Goal: Task Accomplishment & Management: Manage account settings

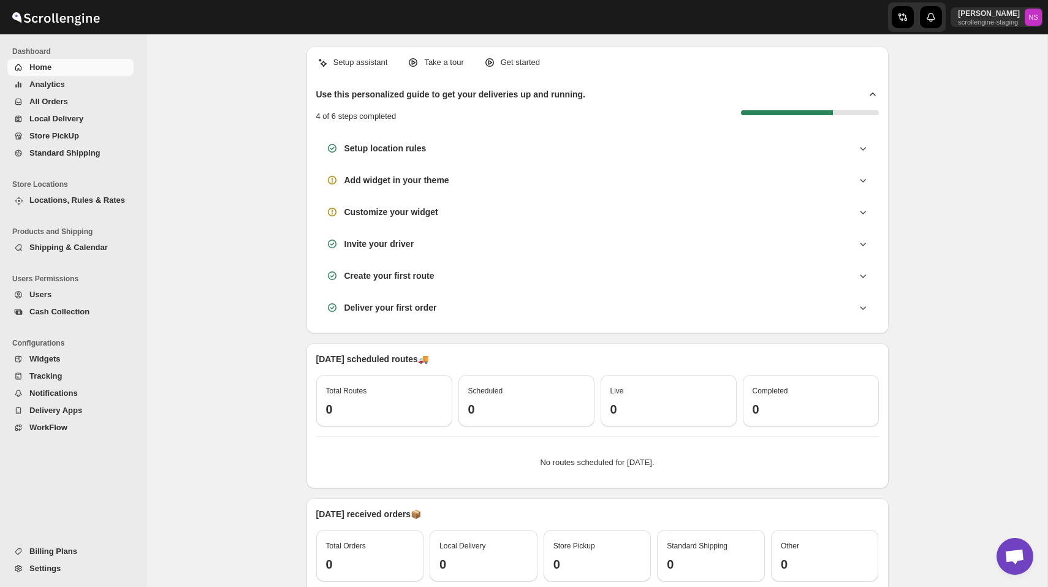
scroll to position [123, 0]
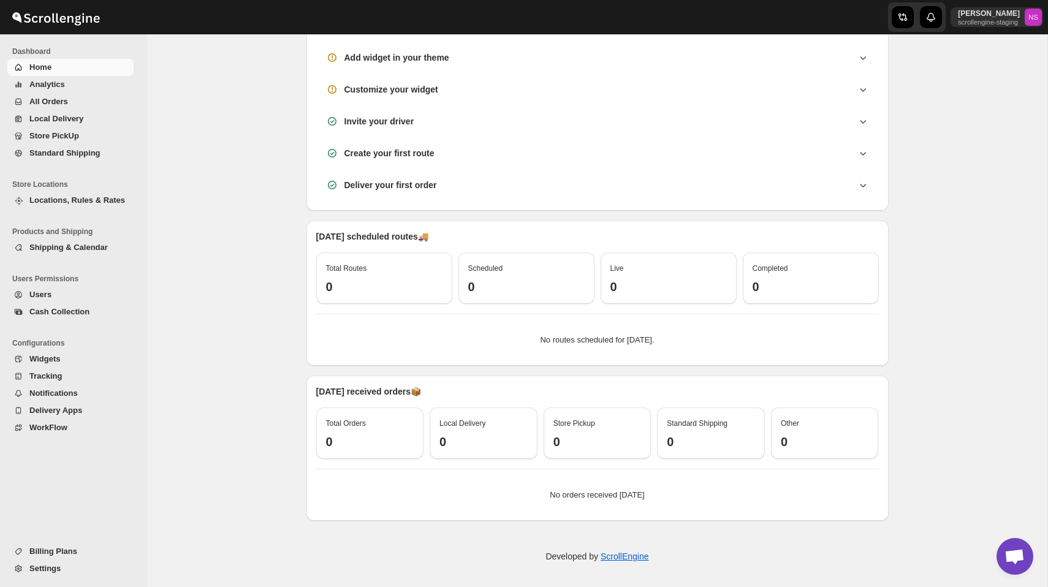
click at [75, 245] on span "Shipping & Calendar" at bounding box center [68, 247] width 78 height 9
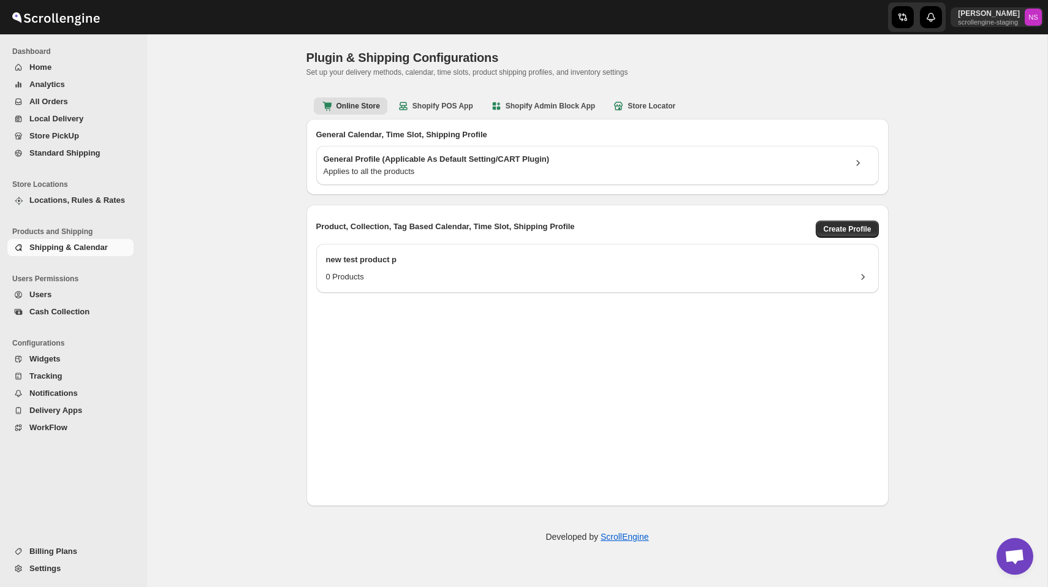
click at [83, 202] on span "Locations, Rules & Rates" at bounding box center [77, 199] width 96 height 9
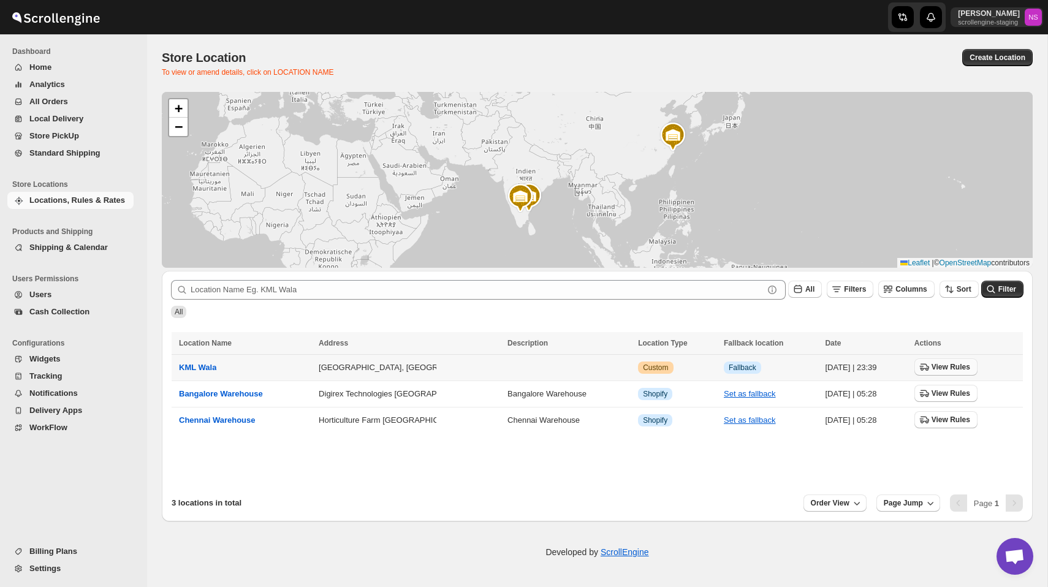
click at [942, 366] on span "View Rules" at bounding box center [950, 367] width 39 height 10
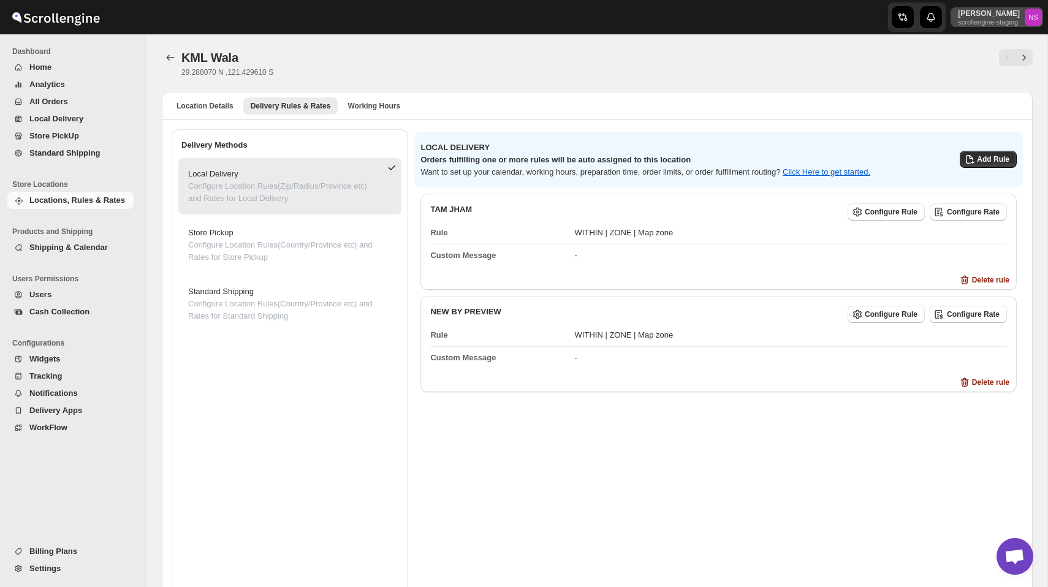
click at [990, 17] on p "[PERSON_NAME]" at bounding box center [989, 14] width 62 height 10
click at [987, 114] on span "Organizations" at bounding box center [1011, 113] width 49 height 9
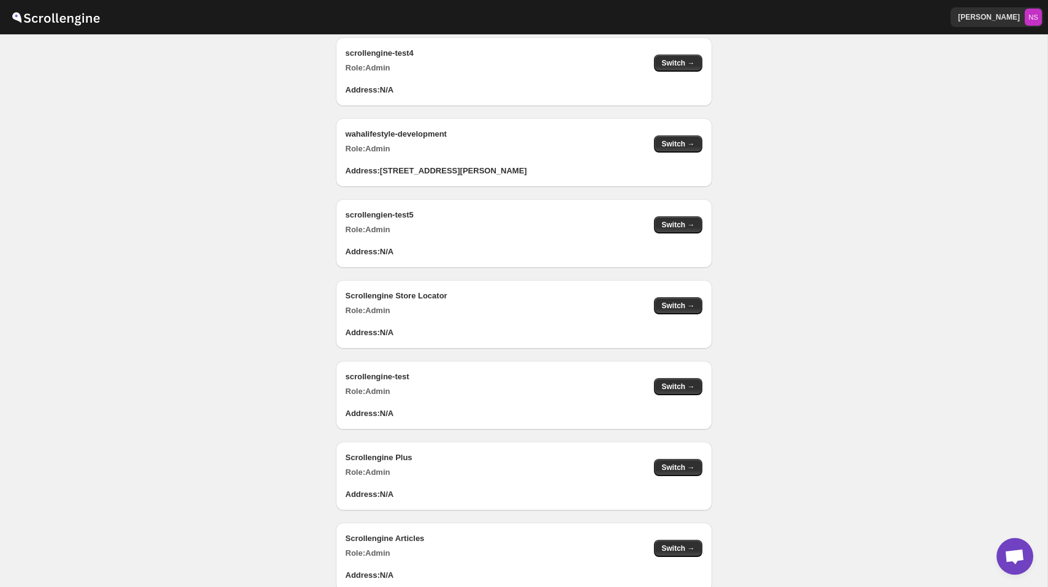
scroll to position [1022, 0]
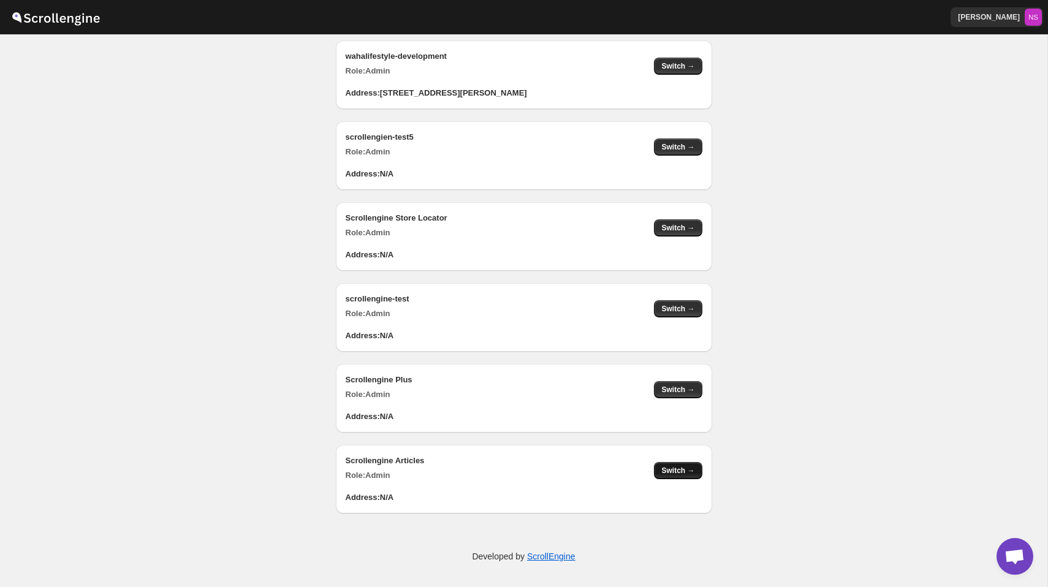
click at [676, 468] on span "Switch →" at bounding box center [677, 471] width 33 height 10
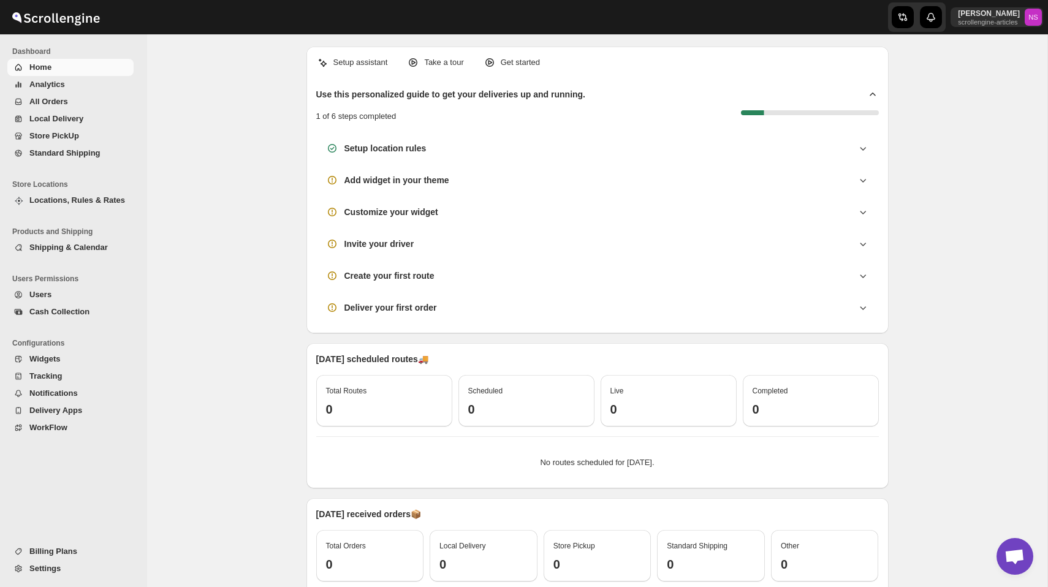
click at [78, 200] on span "Locations, Rules & Rates" at bounding box center [77, 199] width 96 height 9
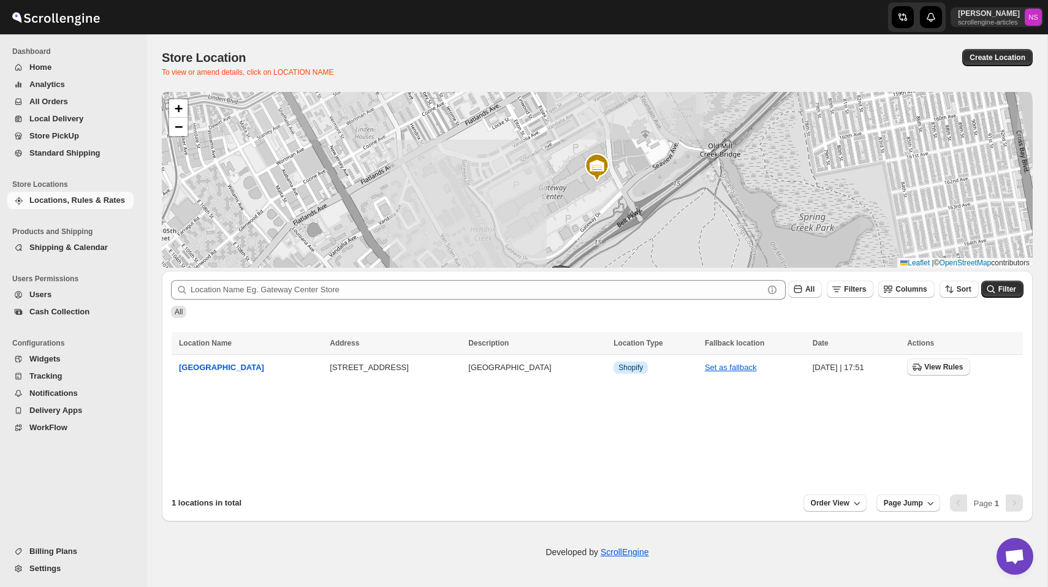
click at [944, 371] on span "View Rules" at bounding box center [943, 367] width 39 height 10
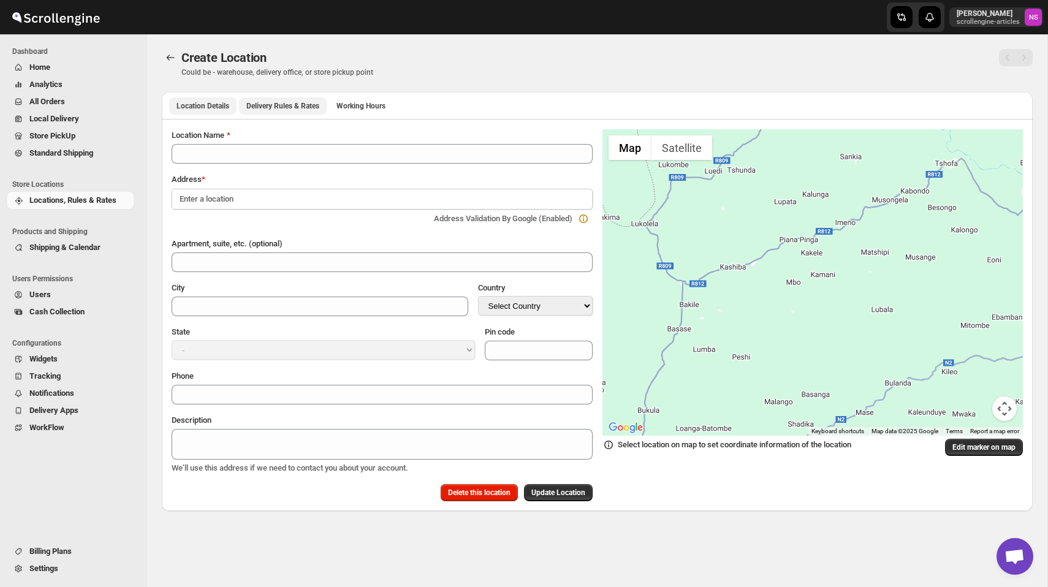
click at [286, 107] on span "Delivery Rules & Rates" at bounding box center [282, 106] width 73 height 10
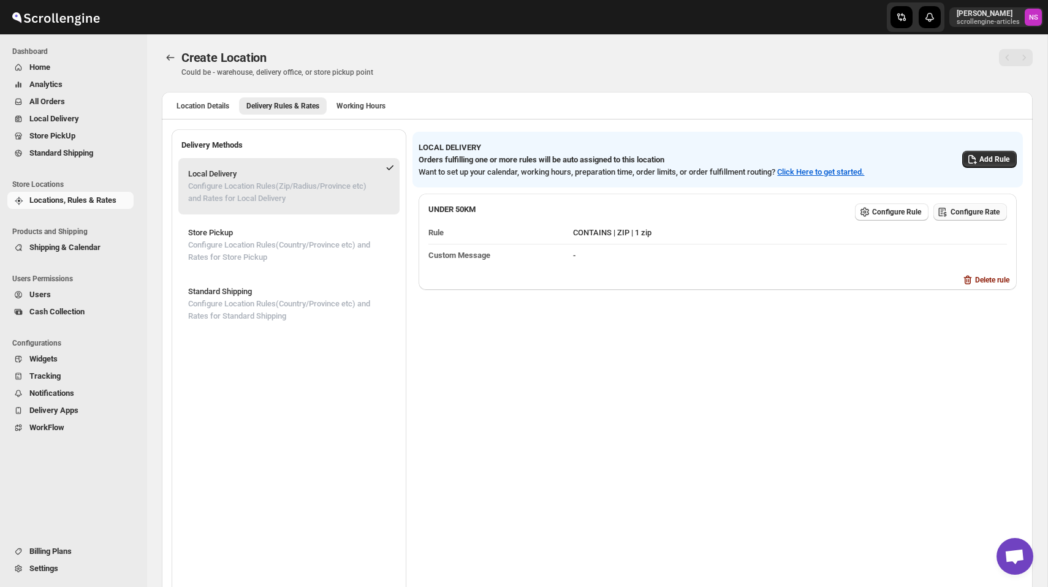
click at [972, 213] on span "Configure Rate" at bounding box center [974, 212] width 49 height 10
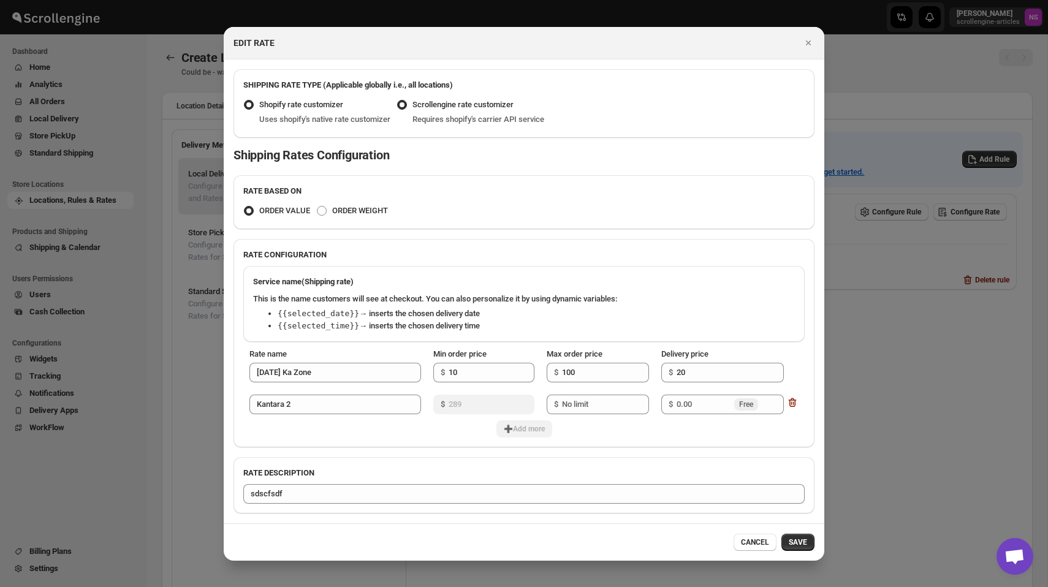
radio input "false"
radio input "true"
click at [248, 105] on span ":rdp:" at bounding box center [249, 105] width 10 height 10
click at [244, 100] on input "Shopify rate customizer" at bounding box center [244, 100] width 1 height 1
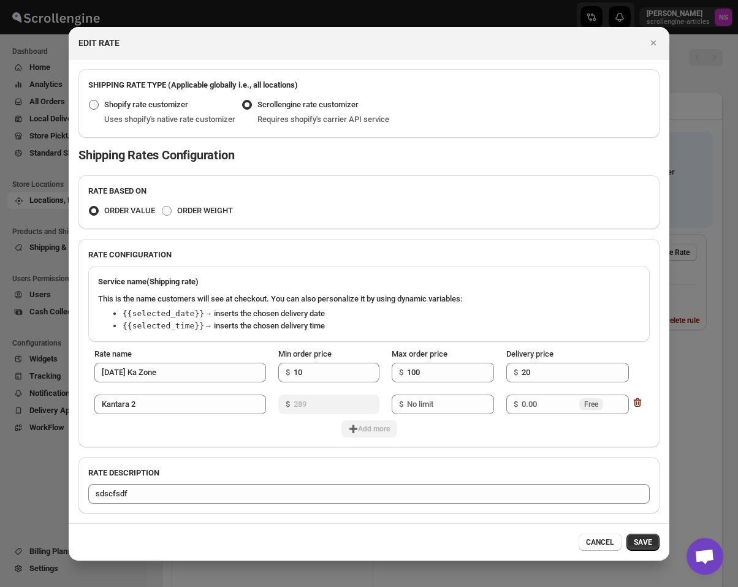
click at [131, 108] on span "Shopify rate customizer" at bounding box center [146, 104] width 84 height 9
click at [89, 100] on input "Shopify rate customizer" at bounding box center [89, 100] width 1 height 1
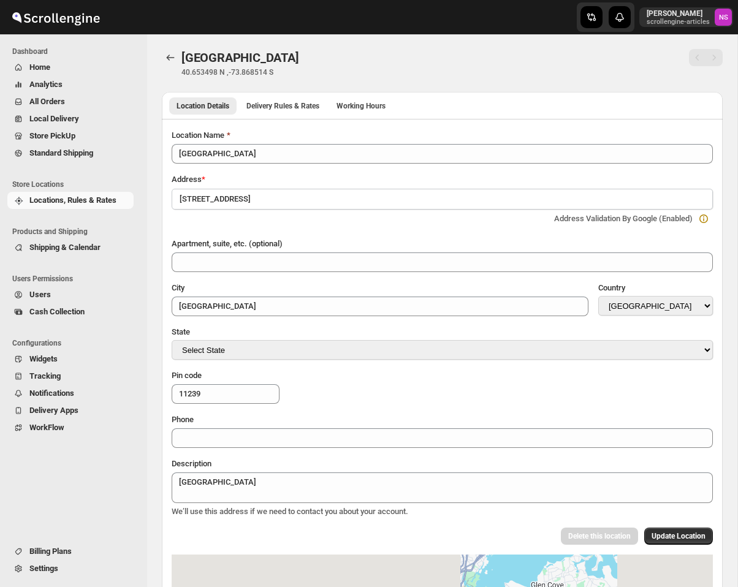
select select "US"
select select "New York"
select select "US"
select select "[US_STATE]"
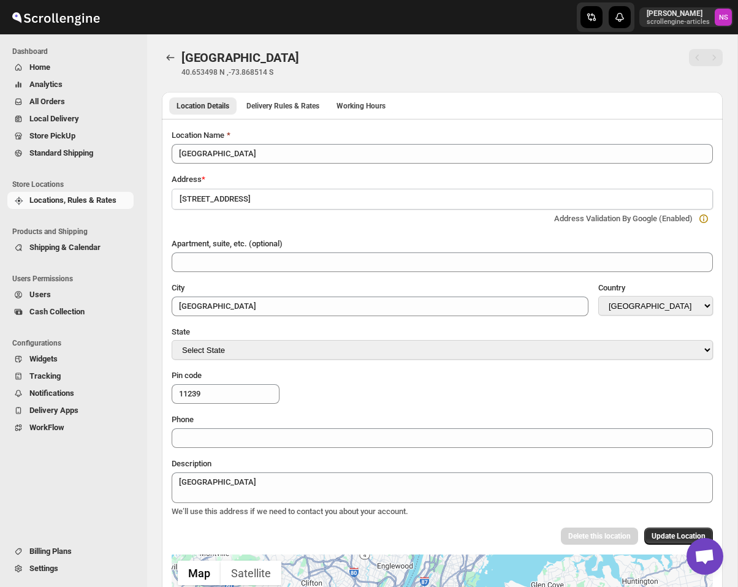
click at [290, 95] on div "Location Details Delivery Rules & Rates Working Hours More views Location Detai…" at bounding box center [442, 105] width 561 height 27
click at [288, 107] on span "Delivery Rules & Rates" at bounding box center [282, 106] width 73 height 10
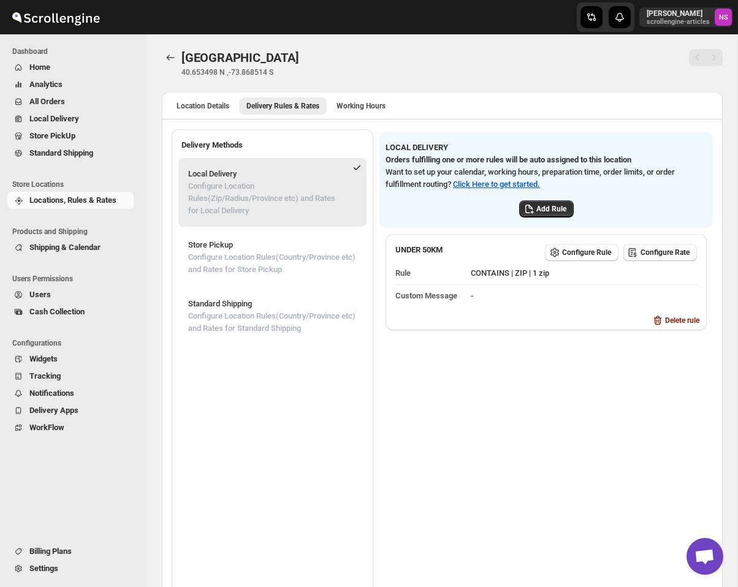
click at [650, 250] on span "Configure Rate" at bounding box center [664, 253] width 49 height 10
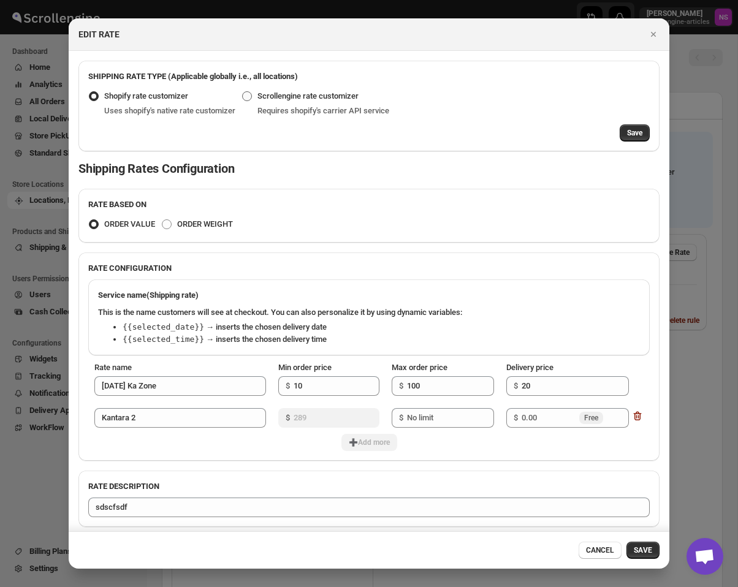
click at [263, 94] on label "Scrollengine rate customizer" at bounding box center [299, 96] width 117 height 17
click at [243, 92] on input "Scrollengine rate customizer" at bounding box center [242, 91] width 1 height 1
radio input "true"
click at [173, 93] on span "Shopify rate customizer" at bounding box center [146, 95] width 84 height 9
click at [89, 92] on input "Shopify rate customizer" at bounding box center [89, 91] width 1 height 1
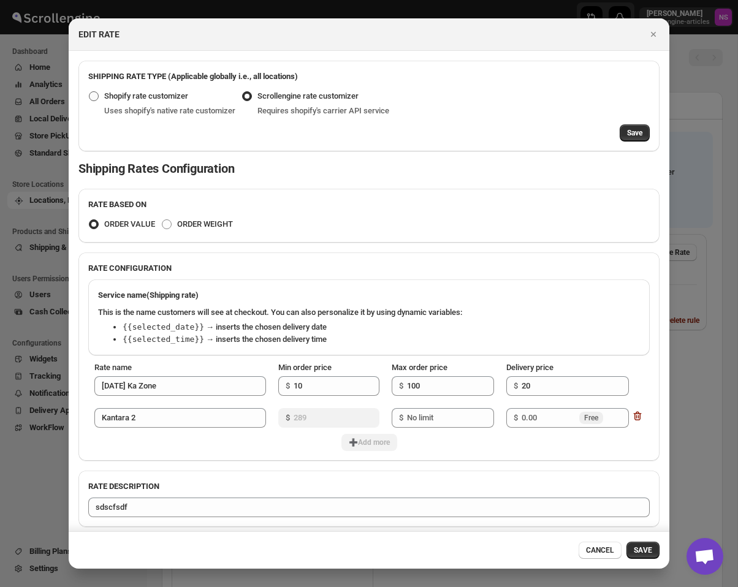
radio input "true"
radio input "false"
click at [639, 134] on span "Save" at bounding box center [634, 133] width 15 height 10
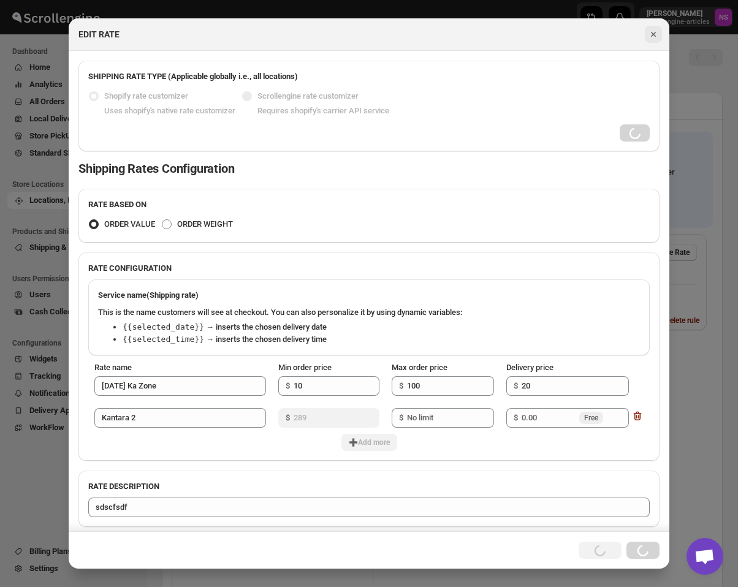
click at [653, 29] on icon "Close" at bounding box center [653, 34] width 12 height 12
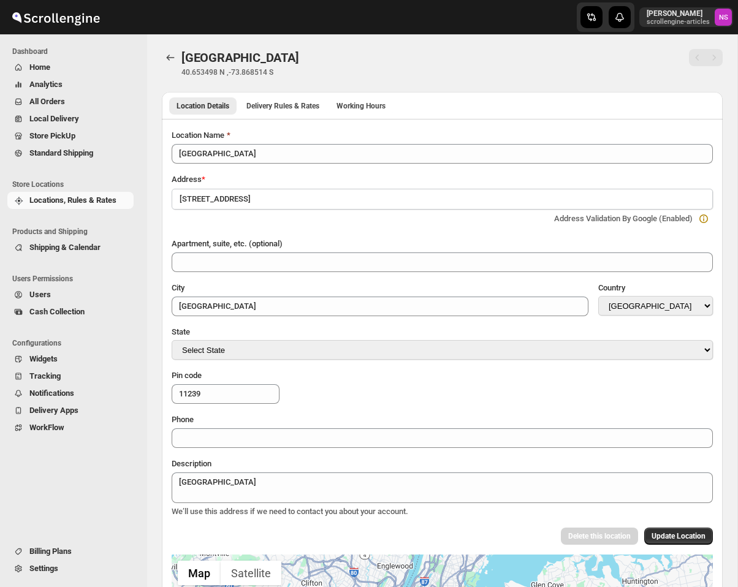
select select "US"
select select "[US_STATE]"
click at [319, 106] on span "Delivery Rules & Rates" at bounding box center [282, 106] width 73 height 10
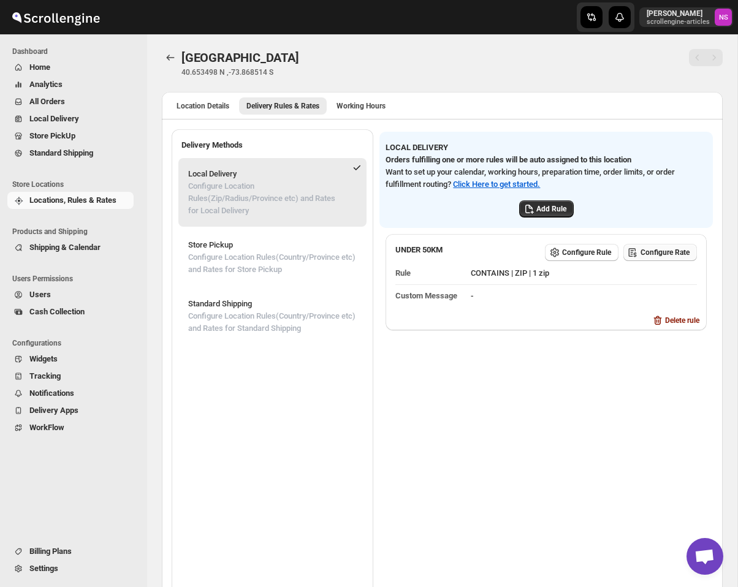
click at [665, 255] on span "Configure Rate" at bounding box center [664, 253] width 49 height 10
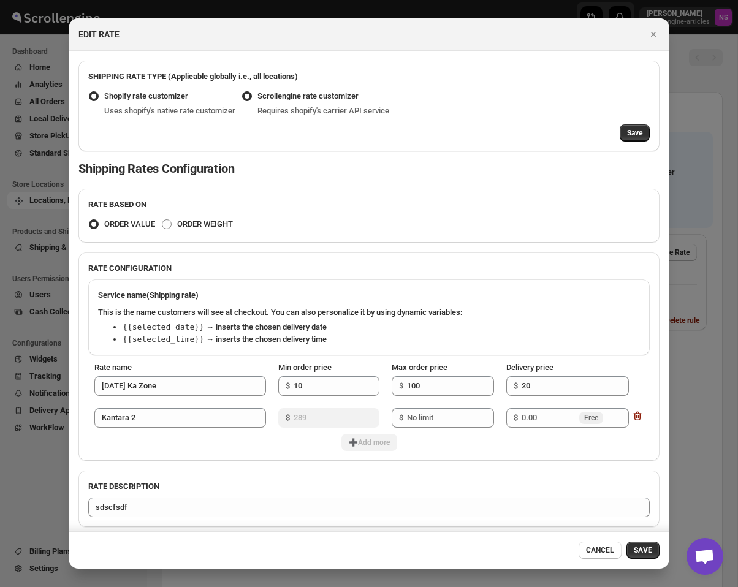
radio input "false"
radio input "true"
click at [635, 132] on span "Save" at bounding box center [634, 133] width 15 height 10
click at [127, 99] on span "Shopify rate customizer" at bounding box center [146, 95] width 84 height 9
click at [89, 92] on input "Shopify rate customizer" at bounding box center [89, 91] width 1 height 1
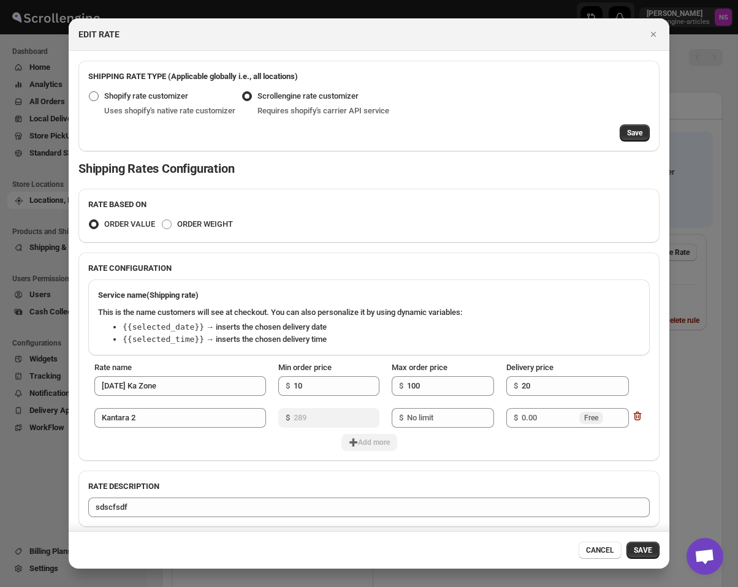
radio input "true"
radio input "false"
click at [628, 130] on span "Save" at bounding box center [634, 133] width 15 height 10
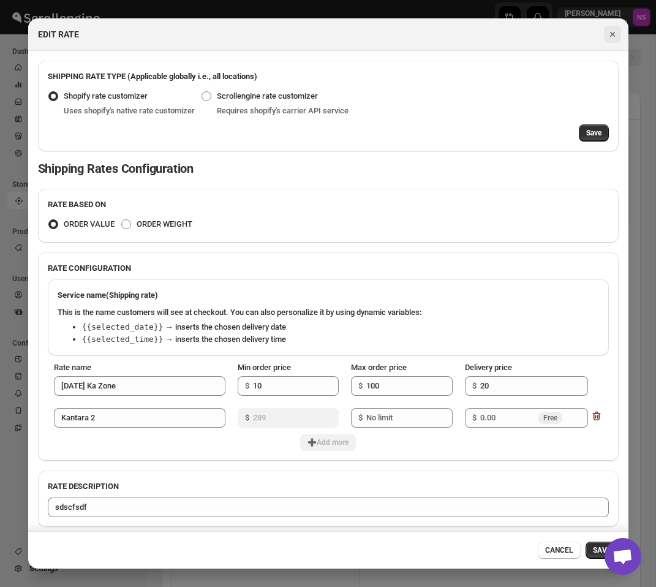
click at [616, 31] on icon "Close" at bounding box center [613, 34] width 12 height 12
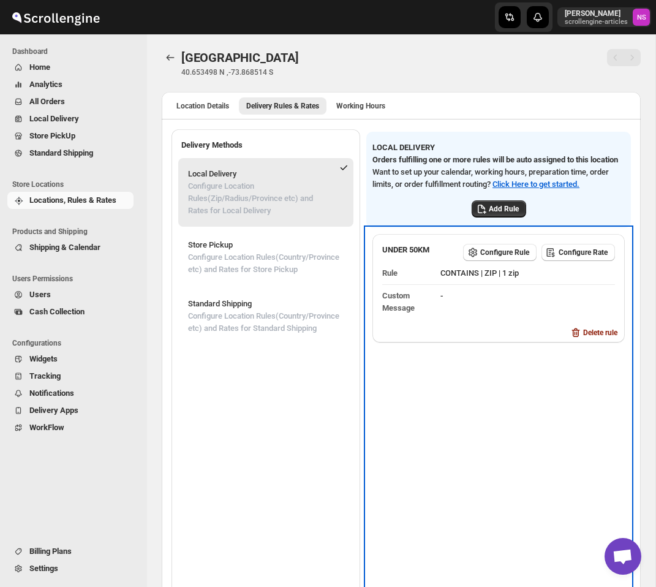
click at [534, 437] on div "UNDER 50KM Configure Rule Configure Rate Rule CONTAINS | ZIP | 1 zip Custom Mes…" at bounding box center [498, 433] width 265 height 411
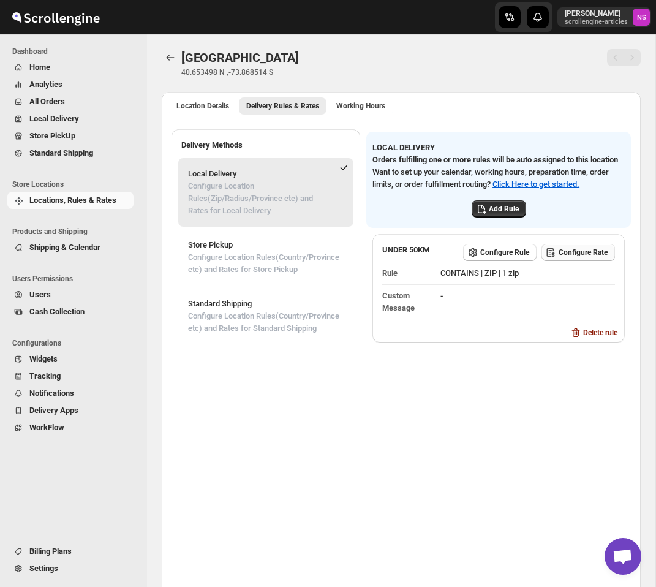
click at [588, 261] on button "Configure Rate" at bounding box center [579, 252] width 74 height 17
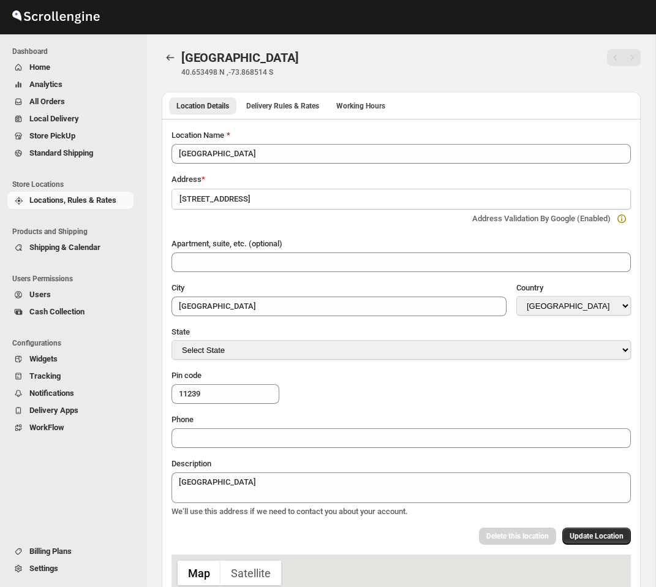
select select "US"
select select "[US_STATE]"
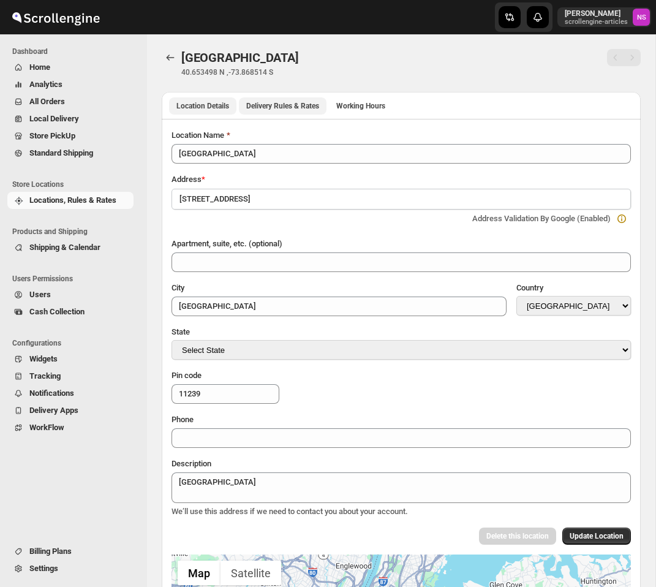
click at [287, 99] on button "Delivery Rules & Rates" at bounding box center [283, 105] width 88 height 17
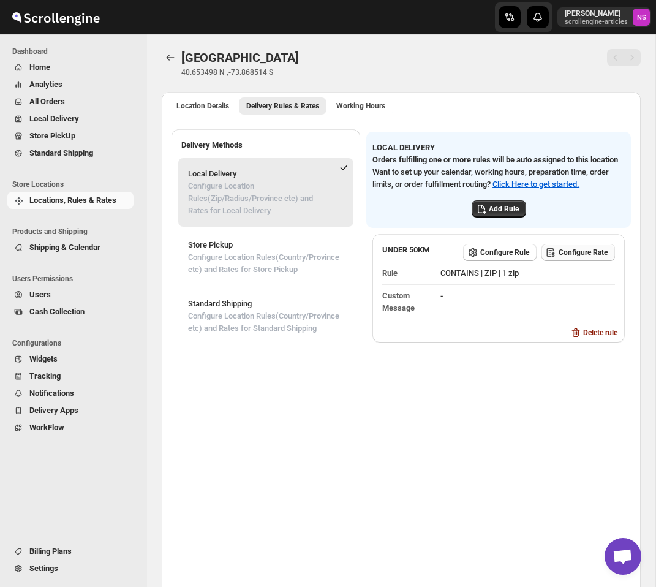
click at [572, 257] on span "Configure Rate" at bounding box center [583, 253] width 49 height 10
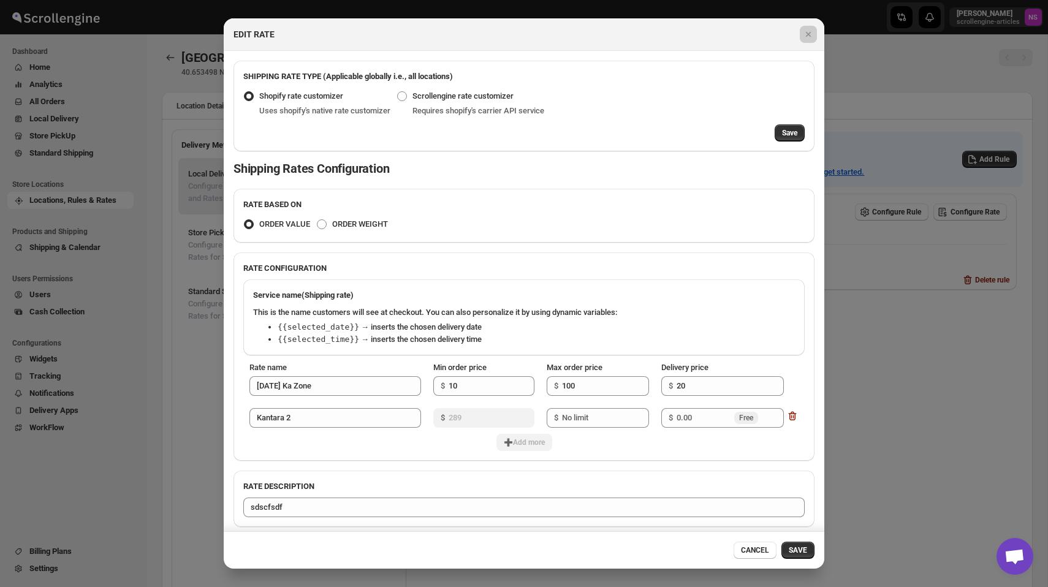
click at [656, 74] on div at bounding box center [524, 293] width 1048 height 587
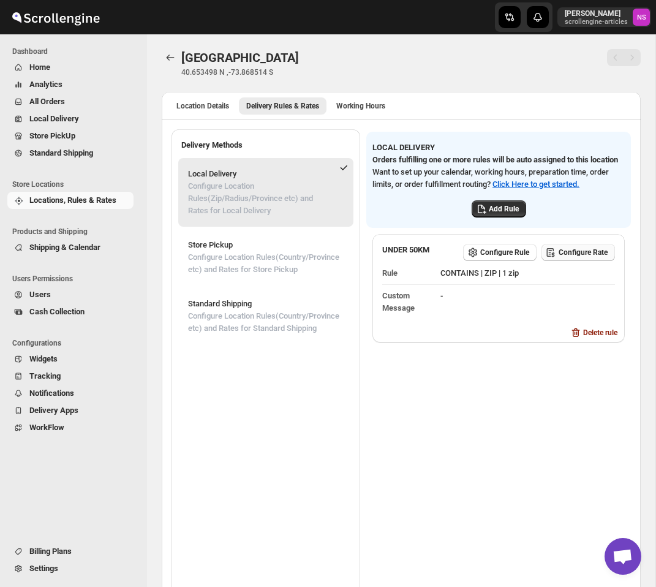
click at [585, 257] on span "Configure Rate" at bounding box center [583, 253] width 49 height 10
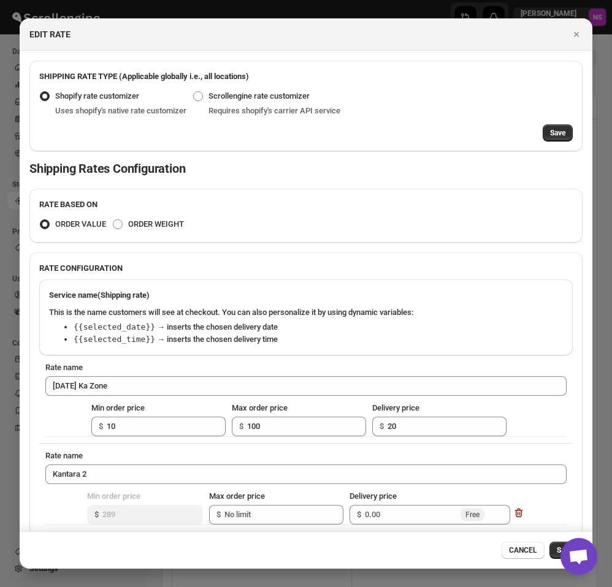
click at [585, 256] on section "SHIPPING RATE TYPE (Applicable globally i.e., all locations) Shopify rate custo…" at bounding box center [306, 343] width 572 height 584
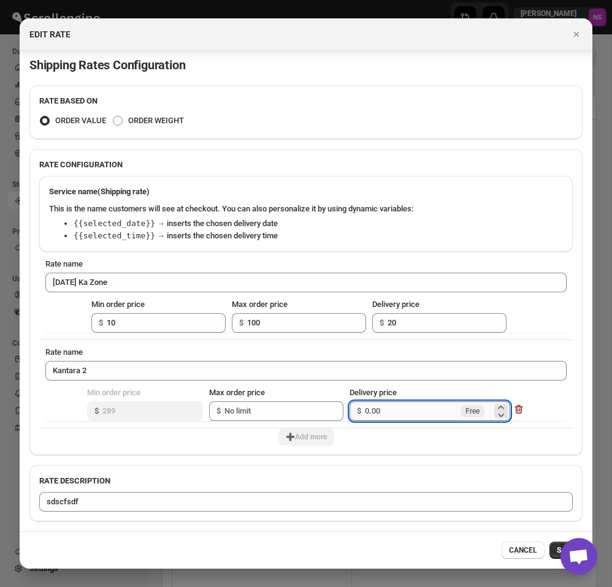
click at [386, 414] on input "Delivery price" at bounding box center [411, 411] width 93 height 20
type input "20"
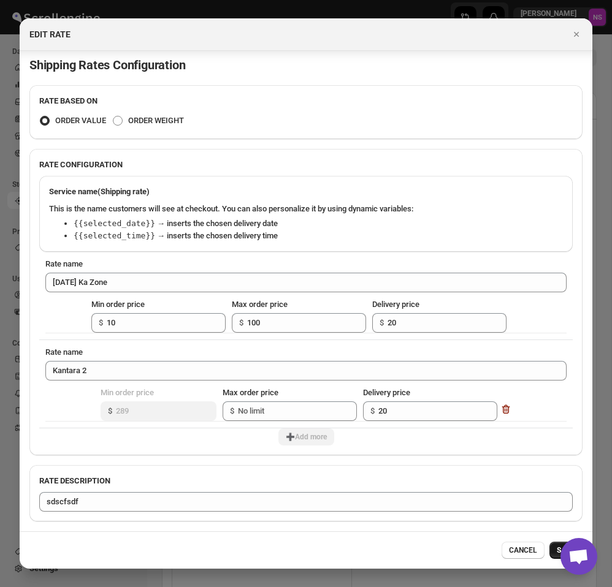
click at [552, 551] on button "SAVE" at bounding box center [565, 550] width 33 height 17
click at [394, 413] on input "20" at bounding box center [428, 411] width 100 height 20
click at [551, 547] on button "SAVE" at bounding box center [565, 550] width 33 height 17
click at [116, 123] on span ":r1n:" at bounding box center [118, 121] width 10 height 10
click at [113, 116] on input "ORDER WEIGHT" at bounding box center [113, 116] width 1 height 1
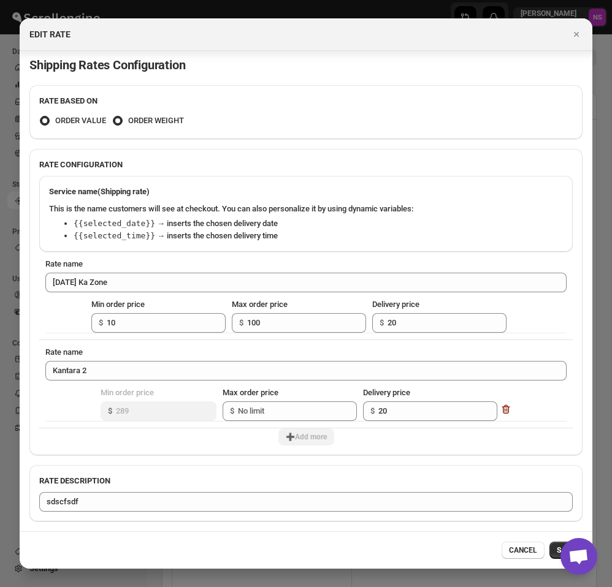
radio input "true"
radio input "false"
type input "LOCAL DELIVERY"
type input "0.00"
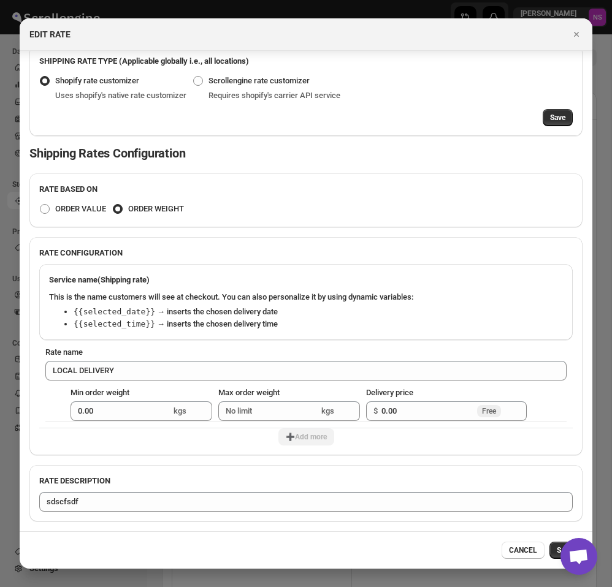
scroll to position [0, 0]
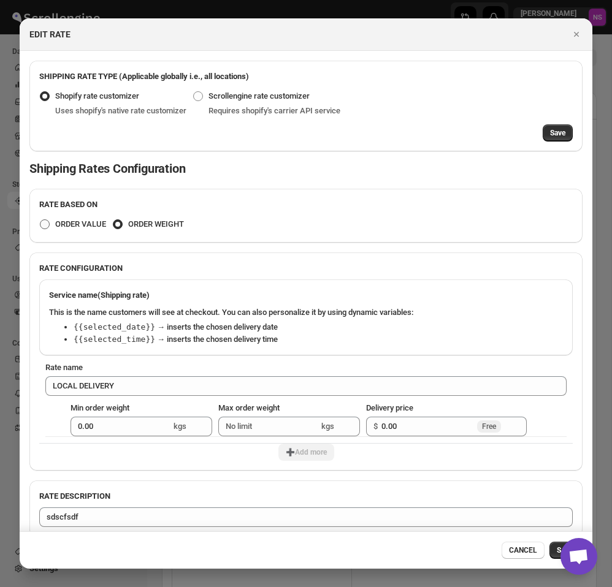
click at [48, 224] on span ":r1n:" at bounding box center [45, 224] width 10 height 10
click at [40, 220] on input "ORDER VALUE" at bounding box center [40, 219] width 1 height 1
radio input "true"
radio input "false"
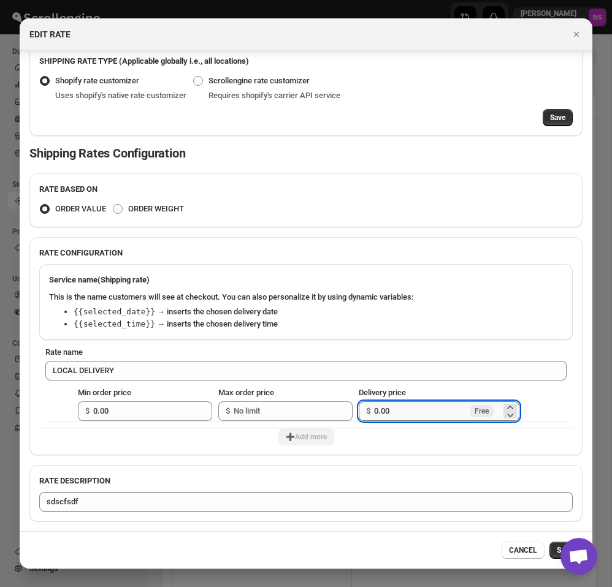
click at [406, 412] on input "0.00" at bounding box center [420, 411] width 93 height 20
type input "0"
type input "30"
click at [470, 446] on div "Service name (Shipping rate) This is the name customers will see at checkout. Y…" at bounding box center [305, 357] width 553 height 196
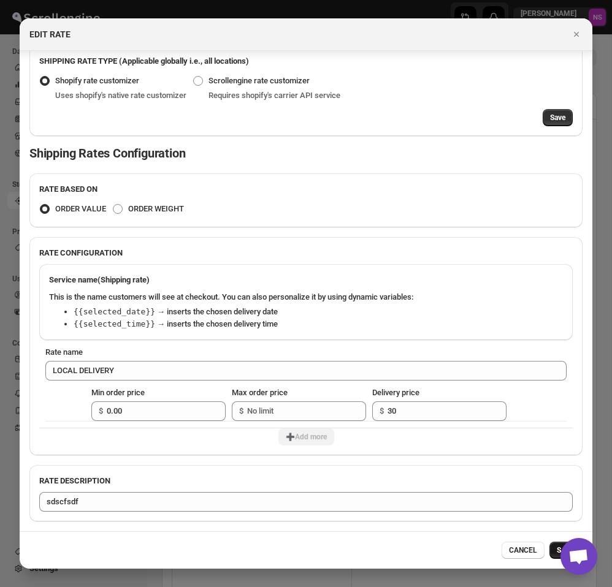
click at [554, 552] on button "SAVE" at bounding box center [565, 550] width 33 height 17
click at [203, 80] on span ":r1n:" at bounding box center [198, 81] width 10 height 10
click at [194, 77] on input "Scrollengine rate customizer" at bounding box center [193, 76] width 1 height 1
radio input "true"
radio input "false"
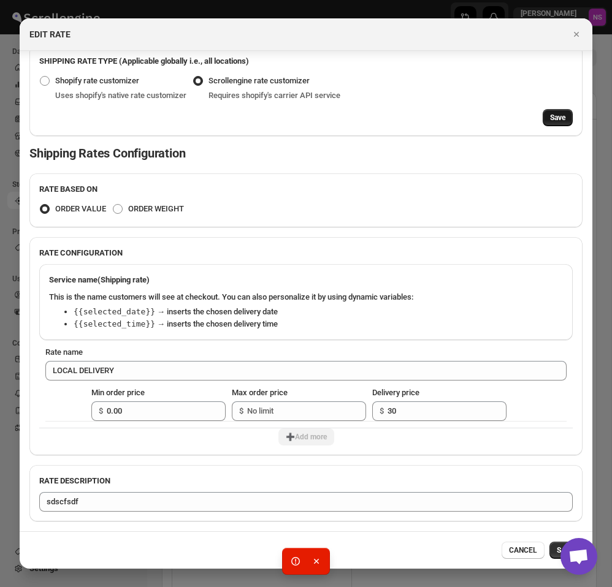
click at [558, 120] on span "Save" at bounding box center [557, 118] width 15 height 10
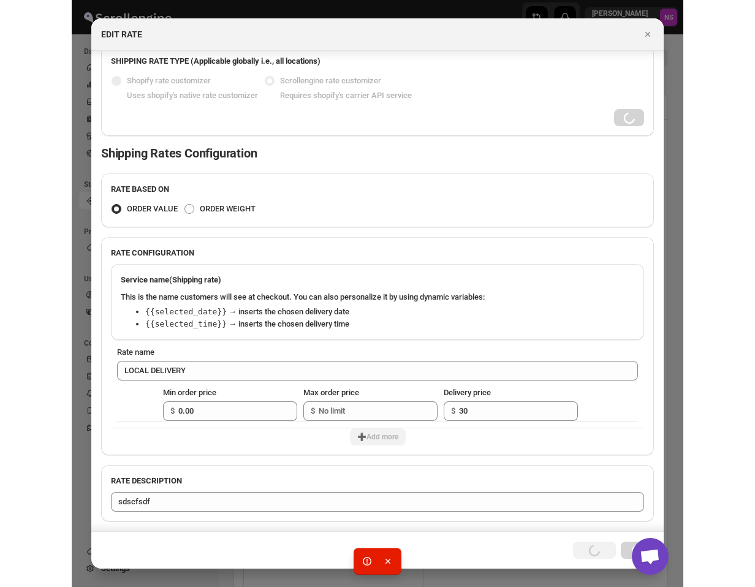
scroll to position [0, 0]
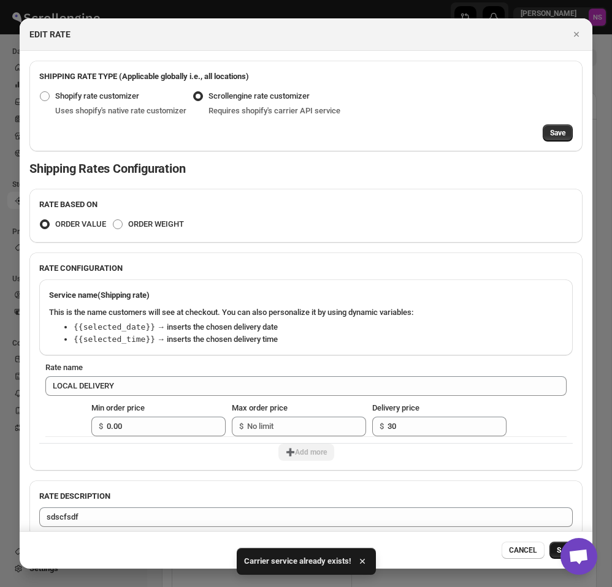
click at [554, 553] on button "SAVE" at bounding box center [565, 550] width 33 height 17
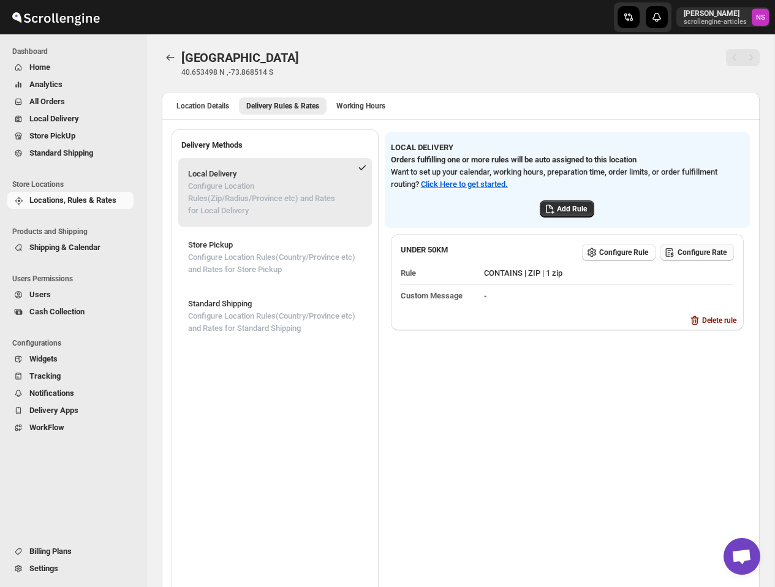
click at [656, 256] on span "Configure Rate" at bounding box center [702, 253] width 49 height 10
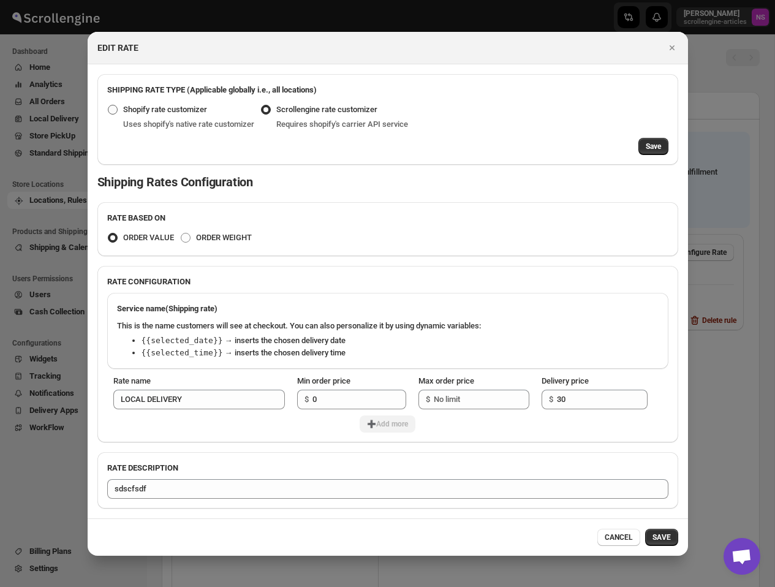
click at [184, 107] on span "Shopify rate customizer" at bounding box center [165, 109] width 84 height 9
click at [108, 105] on input "Shopify rate customizer" at bounding box center [108, 105] width 1 height 1
radio input "true"
radio input "false"
click at [656, 146] on span "Save" at bounding box center [653, 147] width 15 height 10
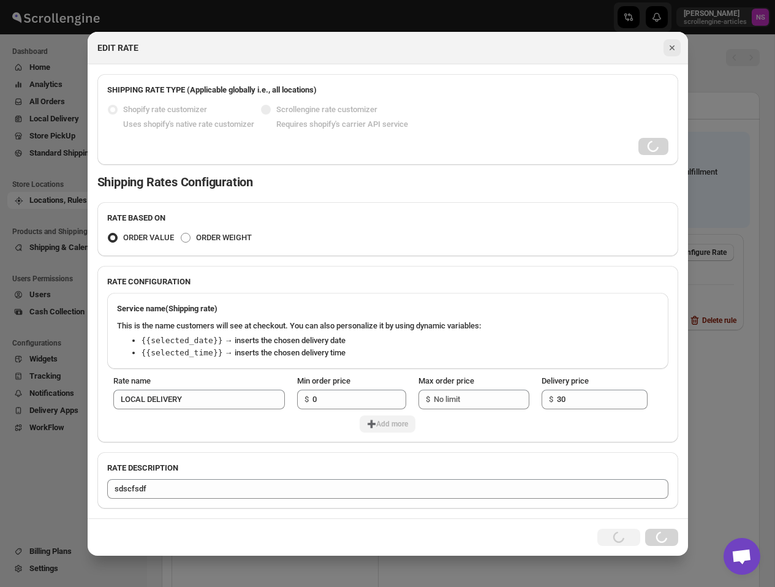
click at [656, 50] on icon "Close" at bounding box center [672, 48] width 12 height 12
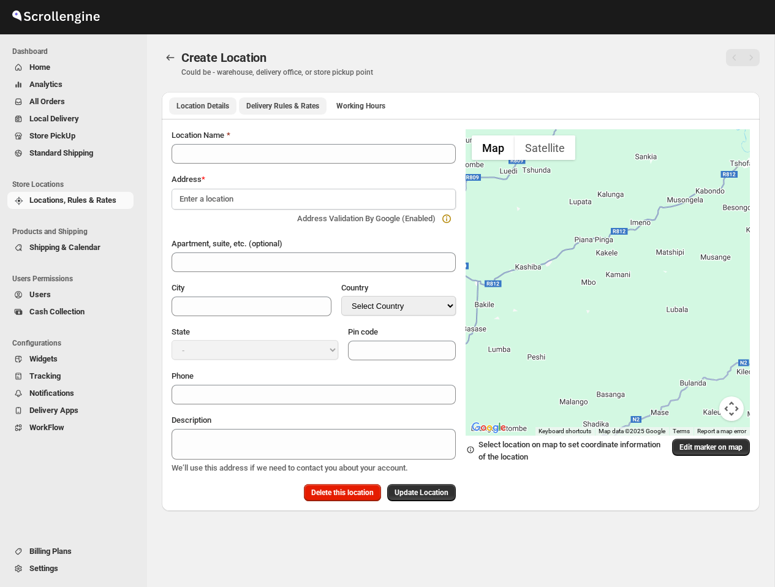
click at [290, 104] on span "Delivery Rules & Rates" at bounding box center [282, 106] width 73 height 10
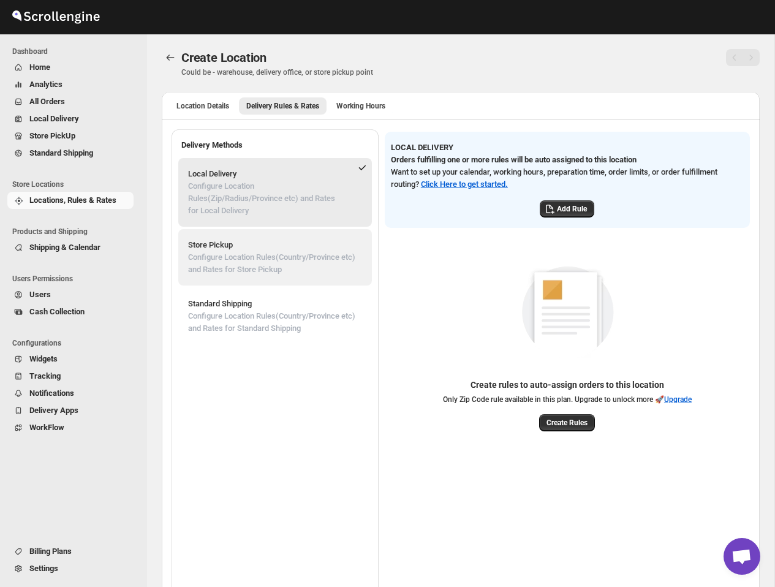
click at [320, 259] on p "Configure Location Rules(Country/Province etc) and Rates for Store Pickup" at bounding box center [275, 263] width 174 height 25
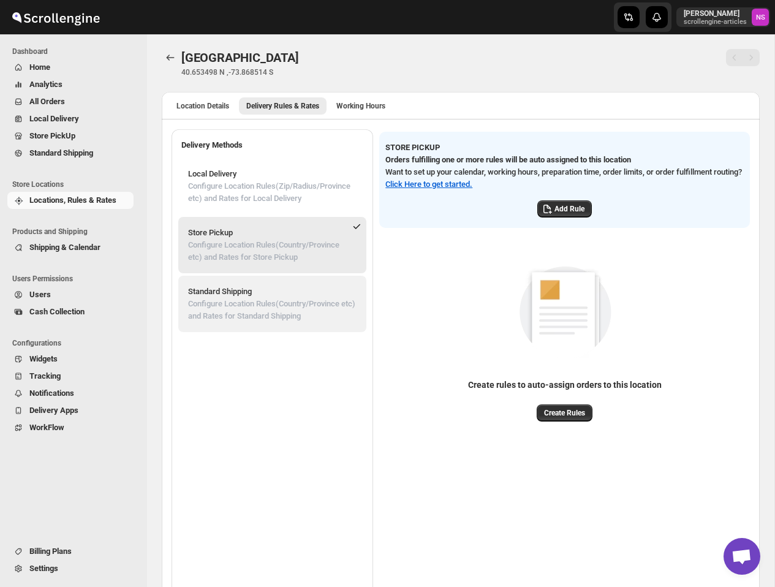
click at [330, 298] on p "Standard Shipping" at bounding box center [272, 292] width 169 height 12
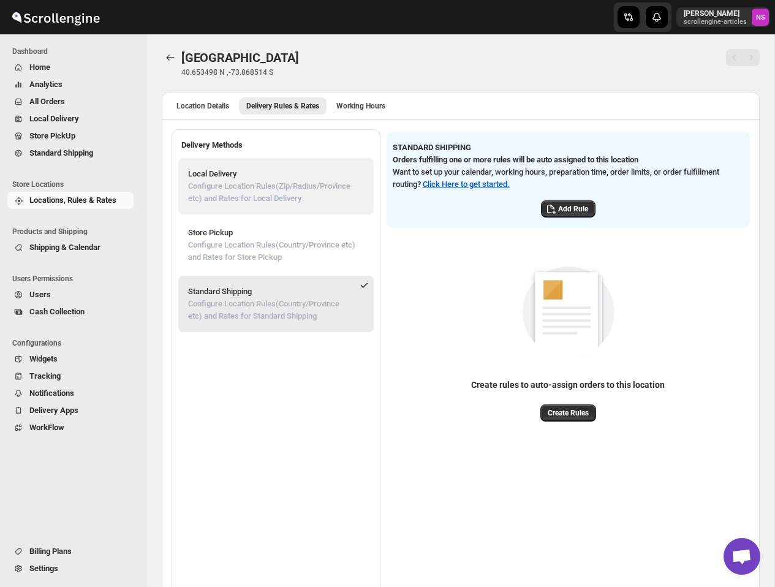
click at [284, 188] on p "Configure Location Rules(Zip/Radius/Province etc) and Rates for Local Delivery" at bounding box center [276, 192] width 176 height 25
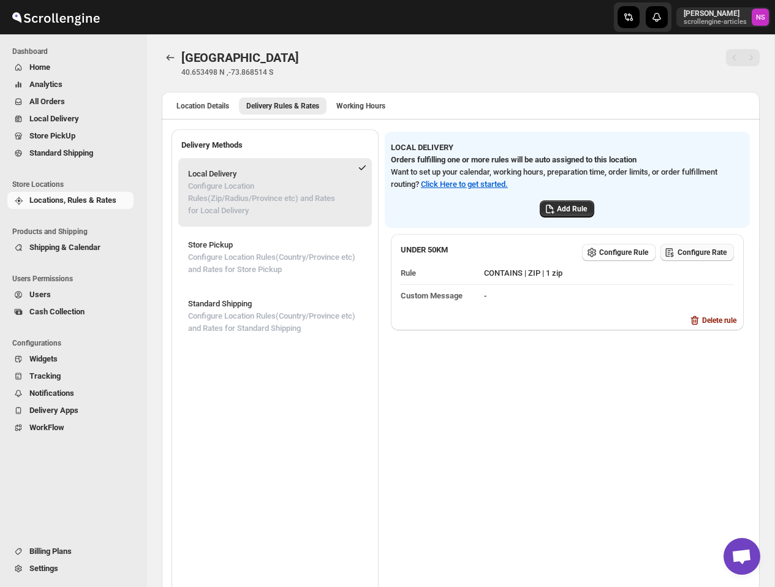
click at [686, 248] on span "Configure Rate" at bounding box center [702, 253] width 49 height 10
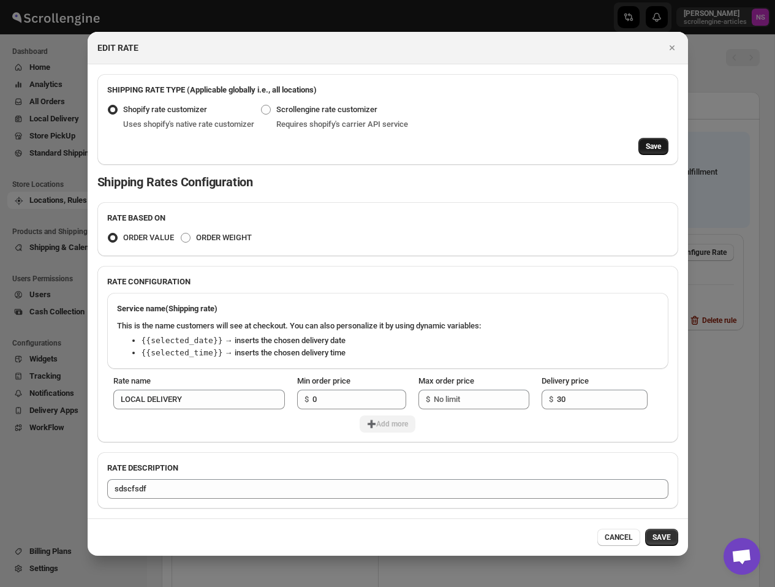
click at [648, 152] on button "Save" at bounding box center [653, 146] width 30 height 17
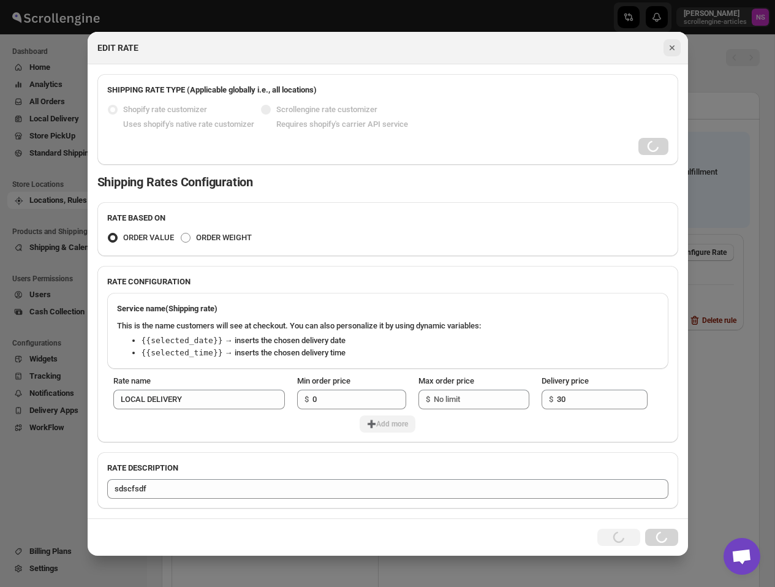
click at [673, 45] on icon "Close" at bounding box center [671, 47] width 5 height 5
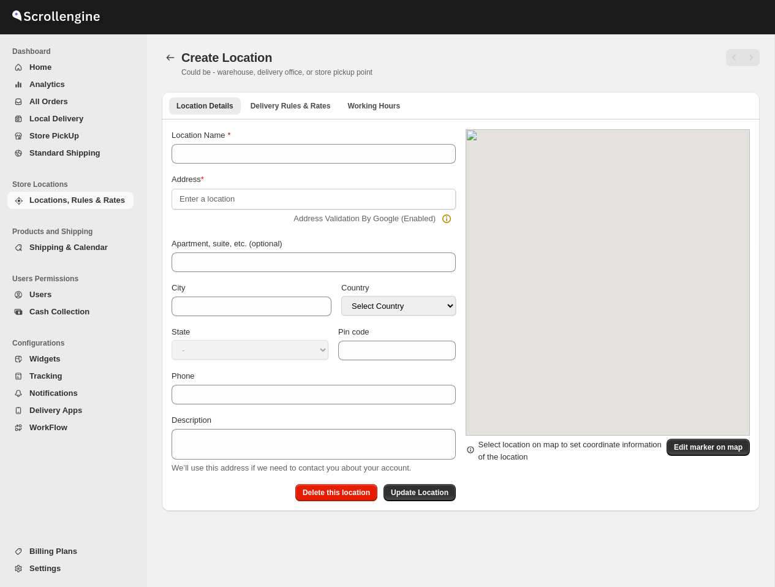
type input "[GEOGRAPHIC_DATA]"
select select "US"
type input "11239"
select select "[US_STATE]"
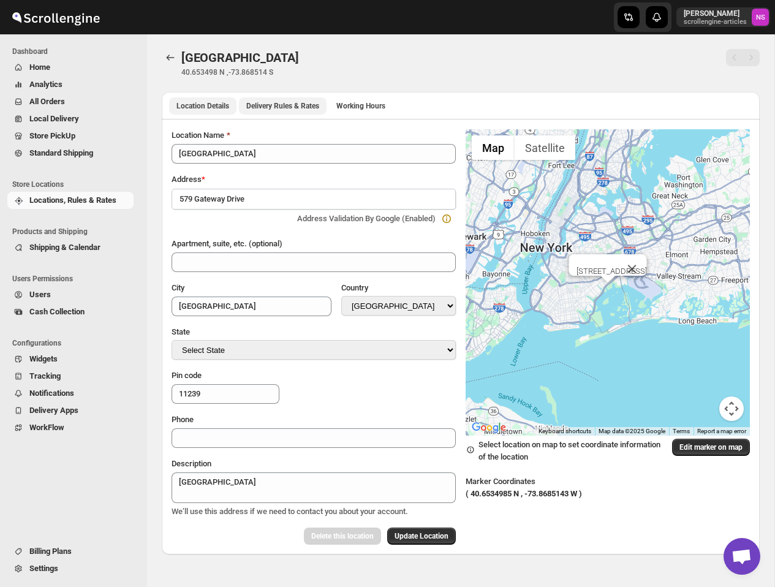
click at [290, 108] on span "Delivery Rules & Rates" at bounding box center [282, 106] width 73 height 10
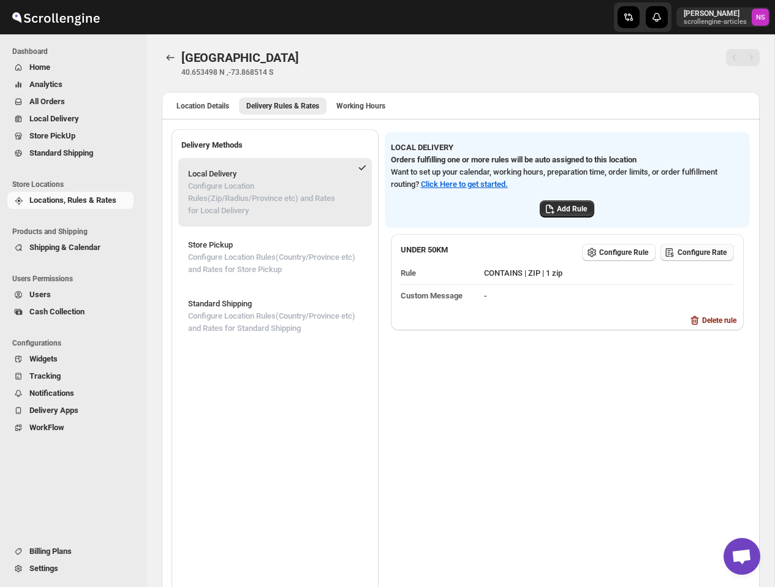
click at [695, 255] on span "Configure Rate" at bounding box center [702, 253] width 49 height 10
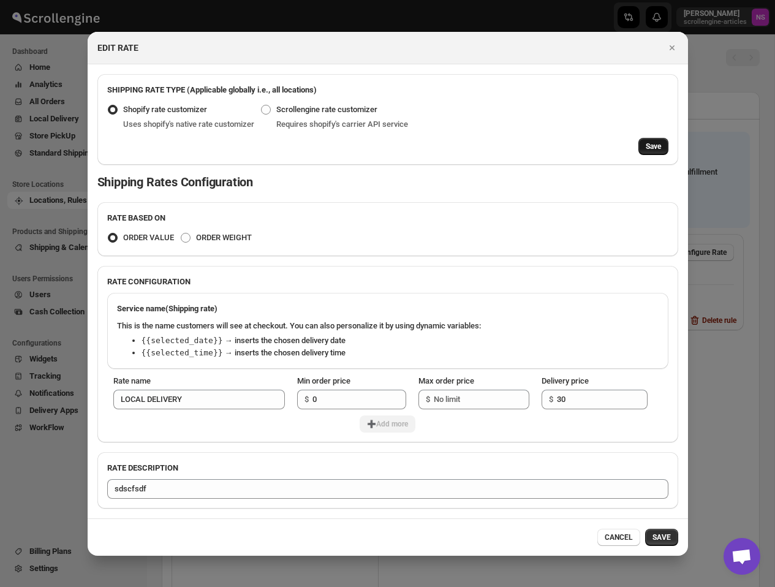
click at [646, 144] on span "Save" at bounding box center [653, 147] width 15 height 10
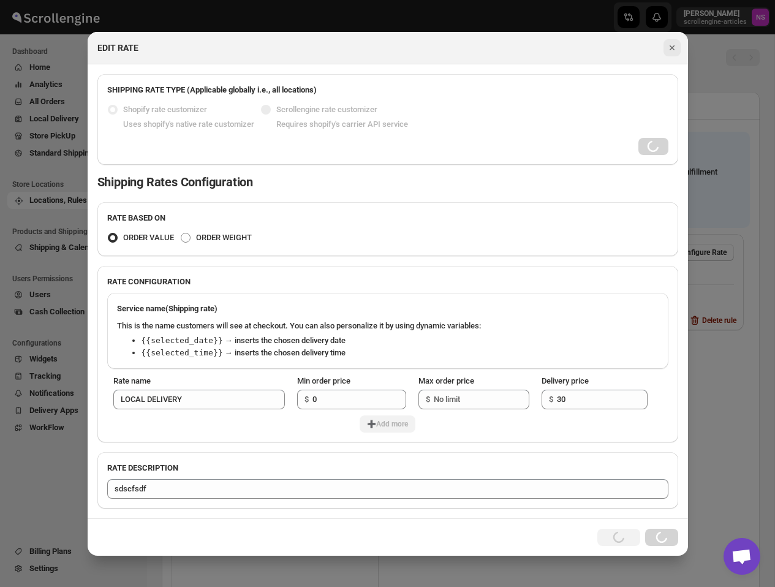
click at [675, 46] on icon "Close" at bounding box center [672, 48] width 12 height 12
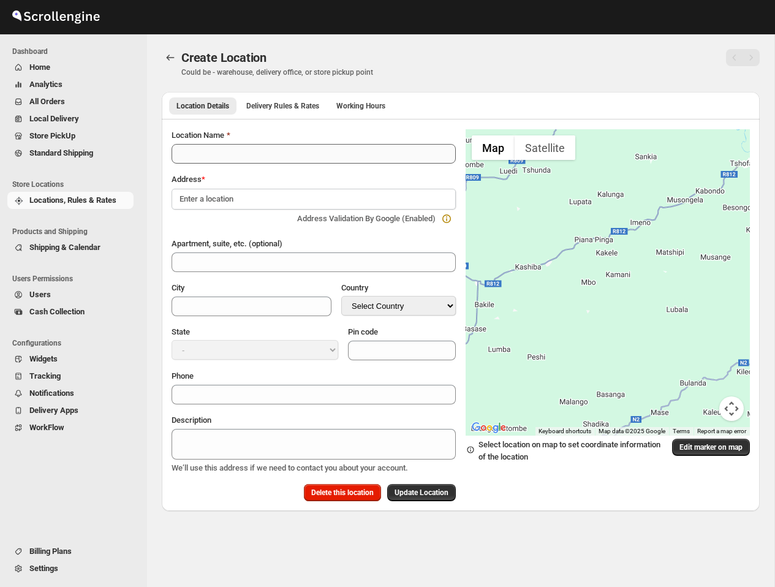
type input "[GEOGRAPHIC_DATA]"
select select "US"
type input "11239"
select select "[US_STATE]"
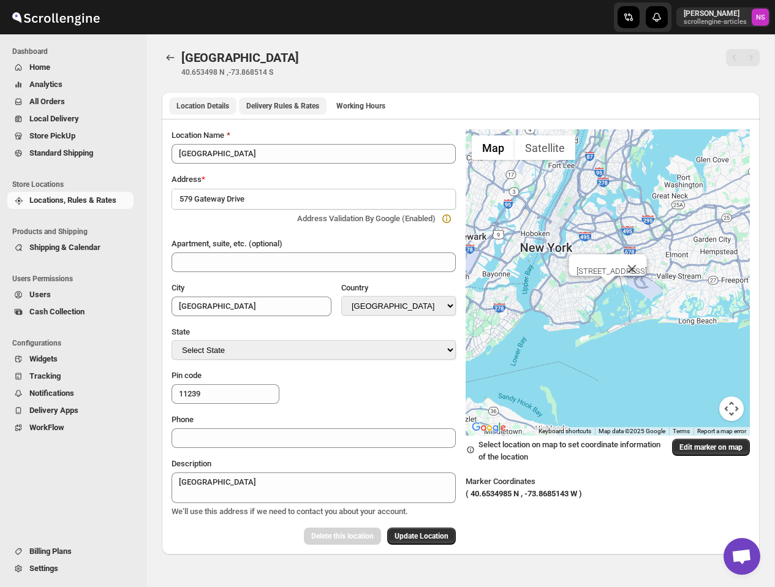
click at [294, 100] on button "Delivery Rules & Rates" at bounding box center [283, 105] width 88 height 17
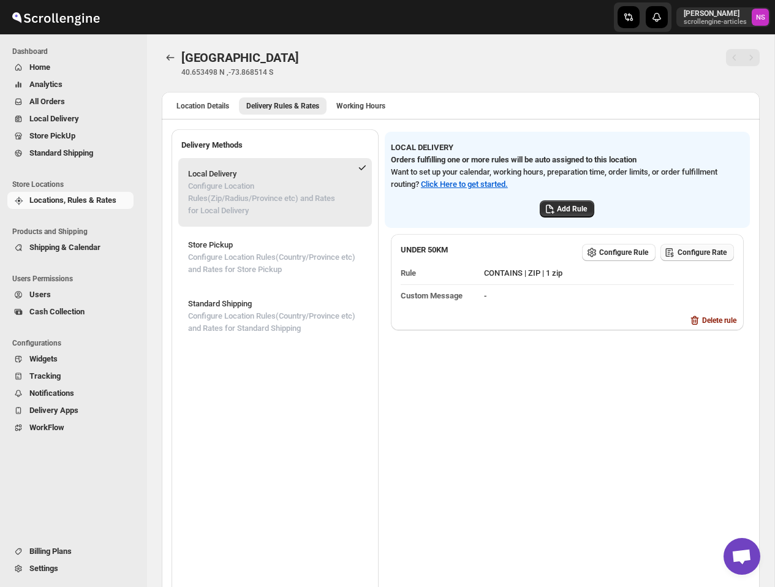
click at [699, 248] on span "Configure Rate" at bounding box center [702, 253] width 49 height 10
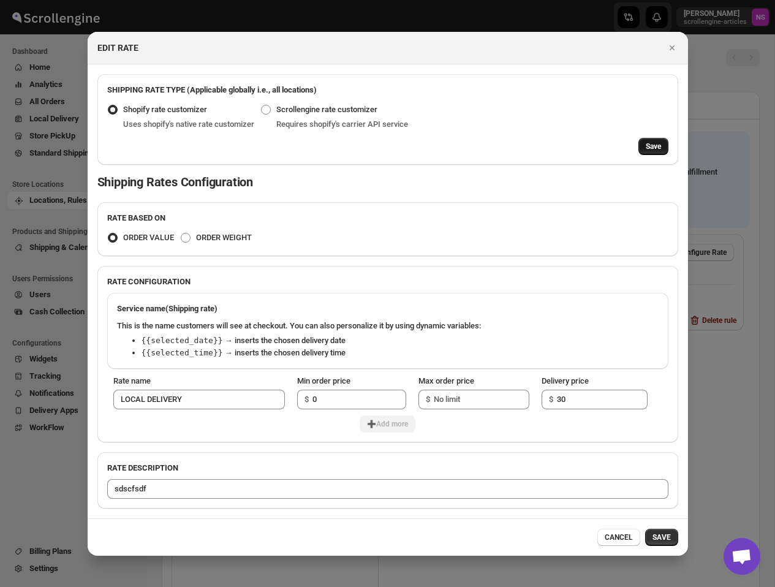
click at [652, 145] on span "Save" at bounding box center [653, 147] width 15 height 10
click at [653, 147] on span "Save" at bounding box center [653, 147] width 15 height 10
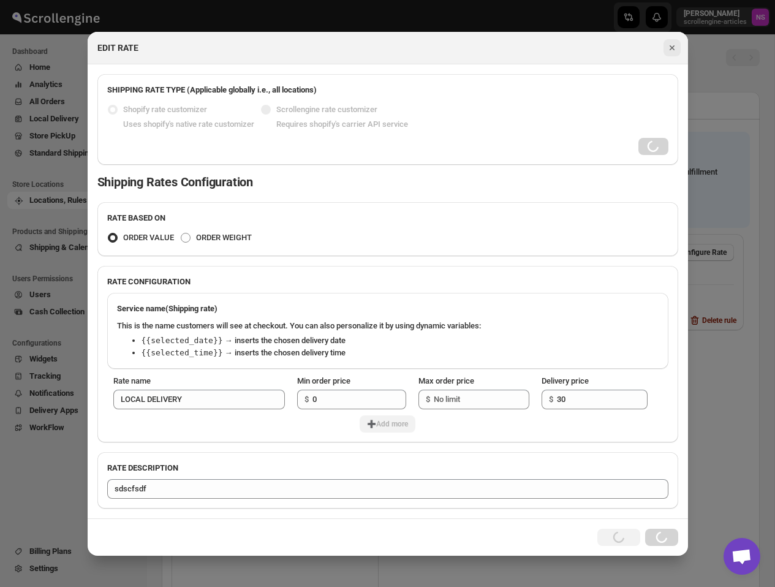
click at [670, 44] on icon "Close" at bounding box center [672, 48] width 12 height 12
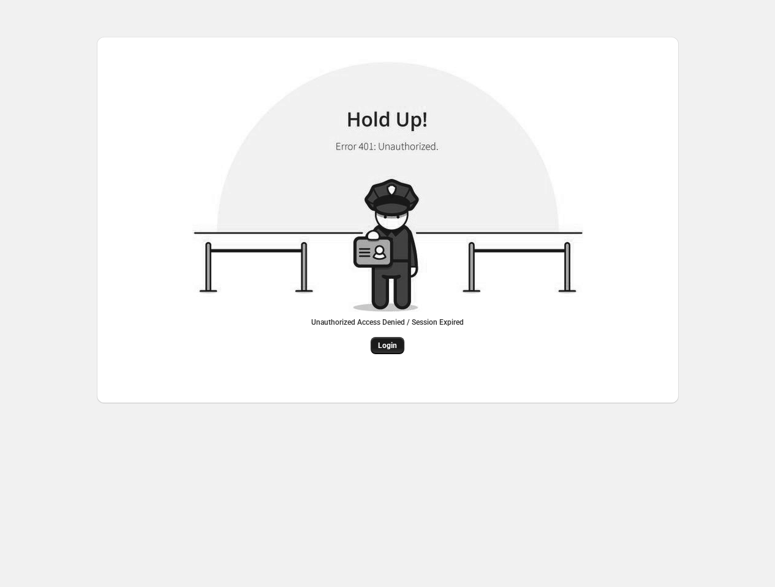
click at [390, 346] on span "Login" at bounding box center [387, 346] width 19 height 10
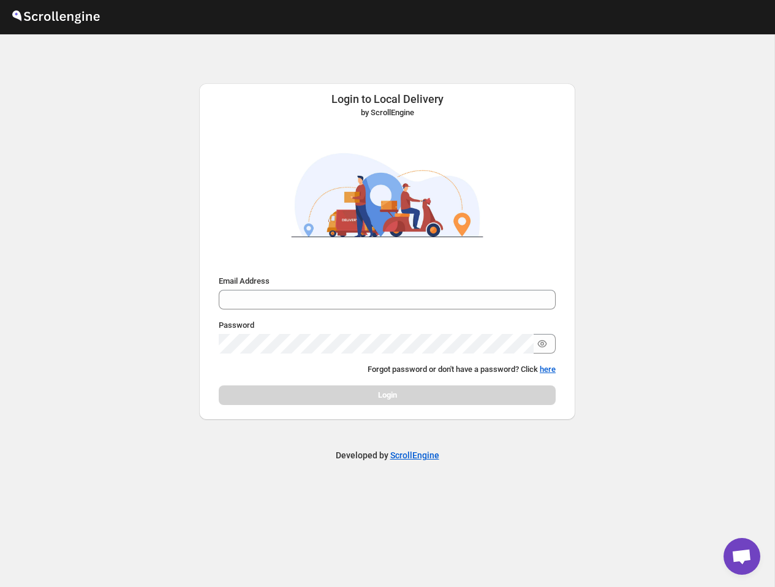
click at [364, 309] on div "Email Address Password Forgot password or don't have a password? Click here Log…" at bounding box center [387, 340] width 337 height 130
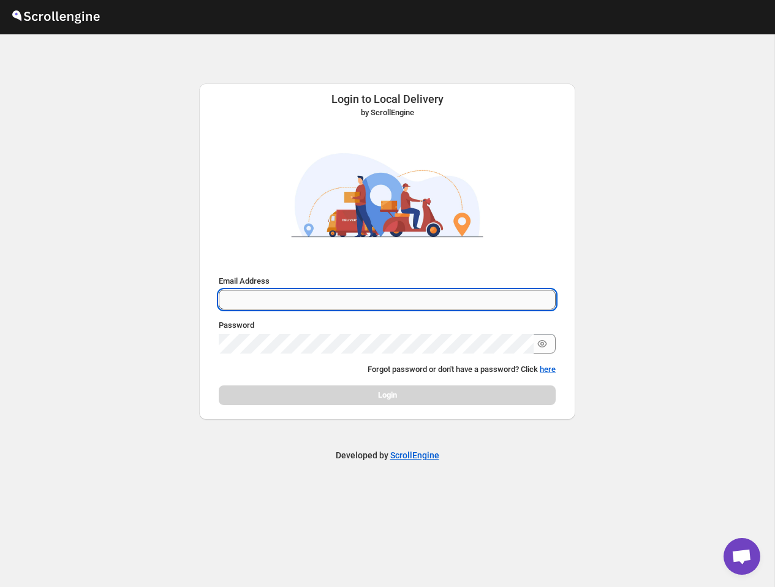
click at [364, 298] on input "Email Address" at bounding box center [387, 300] width 337 height 20
type input "nawneet.sharma@outlook.com"
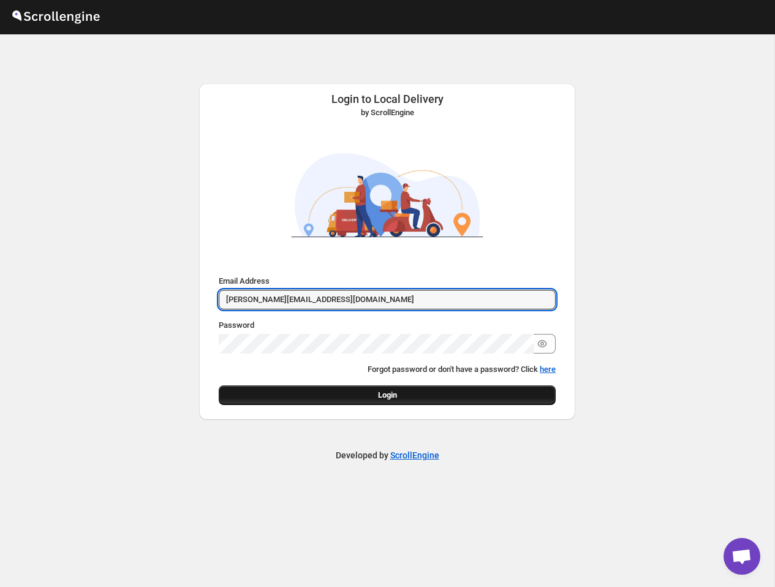
click at [490, 389] on button "Login" at bounding box center [387, 395] width 337 height 20
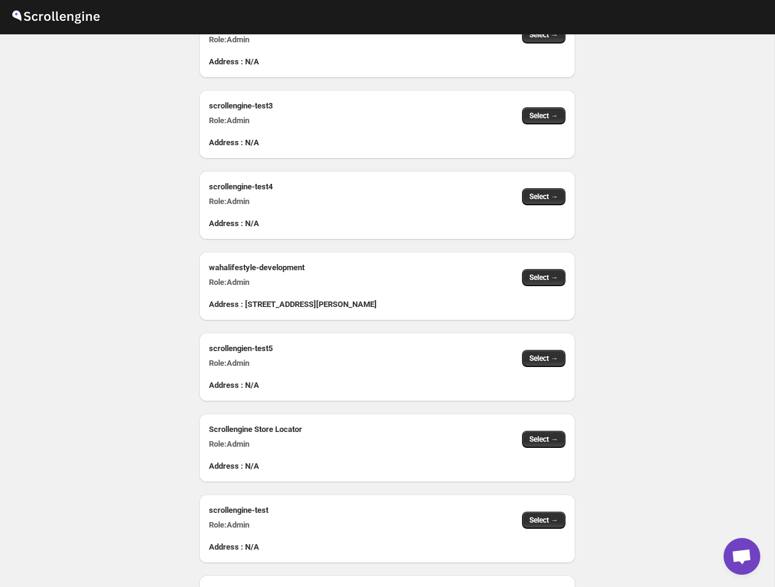
scroll to position [1056, 0]
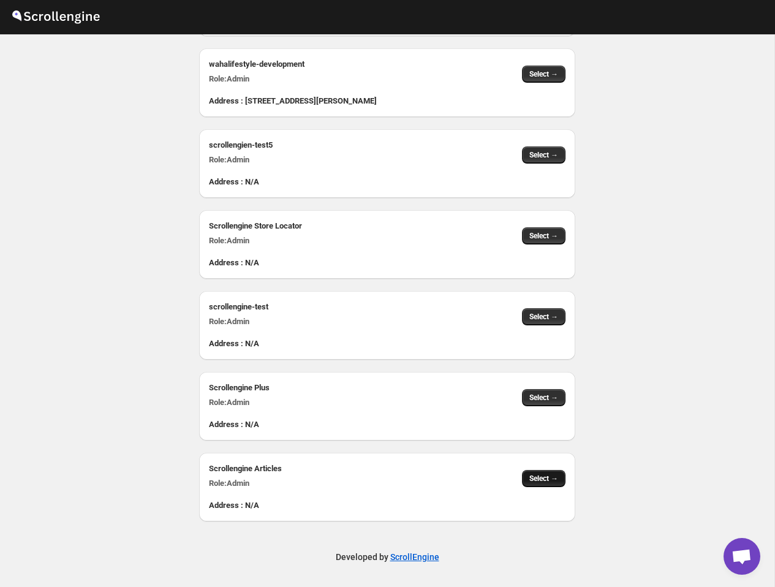
click at [555, 477] on span "Select →" at bounding box center [543, 479] width 29 height 10
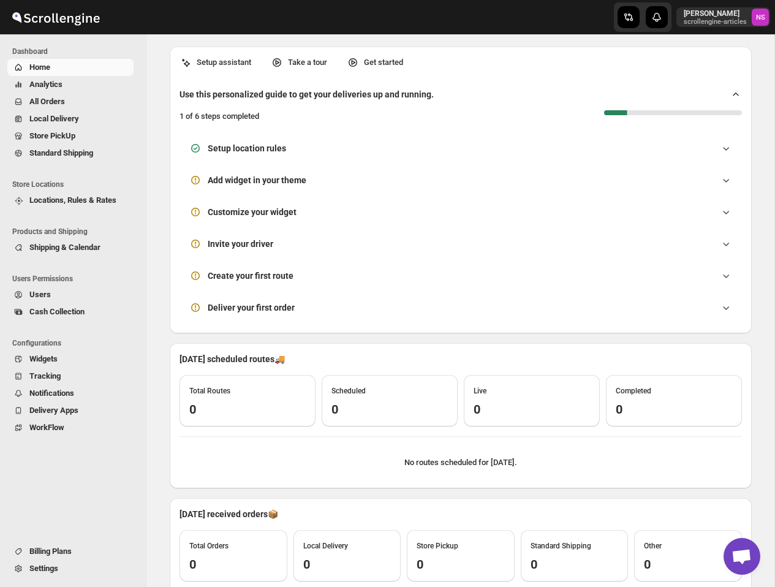
click at [92, 197] on span "Locations, Rules & Rates" at bounding box center [72, 199] width 87 height 9
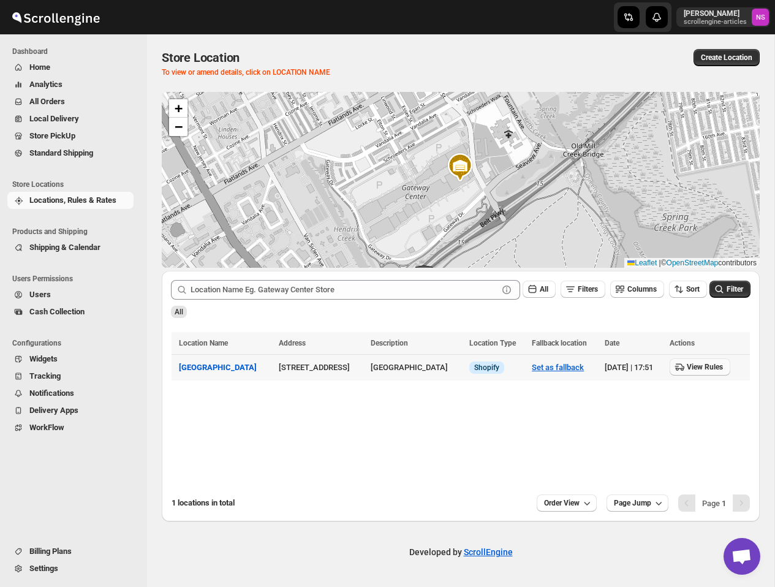
click at [705, 366] on span "View Rules" at bounding box center [705, 367] width 36 height 10
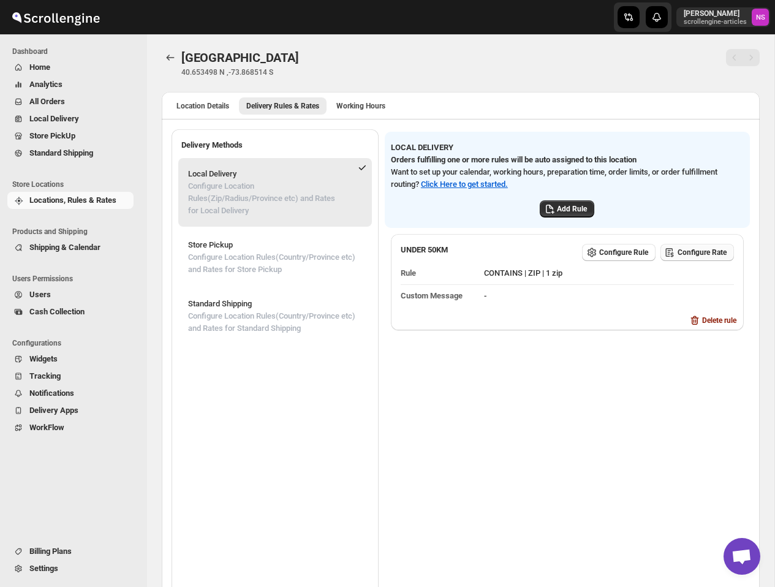
click at [701, 252] on span "Configure Rate" at bounding box center [702, 253] width 49 height 10
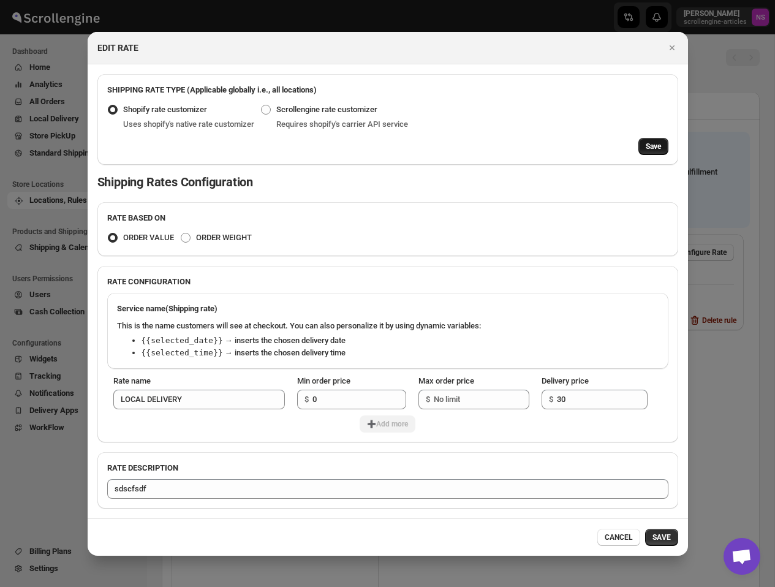
click at [650, 146] on span "Save" at bounding box center [653, 147] width 15 height 10
click at [661, 140] on button "Save" at bounding box center [653, 146] width 30 height 17
click at [271, 108] on span ":r78:" at bounding box center [266, 110] width 10 height 10
click at [262, 105] on input "Scrollengine rate customizer" at bounding box center [261, 105] width 1 height 1
radio input "true"
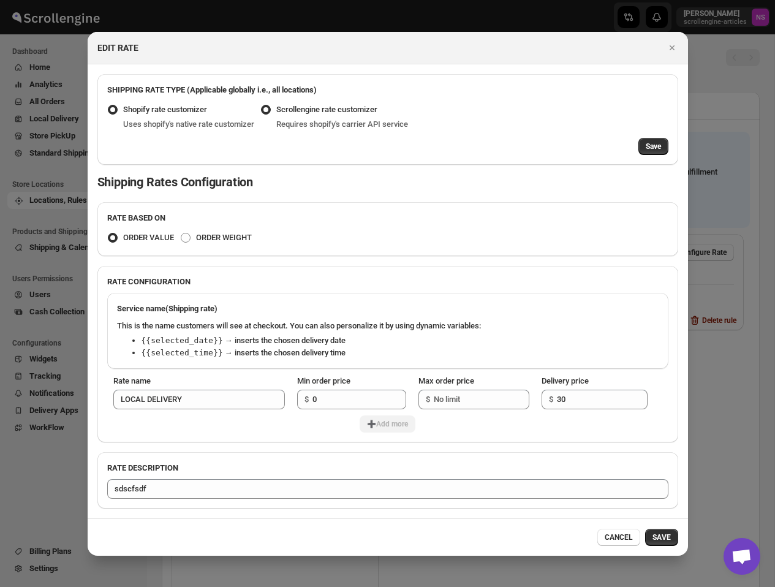
radio input "false"
click at [652, 146] on span "Save" at bounding box center [653, 147] width 15 height 10
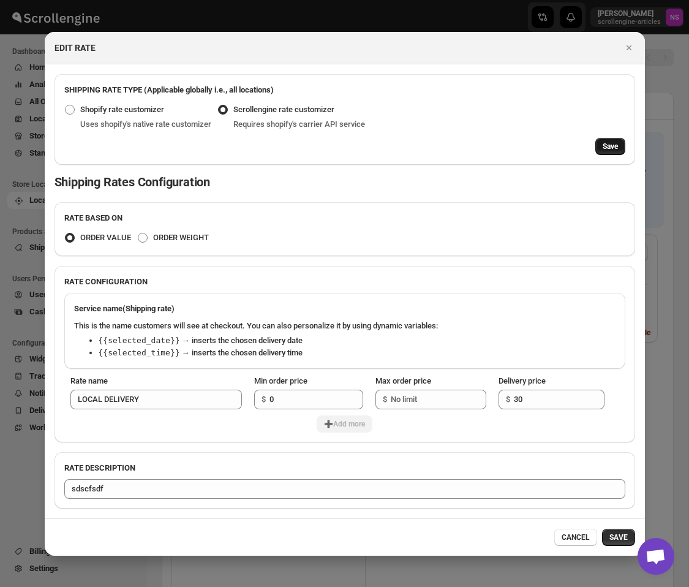
click at [613, 145] on span "Save" at bounding box center [610, 147] width 15 height 10
click at [610, 144] on span "Save" at bounding box center [610, 147] width 15 height 10
click at [615, 144] on span "Save" at bounding box center [610, 147] width 15 height 10
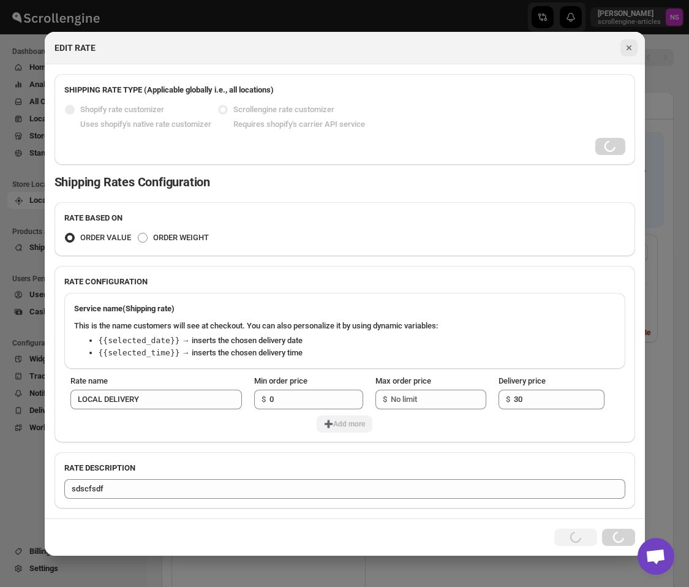
click at [632, 48] on icon "Close" at bounding box center [629, 48] width 12 height 12
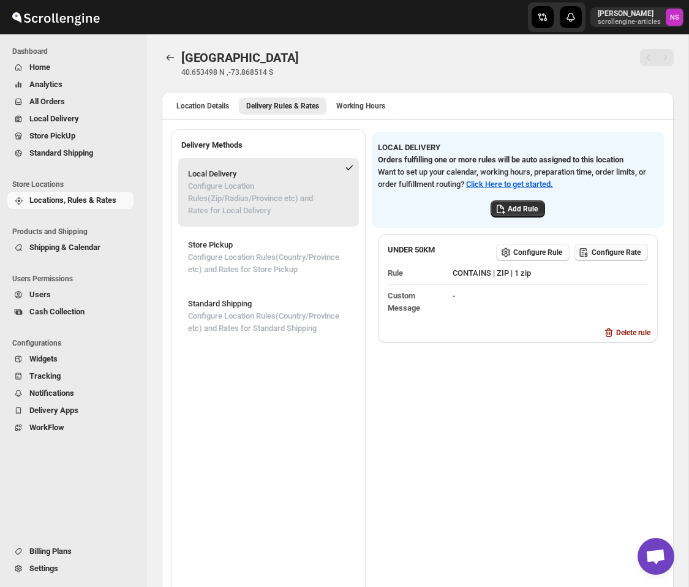
click at [610, 261] on button "Configure Rate" at bounding box center [612, 252] width 74 height 17
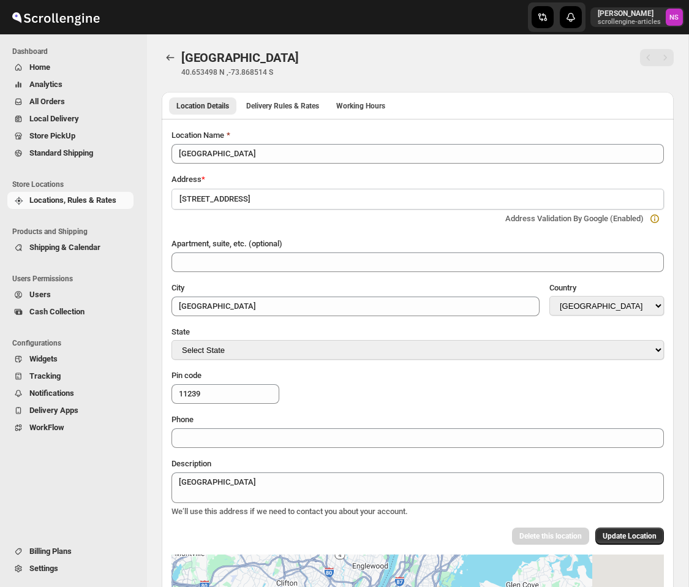
select select "US"
select select "[US_STATE]"
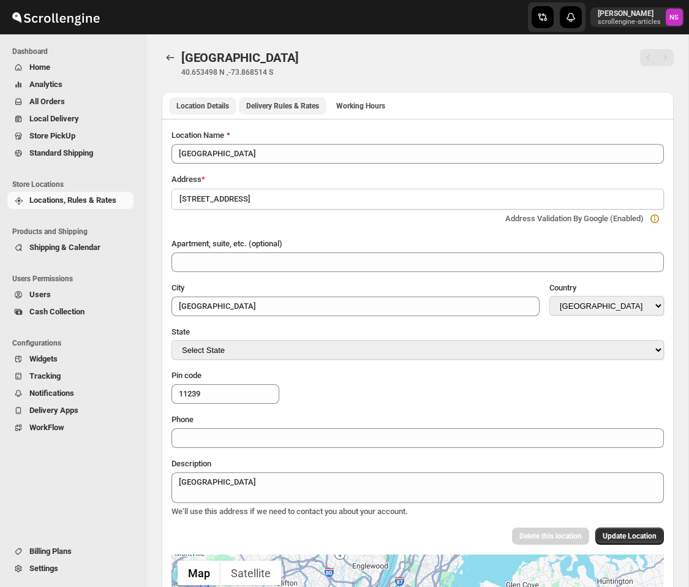
click at [280, 108] on span "Delivery Rules & Rates" at bounding box center [282, 106] width 73 height 10
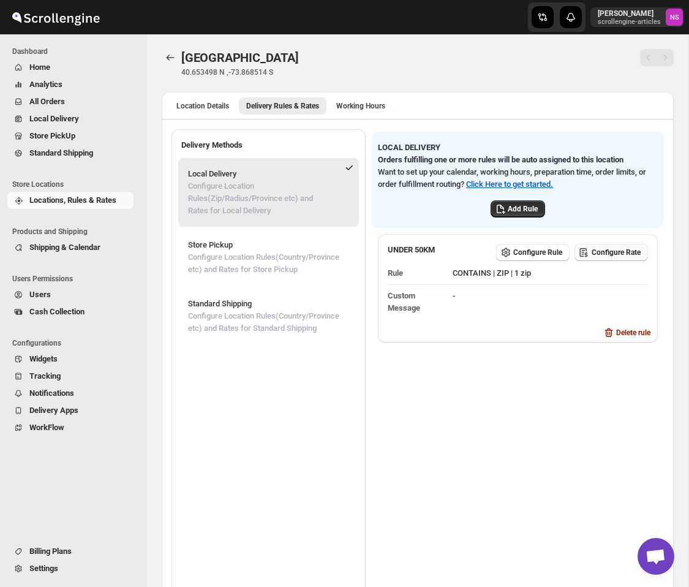
click at [619, 257] on span "Configure Rate" at bounding box center [616, 253] width 49 height 10
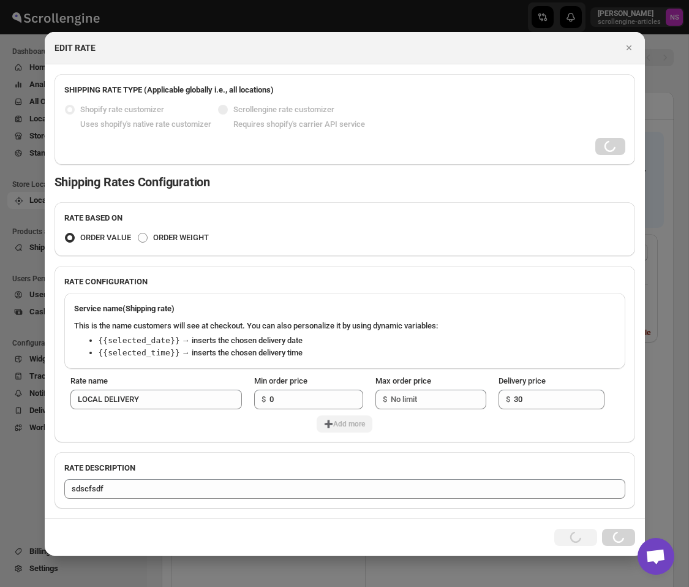
radio input "false"
radio input "true"
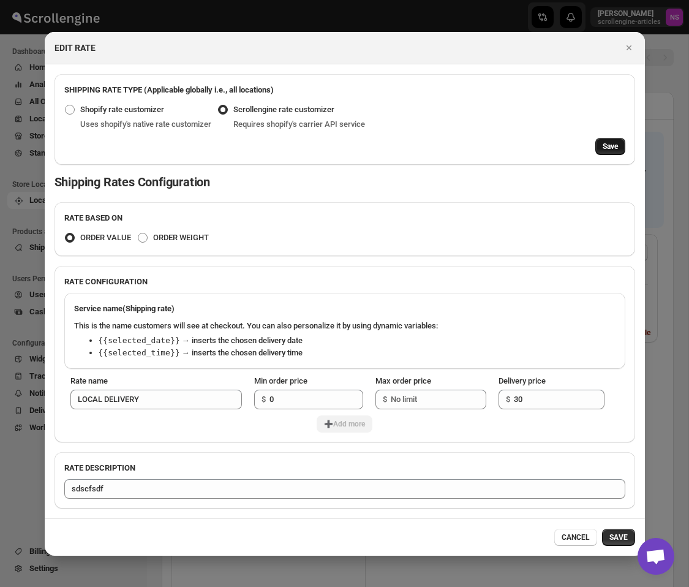
click at [603, 146] on span "Save" at bounding box center [610, 147] width 15 height 10
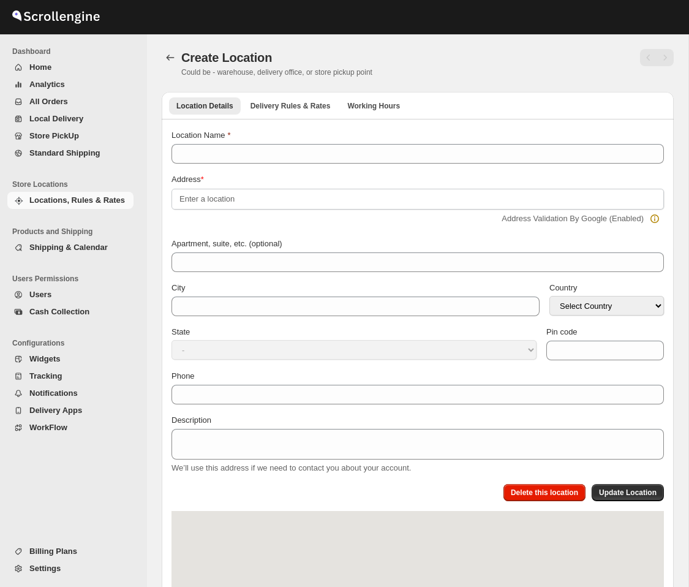
type input "[GEOGRAPHIC_DATA]"
select select "US"
type input "11239"
select select "[US_STATE]"
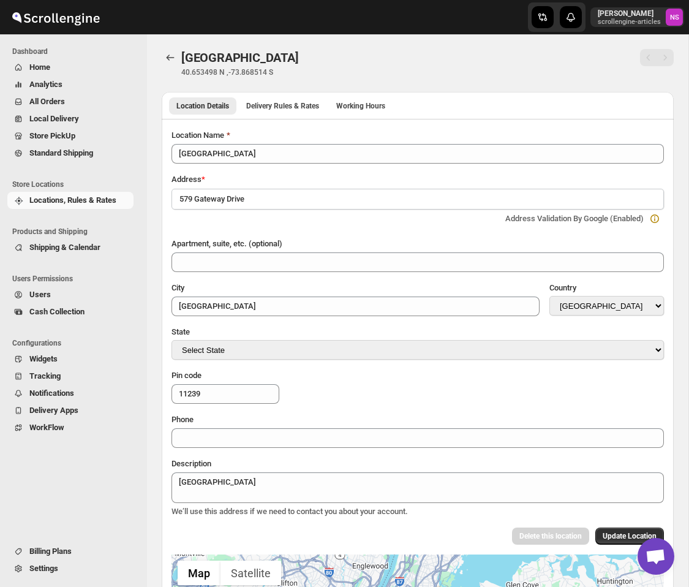
click at [292, 88] on div "[GEOGRAPHIC_DATA]. This page is ready Gateway Center Store 40.653498 N ,-73.868…" at bounding box center [418, 63] width 512 height 58
click at [292, 105] on span "Delivery Rules & Rates" at bounding box center [282, 106] width 73 height 10
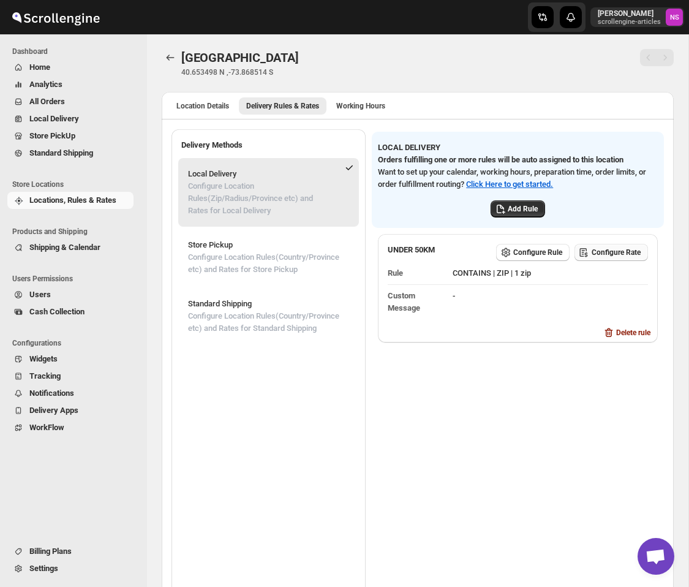
click at [616, 257] on span "Configure Rate" at bounding box center [616, 253] width 49 height 10
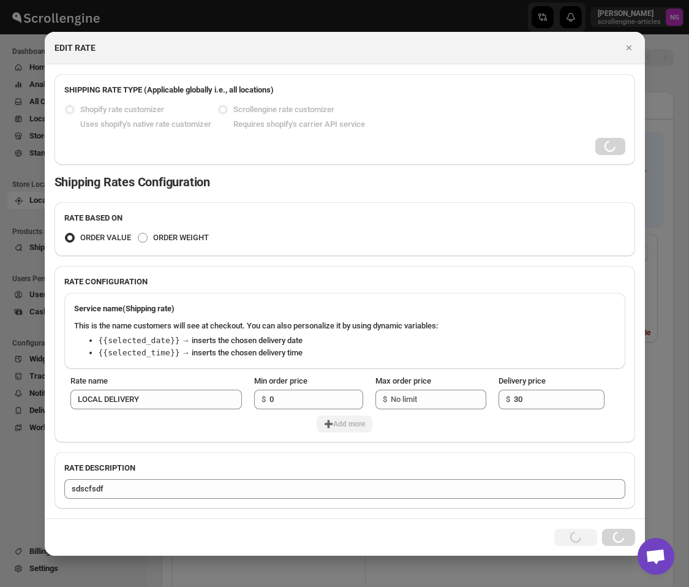
radio input "false"
radio input "true"
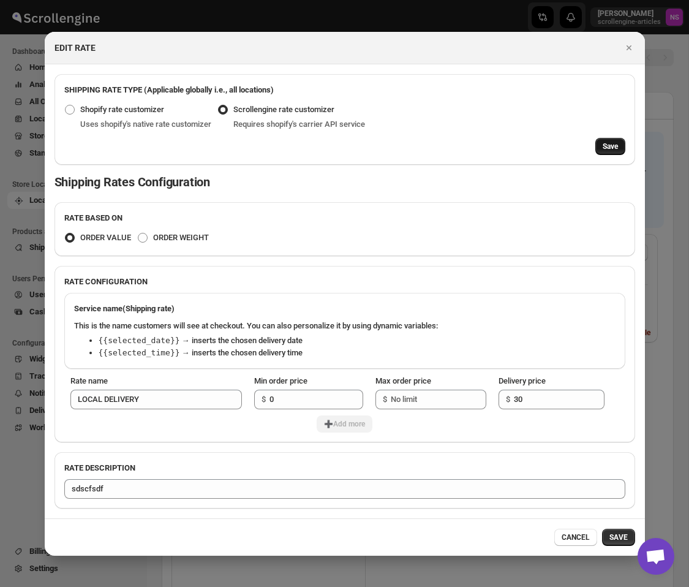
click at [611, 146] on span "Save" at bounding box center [610, 147] width 15 height 10
click at [73, 105] on span ":r1n:" at bounding box center [70, 110] width 10 height 10
click at [66, 105] on input "Shopify rate customizer" at bounding box center [65, 105] width 1 height 1
radio input "true"
click at [619, 139] on button "Save" at bounding box center [611, 146] width 30 height 17
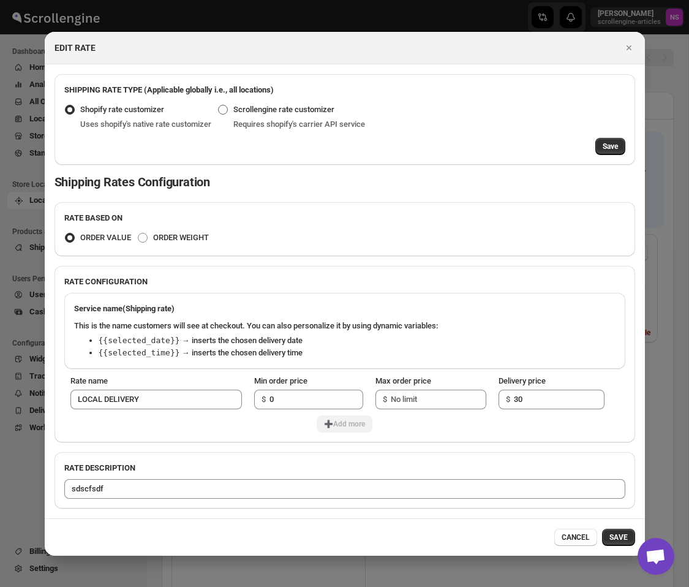
click at [264, 110] on span "Scrollengine rate customizer" at bounding box center [283, 109] width 101 height 9
click at [219, 105] on input "Scrollengine rate customizer" at bounding box center [218, 105] width 1 height 1
radio input "true"
click at [605, 145] on span "Save" at bounding box center [610, 147] width 15 height 10
click at [117, 110] on span "Shopify rate customizer" at bounding box center [122, 109] width 84 height 9
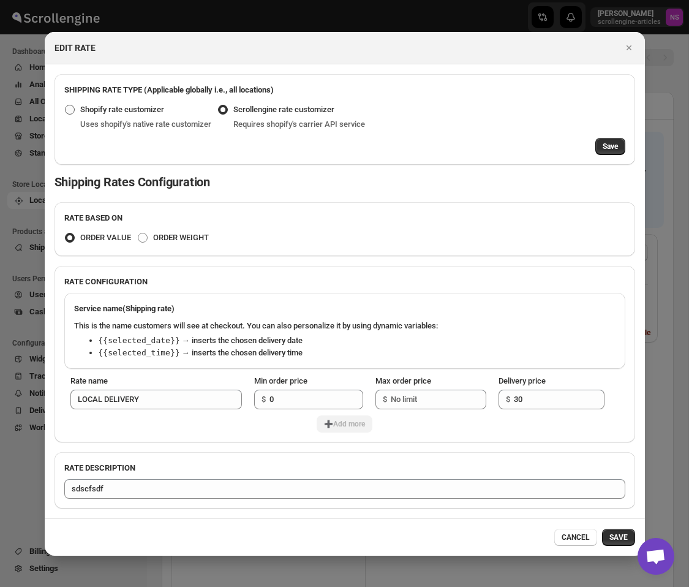
click at [66, 105] on input "Shopify rate customizer" at bounding box center [65, 105] width 1 height 1
radio input "true"
click at [310, 107] on span "Scrollengine rate customizer" at bounding box center [283, 109] width 101 height 9
click at [219, 105] on input "Scrollengine rate customizer" at bounding box center [218, 105] width 1 height 1
radio input "true"
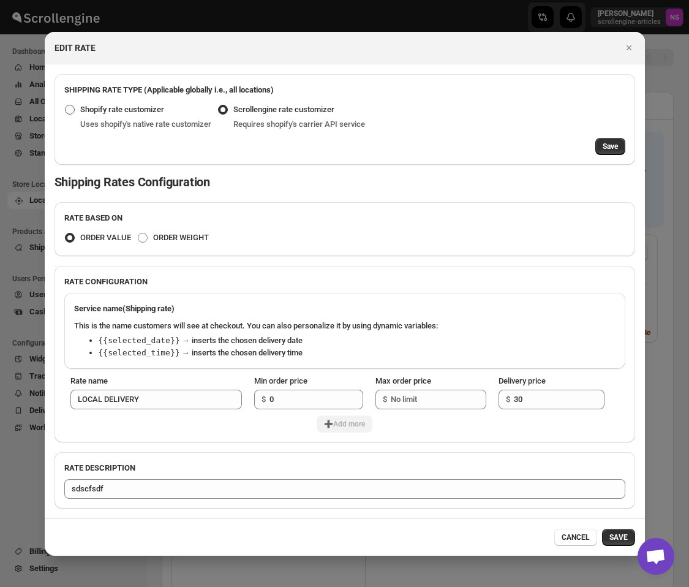
click at [146, 109] on span "Shopify rate customizer" at bounding box center [122, 109] width 84 height 9
click at [66, 105] on input "Shopify rate customizer" at bounding box center [65, 105] width 1 height 1
radio input "true"
click at [292, 109] on span "Scrollengine rate customizer" at bounding box center [283, 109] width 101 height 9
click at [219, 105] on input "Scrollengine rate customizer" at bounding box center [218, 105] width 1 height 1
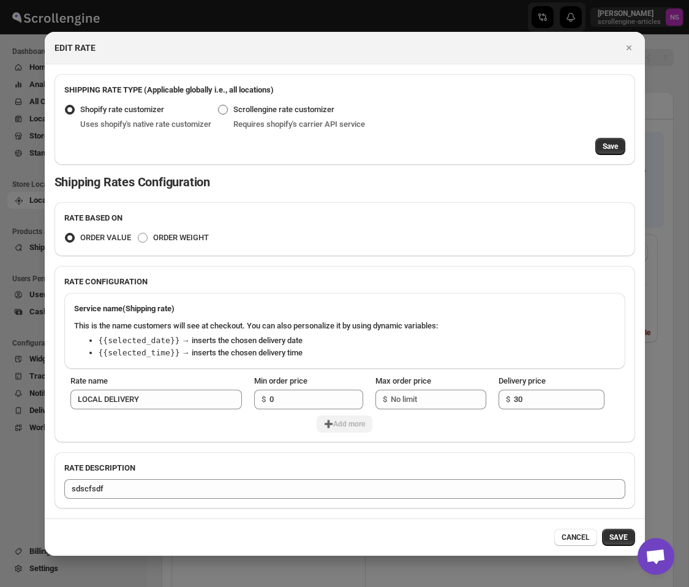
radio input "true"
radio input "false"
click at [607, 148] on span "Save" at bounding box center [610, 147] width 15 height 10
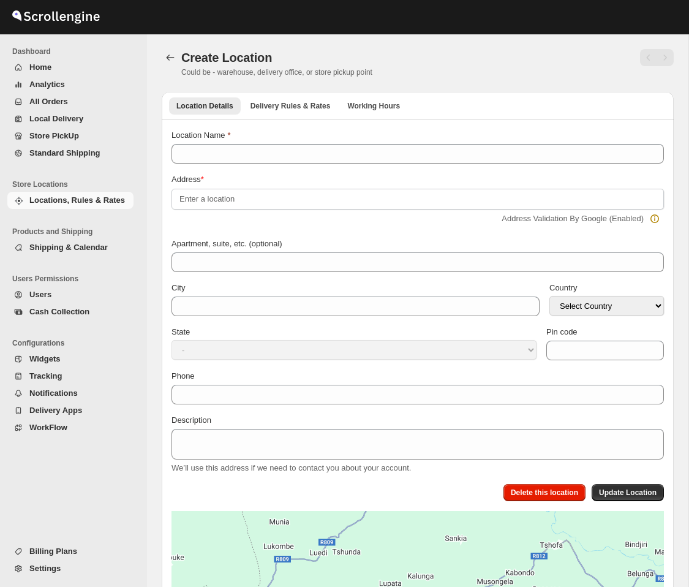
type input "[GEOGRAPHIC_DATA]"
select select "US"
type input "11239"
select select "[US_STATE]"
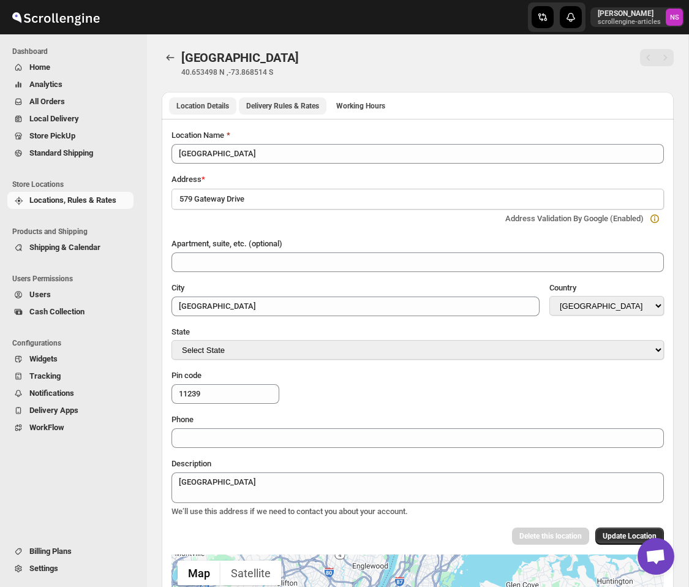
click at [294, 98] on button "Delivery Rules & Rates" at bounding box center [283, 105] width 88 height 17
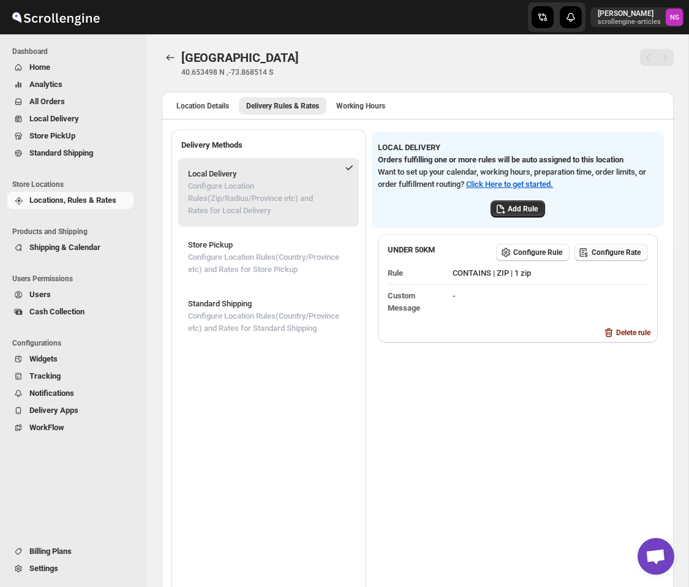
click at [602, 257] on span "Configure Rate" at bounding box center [616, 253] width 49 height 10
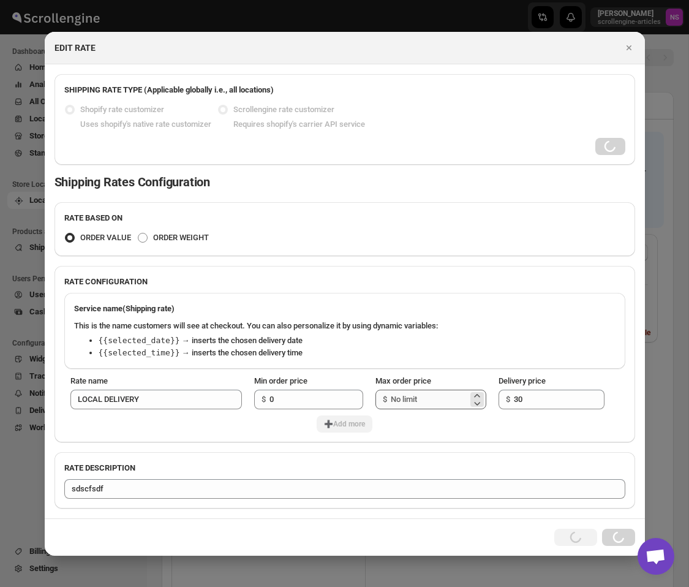
radio input "false"
radio input "true"
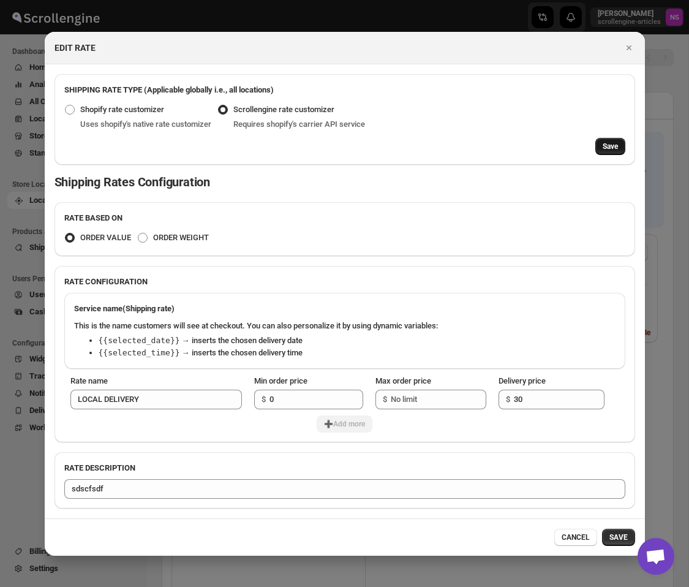
click at [608, 148] on span "Save" at bounding box center [610, 147] width 15 height 10
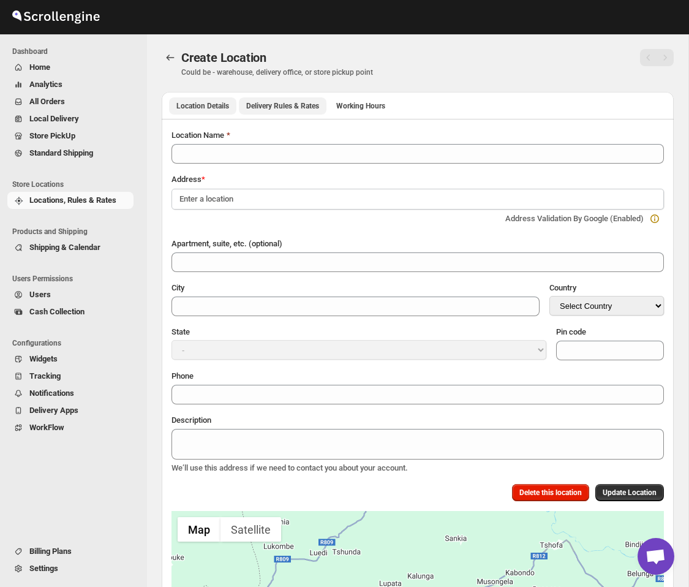
click at [301, 102] on span "Delivery Rules & Rates" at bounding box center [282, 106] width 73 height 10
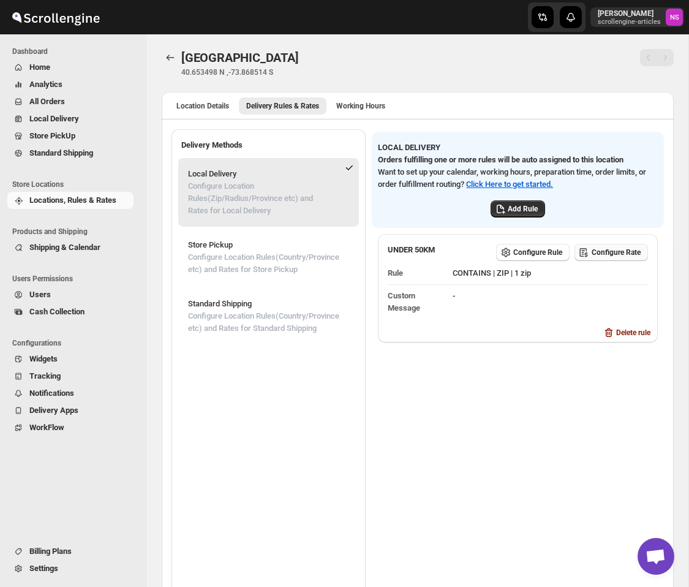
click at [619, 261] on button "Configure Rate" at bounding box center [612, 252] width 74 height 17
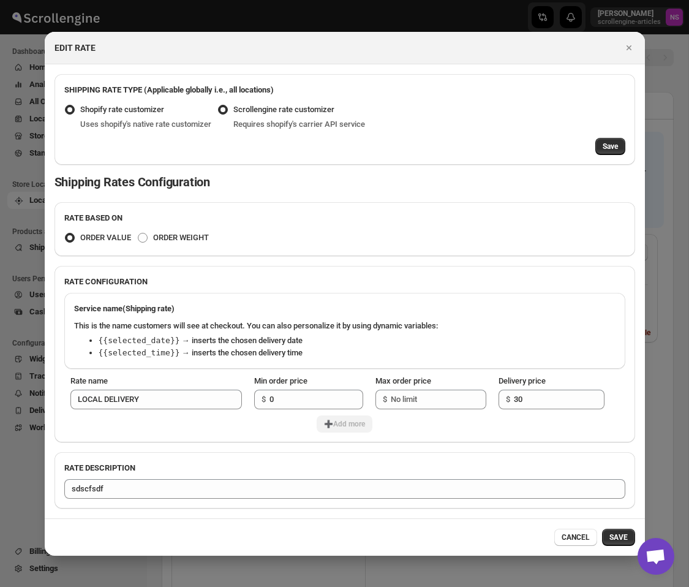
radio input "false"
radio input "true"
click at [616, 146] on span "Save" at bounding box center [610, 147] width 15 height 10
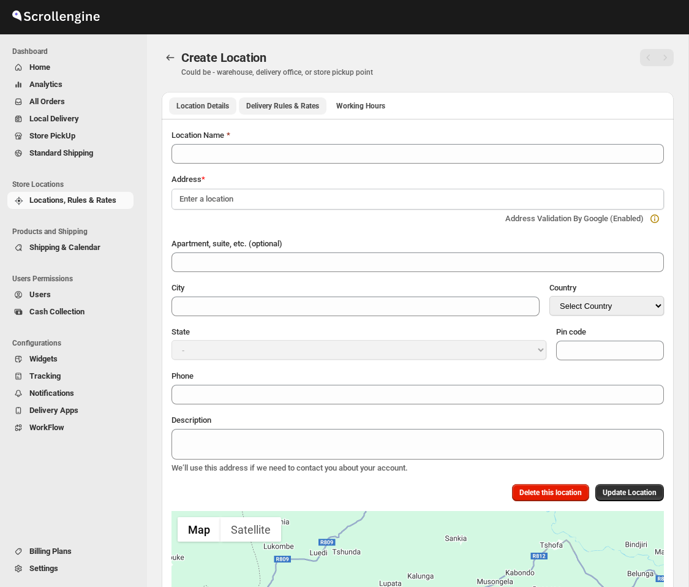
click at [282, 104] on span "Delivery Rules & Rates" at bounding box center [282, 106] width 73 height 10
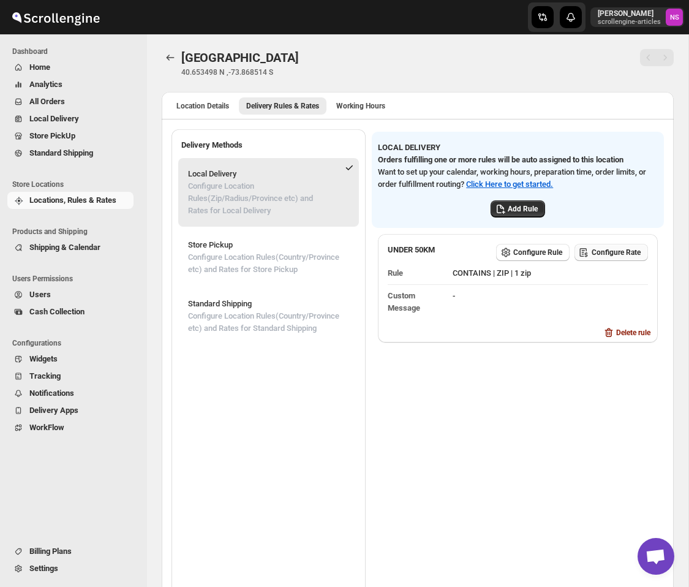
click at [599, 257] on span "Configure Rate" at bounding box center [616, 253] width 49 height 10
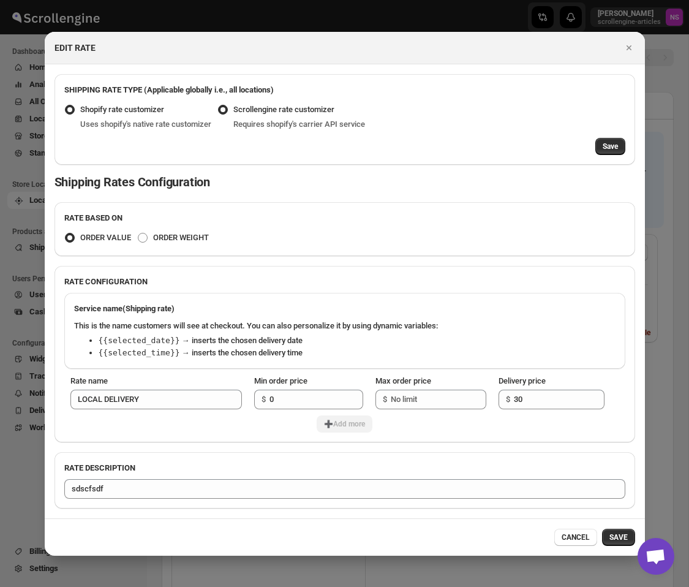
radio input "false"
radio input "true"
click at [610, 143] on span "Save" at bounding box center [610, 147] width 15 height 10
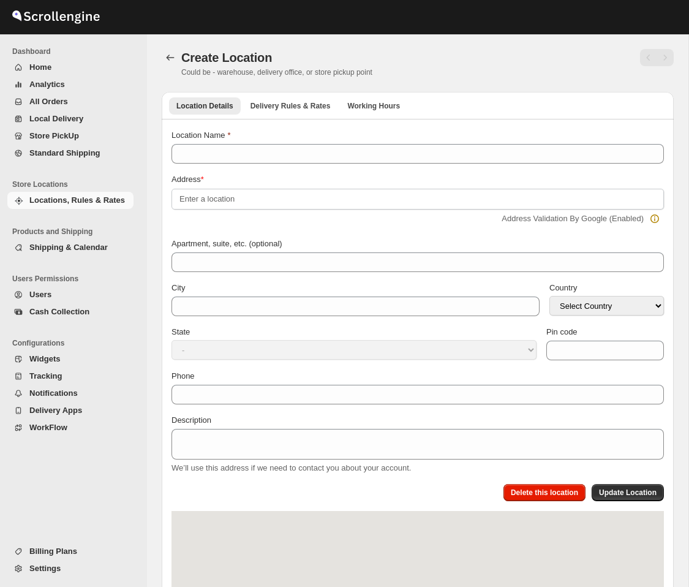
type input "Gateway Center Store"
type input "Brooklyn"
select select "US"
type input "11239"
select select "New York"
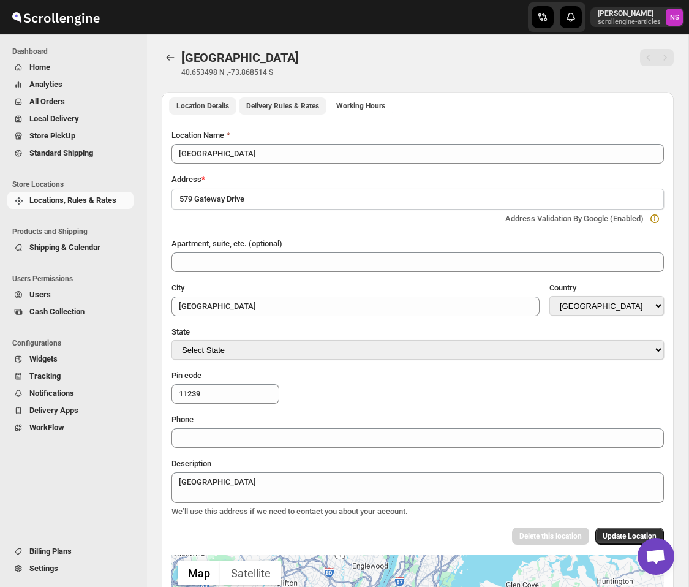
click at [305, 105] on span "Delivery Rules & Rates" at bounding box center [282, 106] width 73 height 10
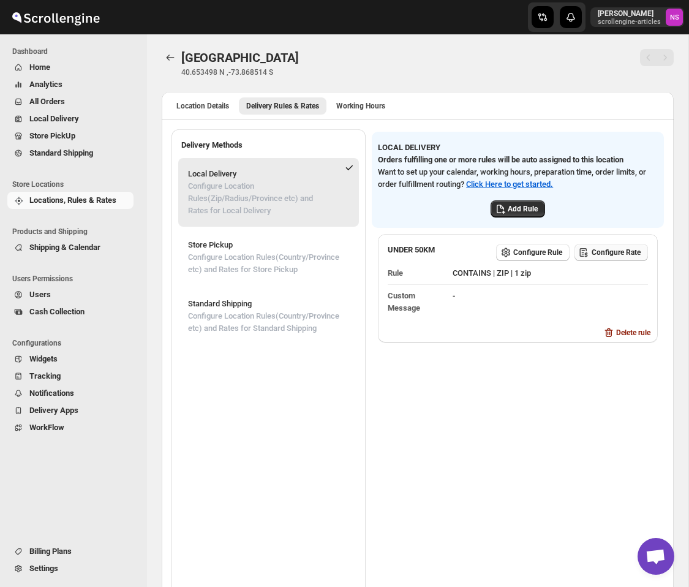
click at [616, 257] on span "Configure Rate" at bounding box center [616, 253] width 49 height 10
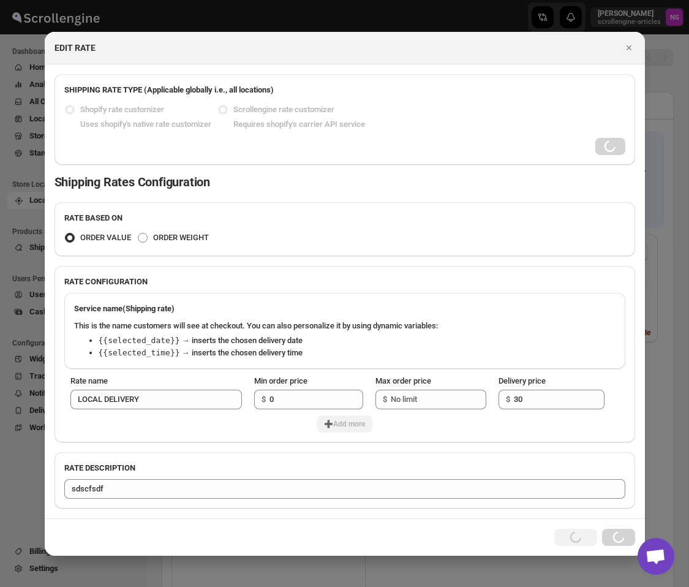
radio input "false"
radio input "true"
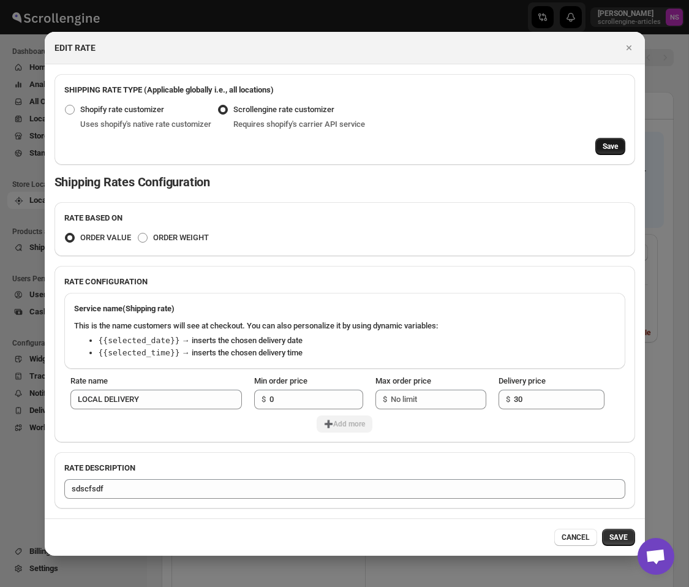
click at [615, 145] on span "Save" at bounding box center [610, 147] width 15 height 10
click at [411, 403] on input "Max order price" at bounding box center [429, 400] width 77 height 20
type input "300"
click at [352, 425] on span "➕Add more" at bounding box center [344, 424] width 41 height 10
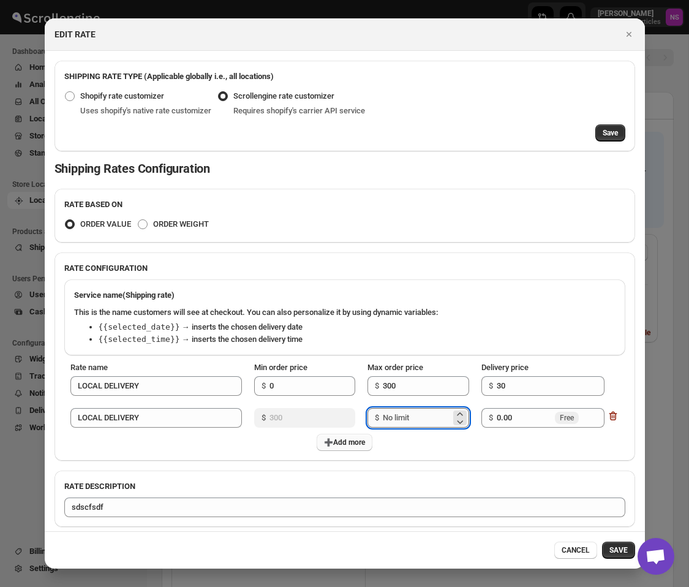
click at [394, 419] on input "Max order price" at bounding box center [417, 418] width 69 height 20
type input "600"
click at [526, 418] on input "0.00" at bounding box center [524, 418] width 55 height 20
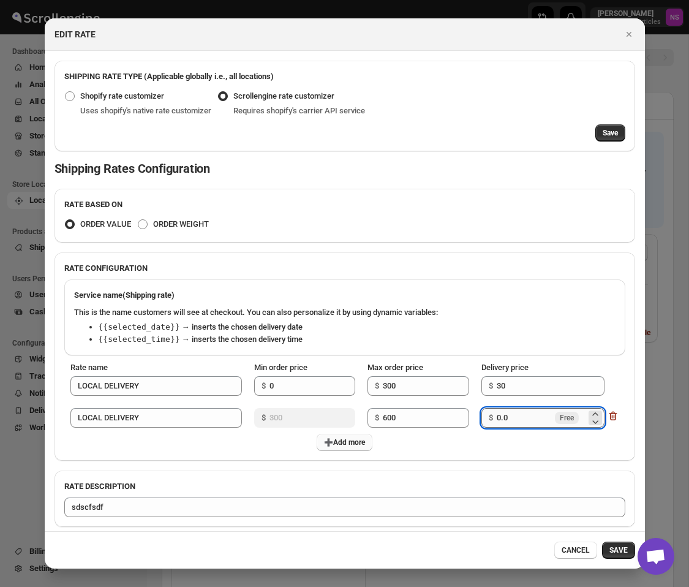
type input "0"
type input "40"
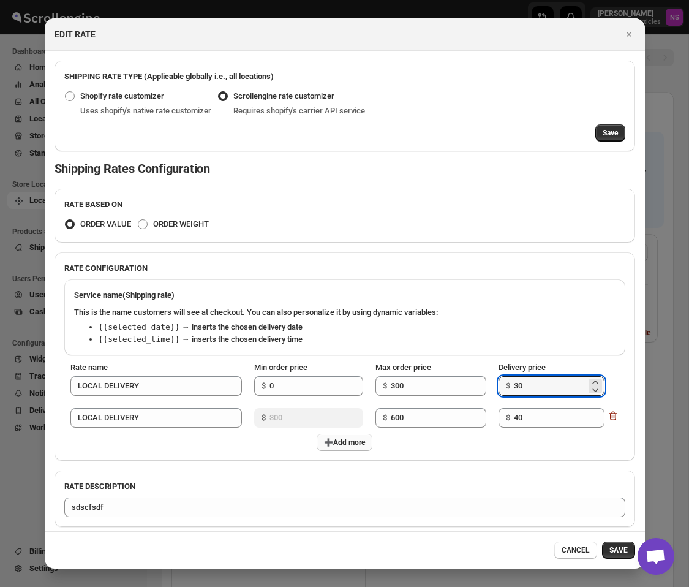
drag, startPoint x: 534, startPoint y: 388, endPoint x: 510, endPoint y: 388, distance: 24.5
click at [510, 388] on div "$ 30" at bounding box center [552, 386] width 106 height 20
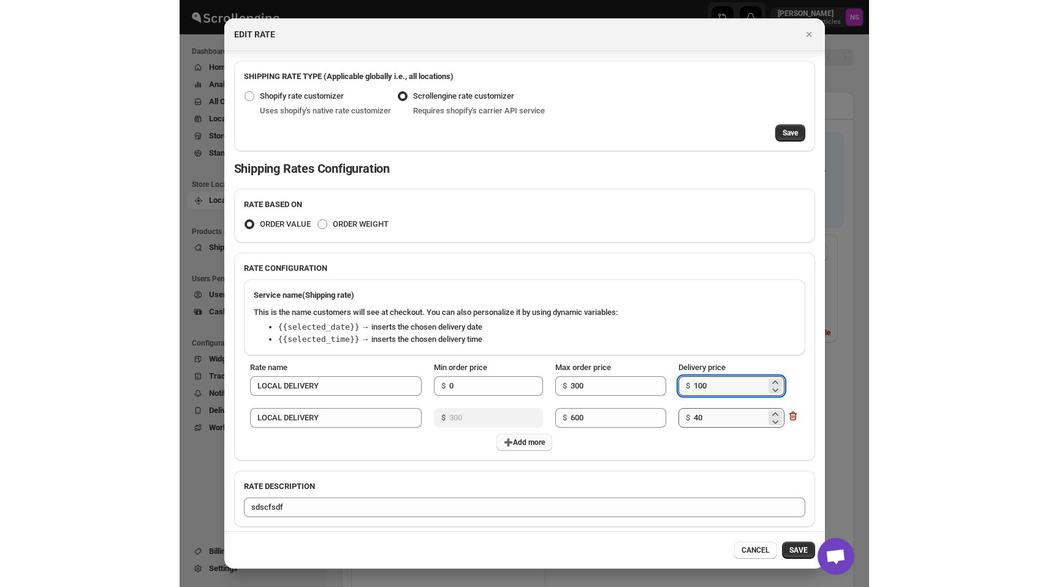
scroll to position [6, 0]
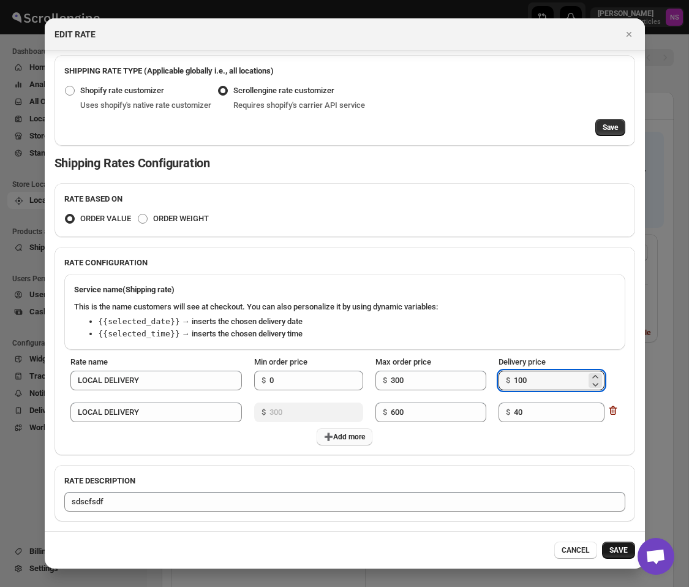
type input "100"
click at [616, 550] on span "SAVE" at bounding box center [619, 550] width 18 height 10
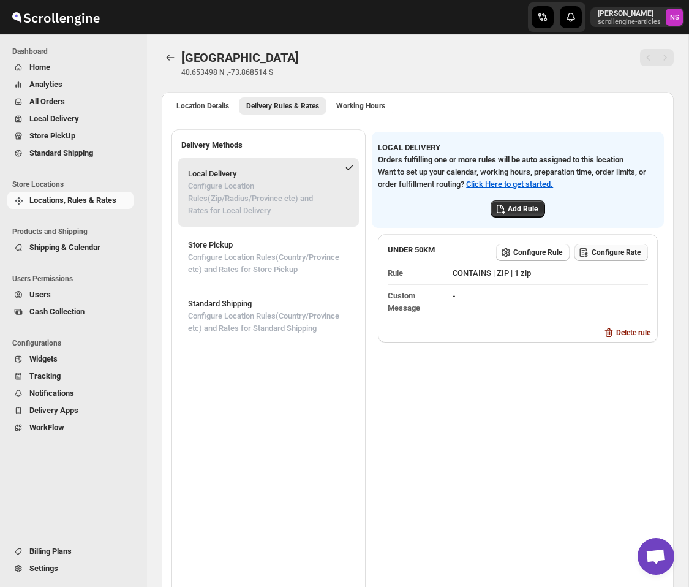
click at [605, 257] on span "Configure Rate" at bounding box center [616, 253] width 49 height 10
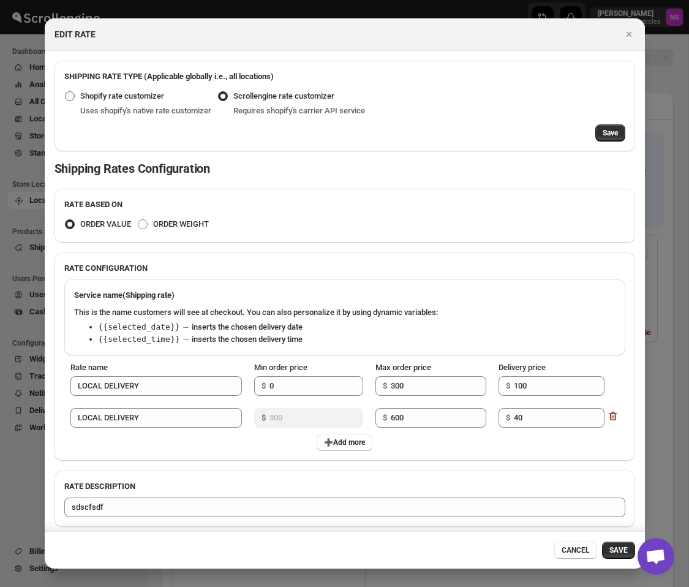
click at [69, 97] on span ":r1n:" at bounding box center [70, 96] width 10 height 10
click at [66, 92] on input "Shopify rate customizer" at bounding box center [65, 91] width 1 height 1
radio input "true"
click at [610, 135] on span "Save" at bounding box center [610, 133] width 15 height 10
click at [228, 96] on span ":r1n:" at bounding box center [223, 96] width 10 height 10
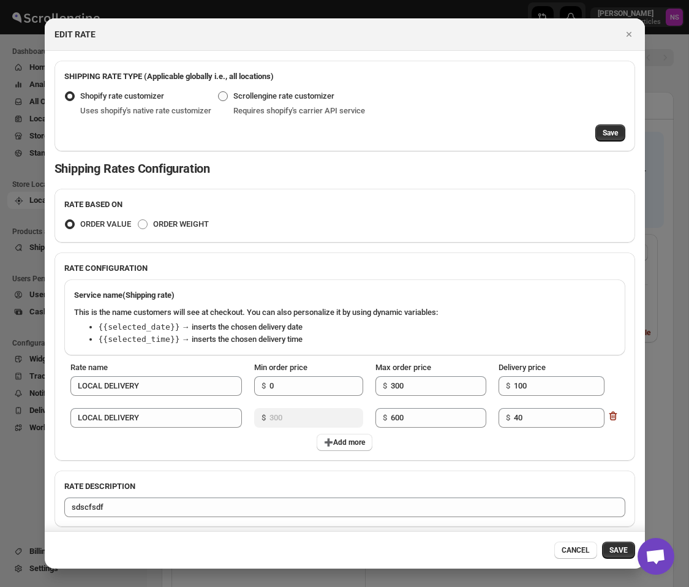
click at [219, 92] on input "Scrollengine rate customizer" at bounding box center [218, 91] width 1 height 1
radio input "true"
radio input "false"
click at [599, 134] on button "Save" at bounding box center [611, 132] width 30 height 17
click at [630, 30] on icon "Close" at bounding box center [629, 34] width 12 height 12
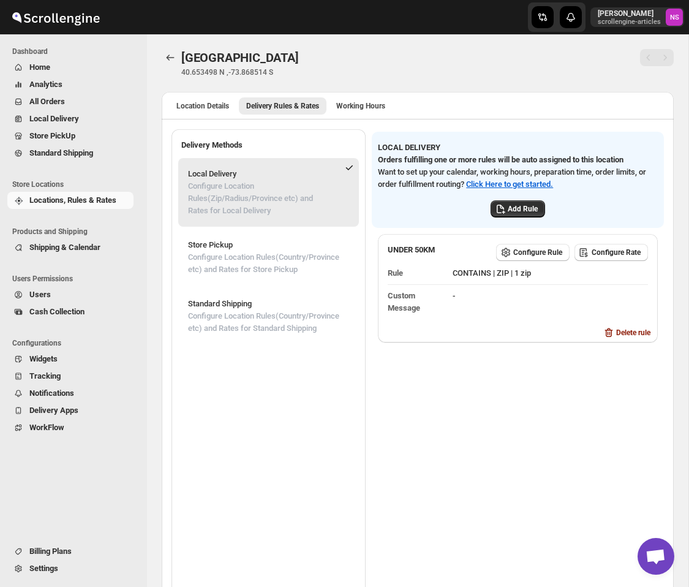
click at [48, 570] on span "Settings" at bounding box center [43, 568] width 29 height 9
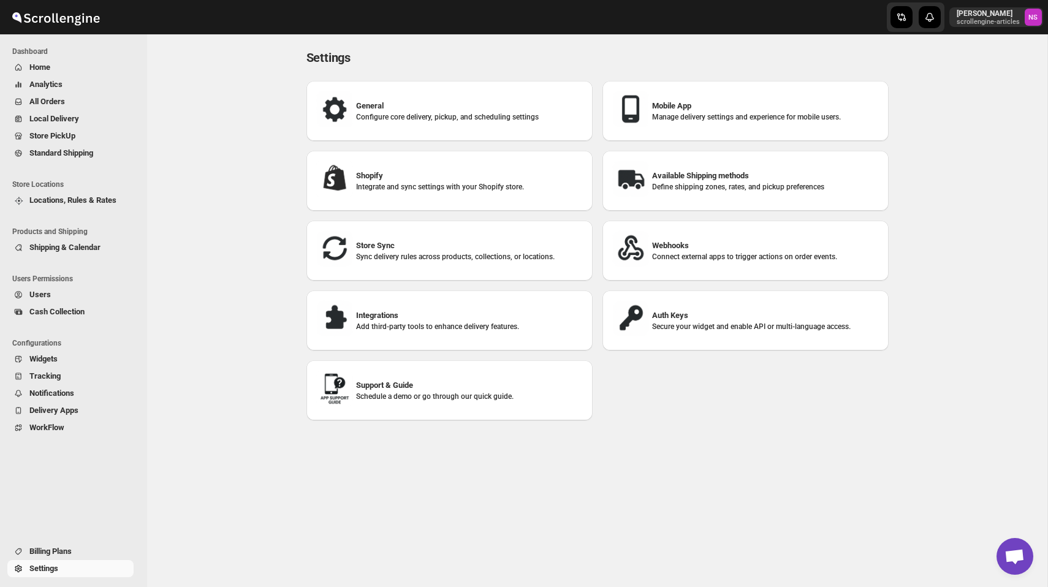
click at [450, 174] on h3 "Shopify" at bounding box center [469, 176] width 227 height 12
select select "SHIPMENT_DELIVERED"
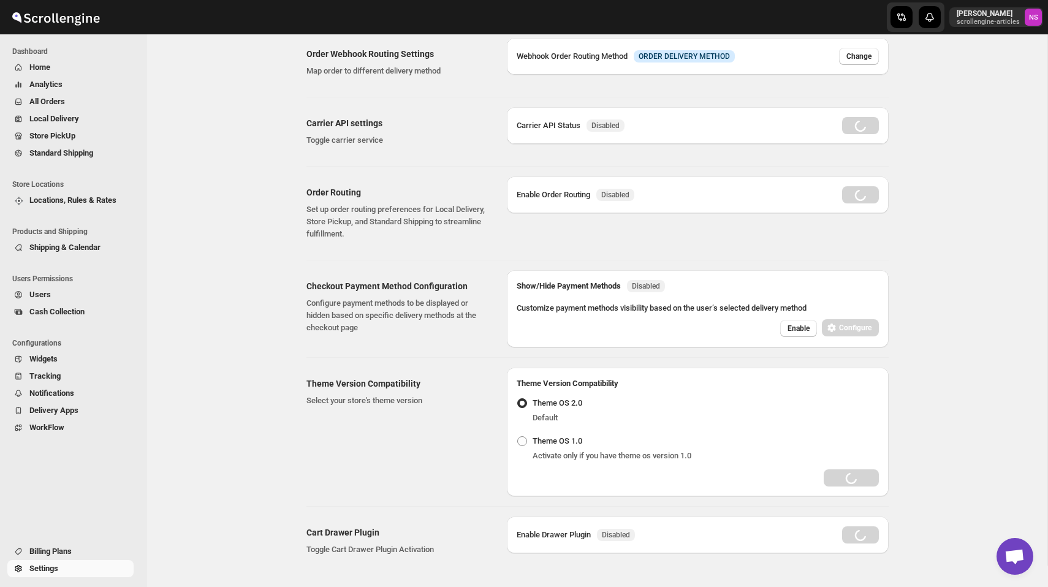
radio input "true"
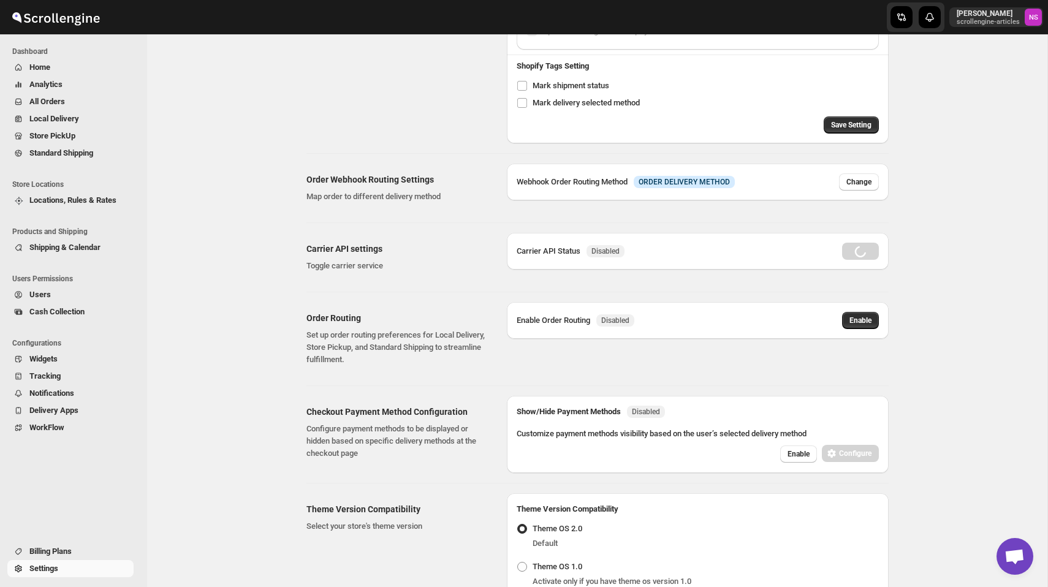
scroll to position [209, 0]
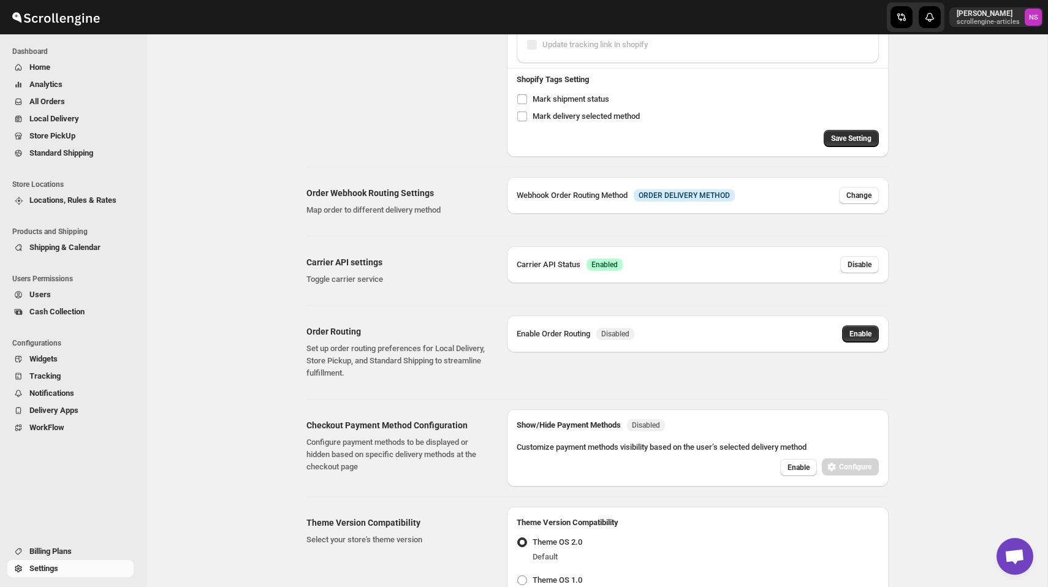
click at [229, 302] on div "Shopify Settings. This page is ready Shopify Settings Shopify Settings Auto Ful…" at bounding box center [597, 264] width 900 height 879
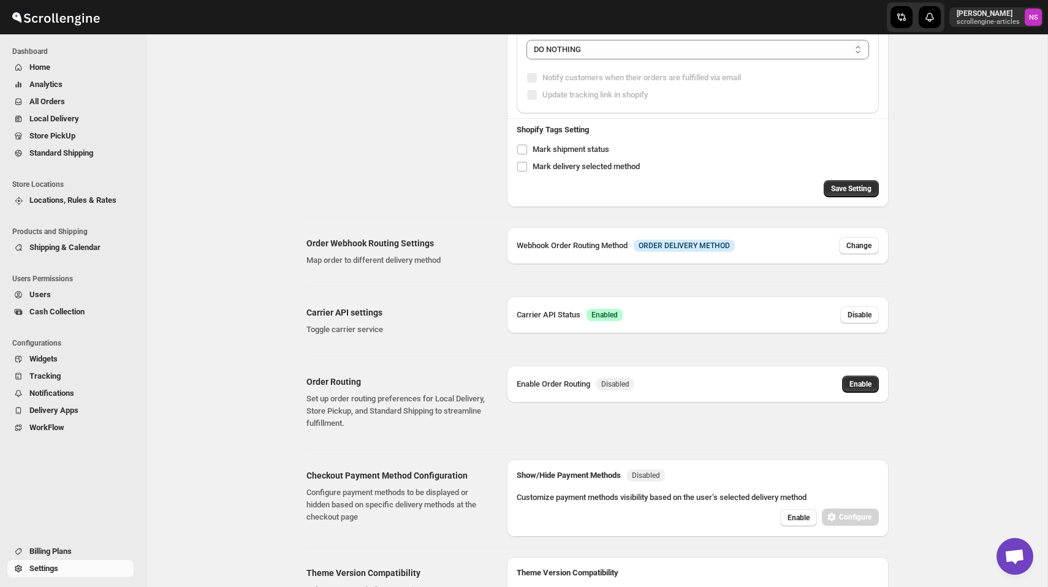
scroll to position [0, 0]
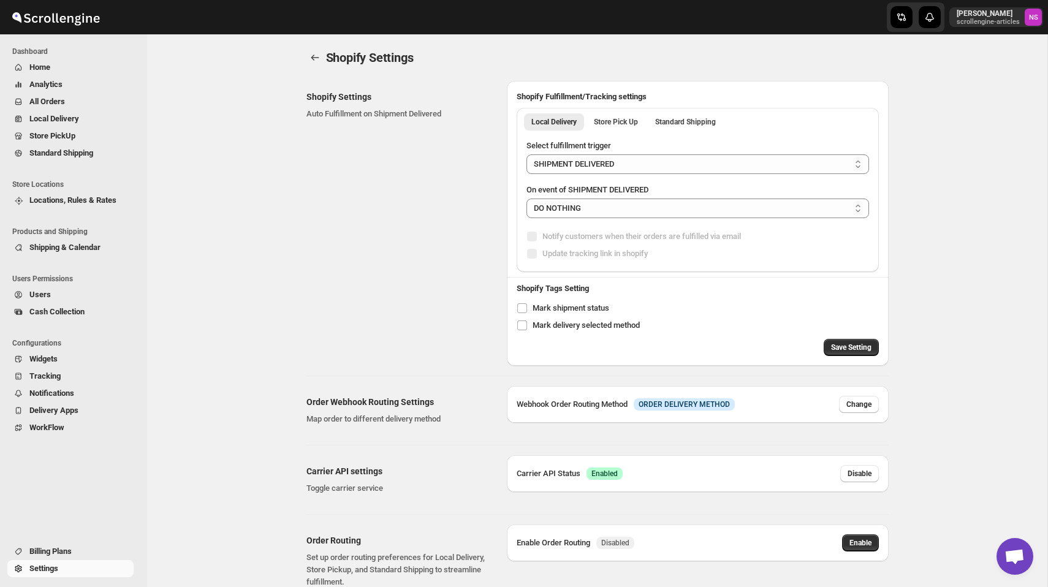
click at [689, 45] on div "Shopify Settings. This page is ready Shopify Settings" at bounding box center [597, 57] width 582 height 47
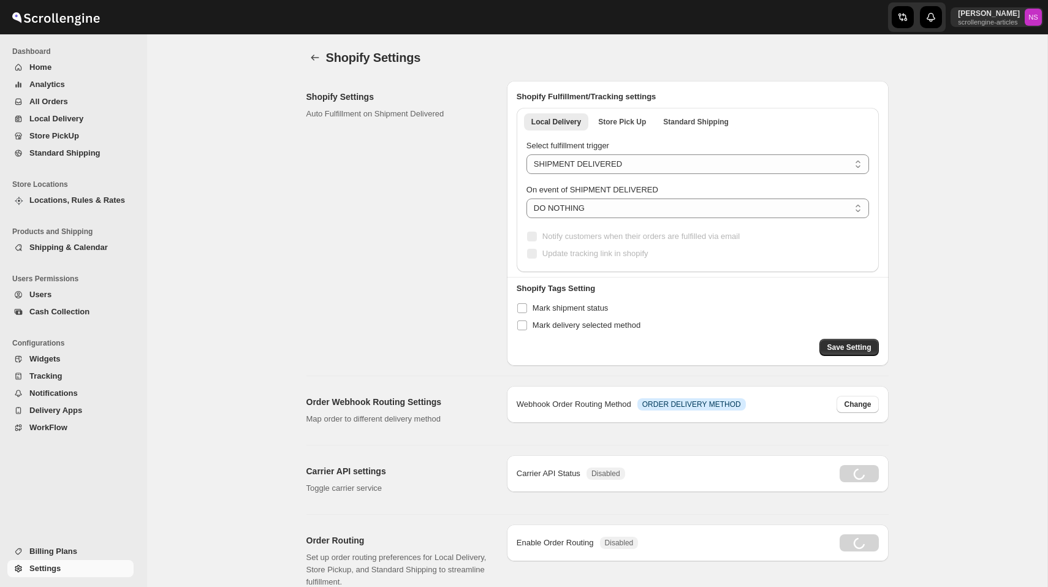
select select "SHIPMENT_DELIVERED"
radio input "true"
click at [306, 54] on button "back" at bounding box center [314, 57] width 17 height 17
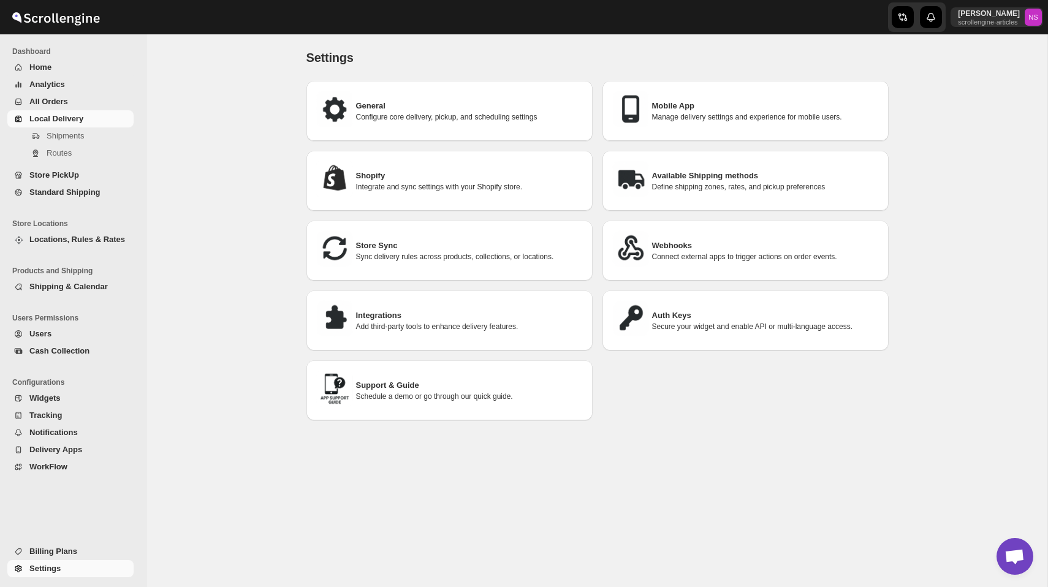
click at [86, 119] on span "Local Delivery" at bounding box center [80, 119] width 102 height 12
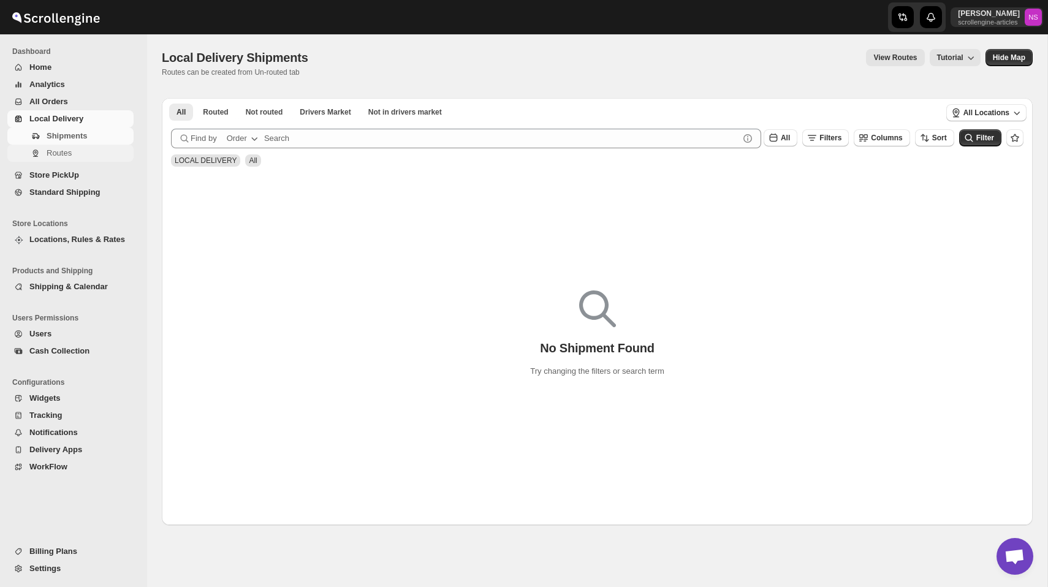
click at [83, 152] on span "Routes" at bounding box center [89, 153] width 85 height 12
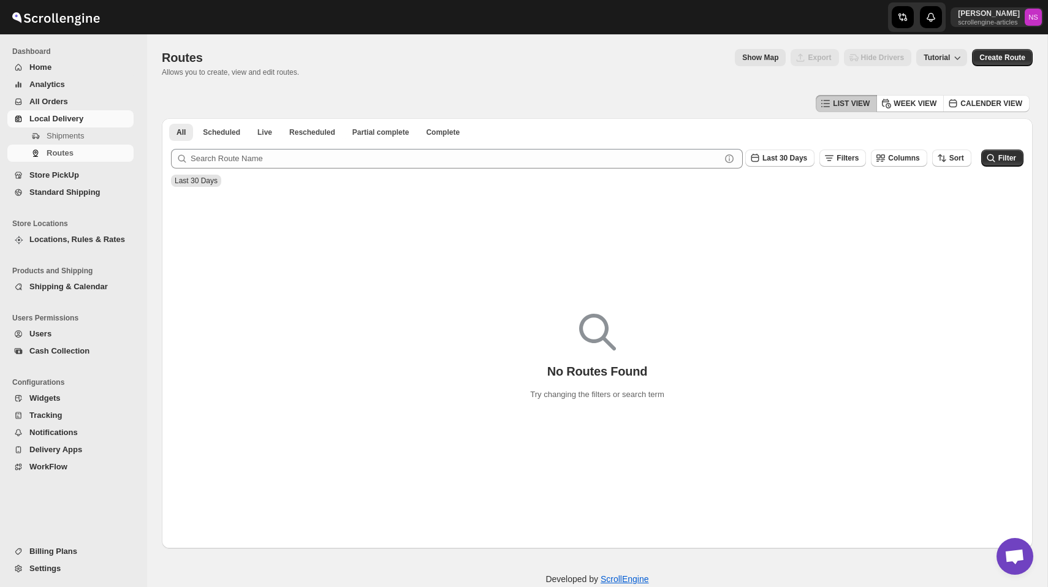
click at [90, 240] on span "Locations, Rules & Rates" at bounding box center [77, 239] width 96 height 9
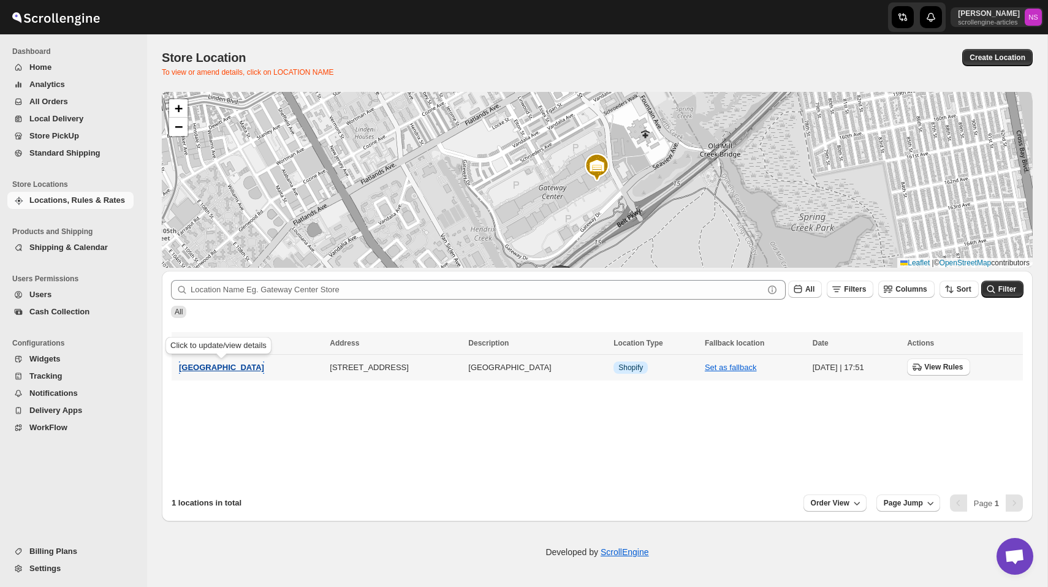
click at [218, 369] on span "Gateway Center Store" at bounding box center [221, 367] width 85 height 9
select select "US"
select select "New York"
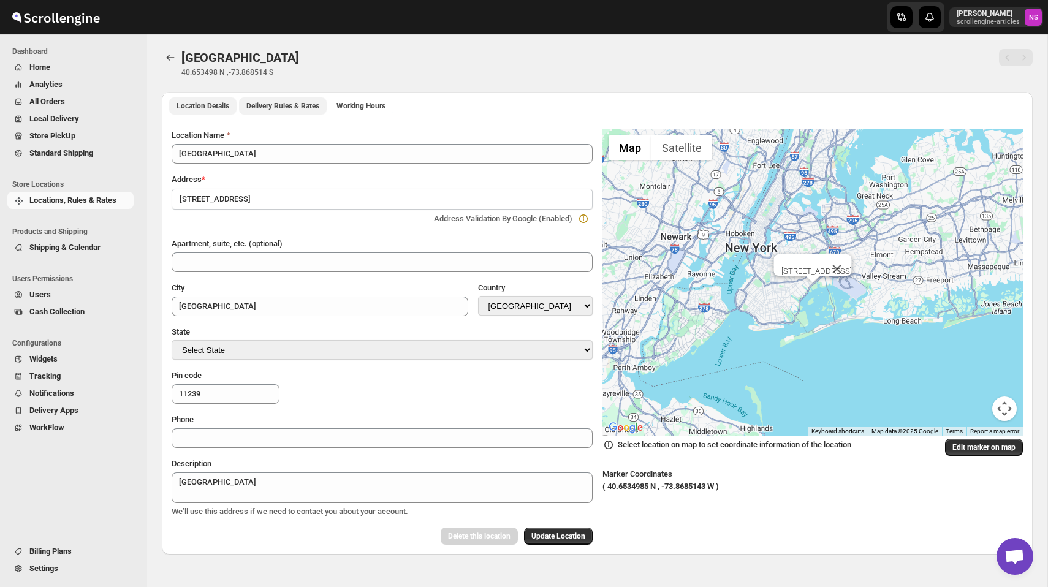
click at [282, 102] on span "Delivery Rules & Rates" at bounding box center [282, 106] width 73 height 10
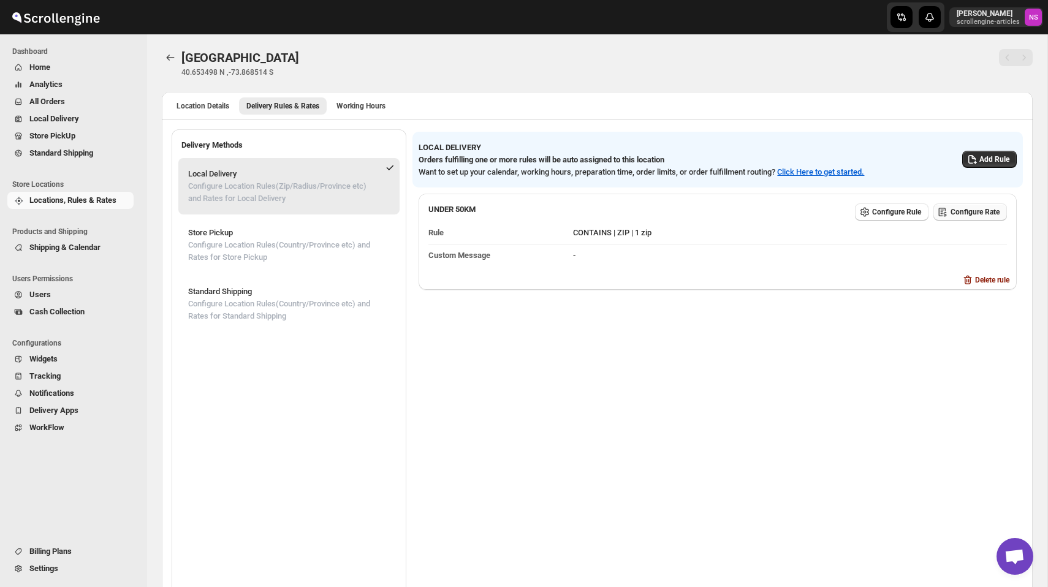
click at [961, 212] on span "Configure Rate" at bounding box center [974, 212] width 49 height 10
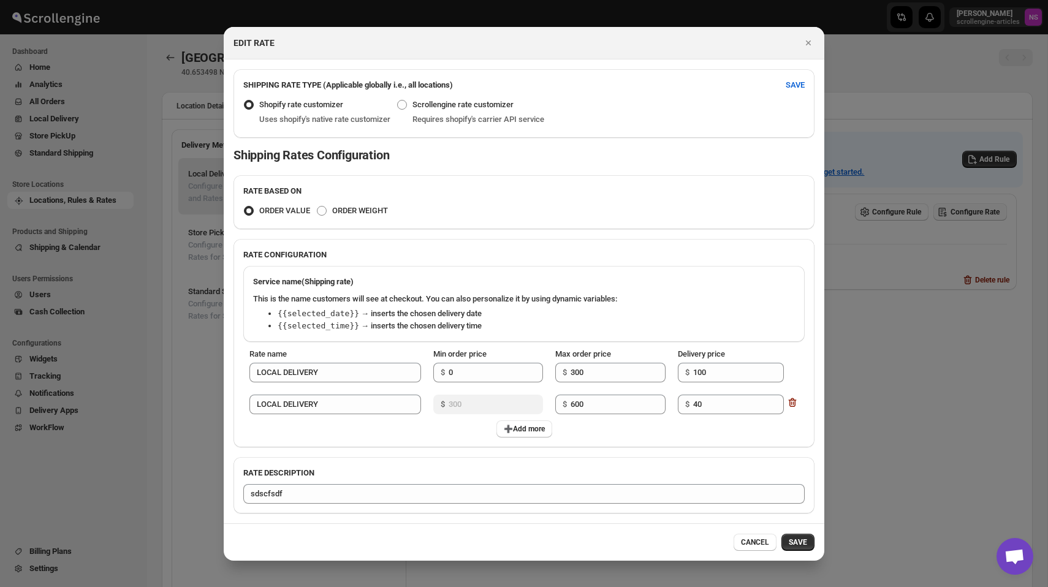
radio input "false"
radio input "true"
click at [285, 115] on span "Uses shopify's native rate customizer" at bounding box center [324, 119] width 131 height 9
click at [278, 104] on span "Shopify rate customizer" at bounding box center [301, 104] width 84 height 9
click at [244, 100] on input "Shopify rate customizer" at bounding box center [244, 100] width 1 height 1
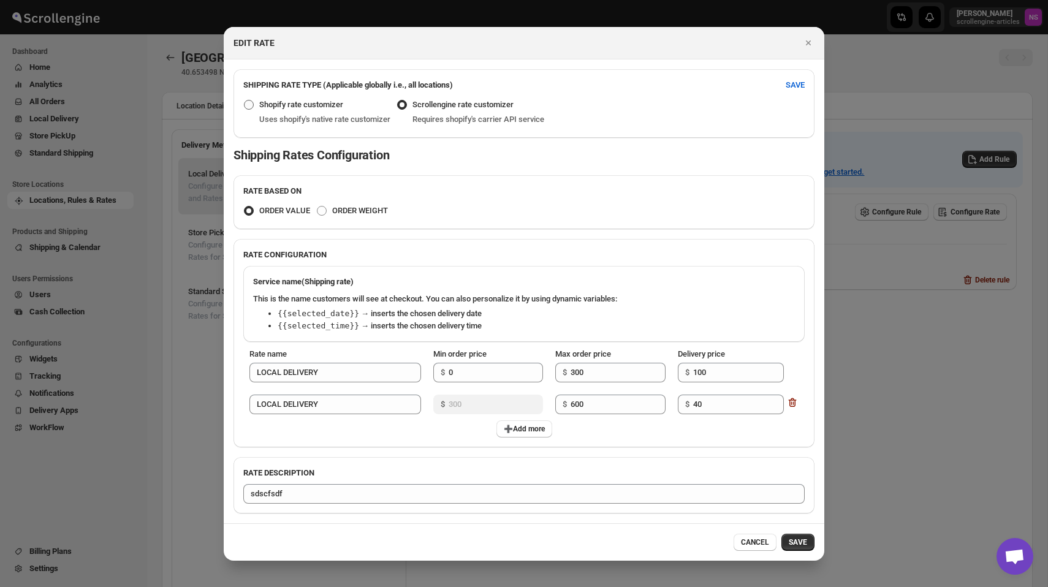
radio input "true"
click at [794, 85] on span "SAVE" at bounding box center [795, 85] width 19 height 12
click at [407, 104] on span ":r9h:" at bounding box center [402, 105] width 10 height 10
click at [398, 100] on input "Scrollengine rate customizer" at bounding box center [397, 100] width 1 height 1
radio input "true"
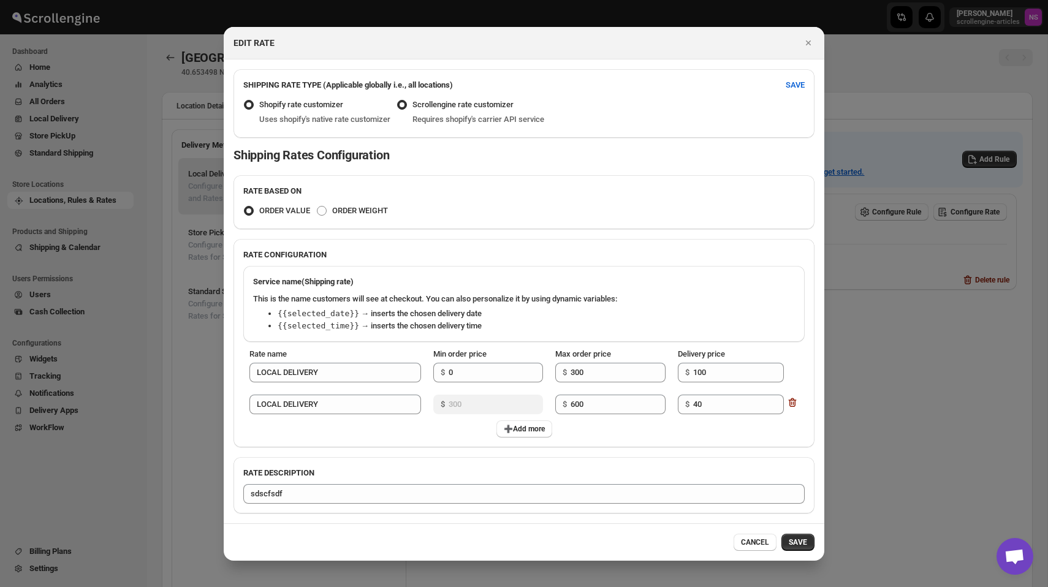
radio input "false"
click at [797, 86] on span "SAVE" at bounding box center [795, 85] width 19 height 12
click at [807, 42] on icon "Close" at bounding box center [808, 43] width 12 height 12
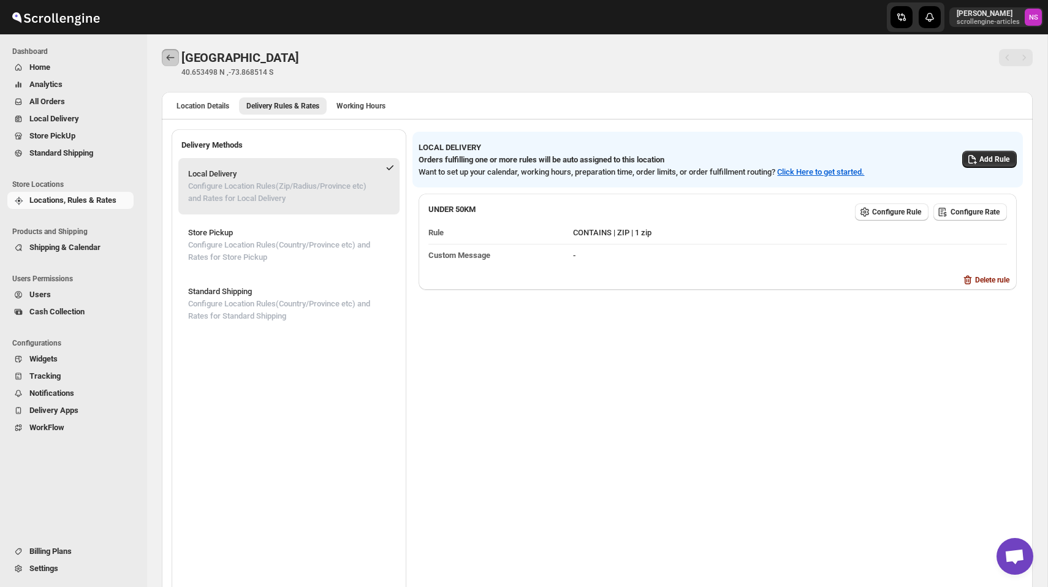
click at [165, 54] on icon "Back" at bounding box center [170, 57] width 12 height 12
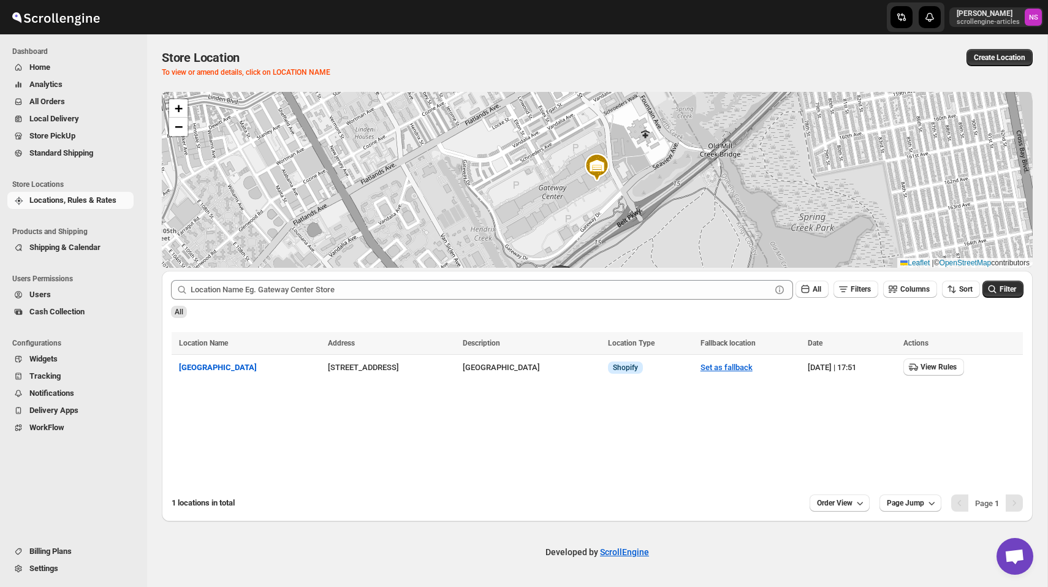
click at [64, 354] on span "Widgets" at bounding box center [80, 359] width 102 height 12
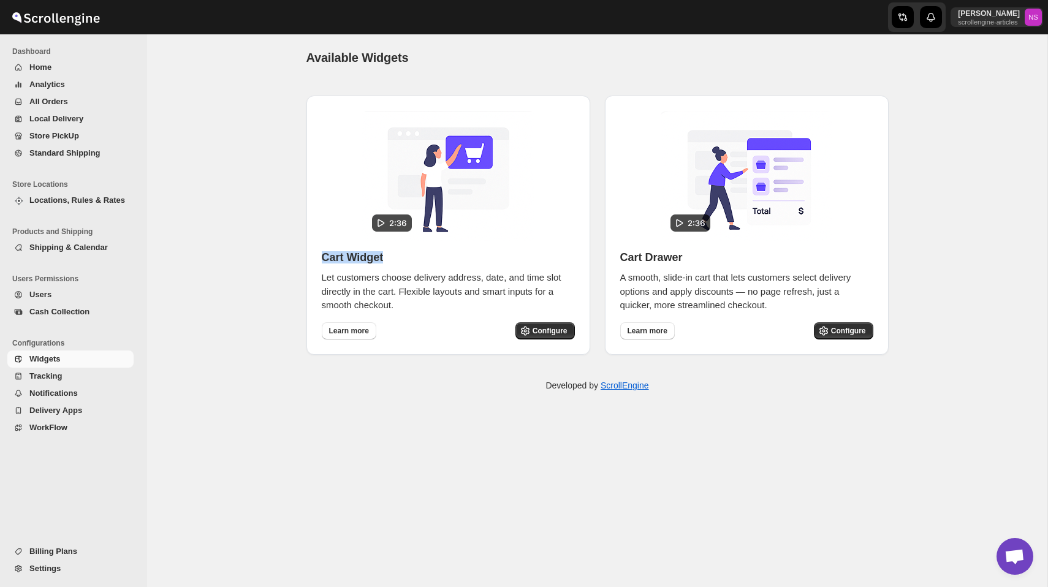
drag, startPoint x: 324, startPoint y: 259, endPoint x: 412, endPoint y: 257, distance: 88.9
click at [413, 258] on h3 "Cart Widget" at bounding box center [448, 257] width 253 height 12
click at [74, 135] on span "Store PickUp" at bounding box center [54, 135] width 50 height 9
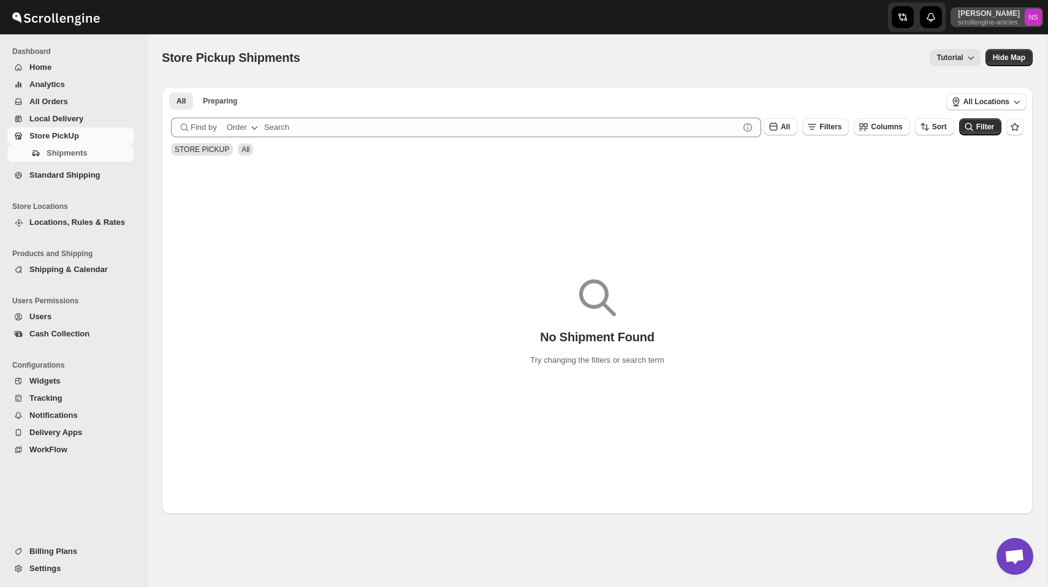
click at [976, 25] on p "scrollengine-articles" at bounding box center [989, 21] width 62 height 7
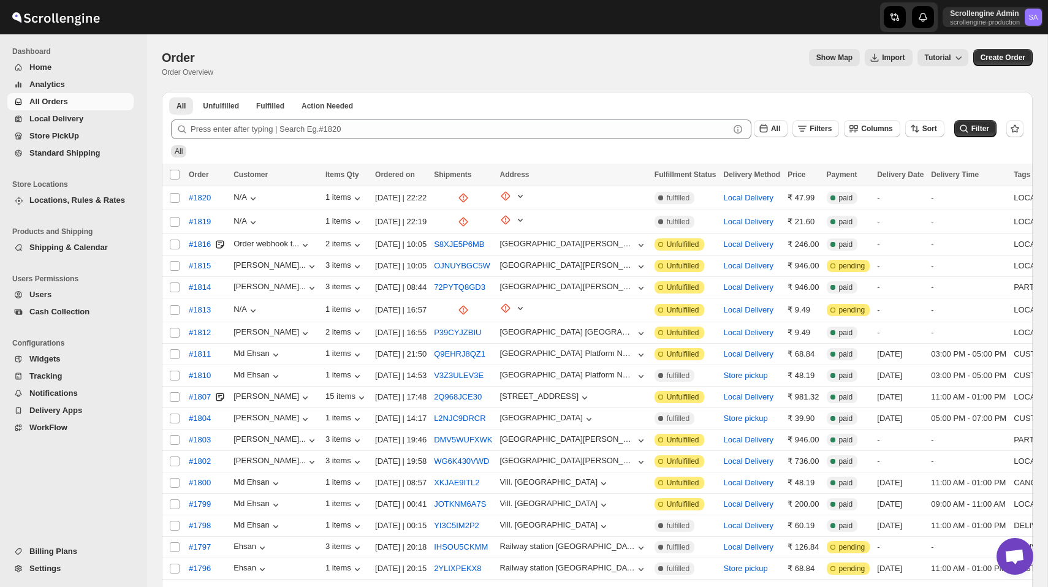
click at [67, 136] on span "Store PickUp" at bounding box center [54, 135] width 50 height 9
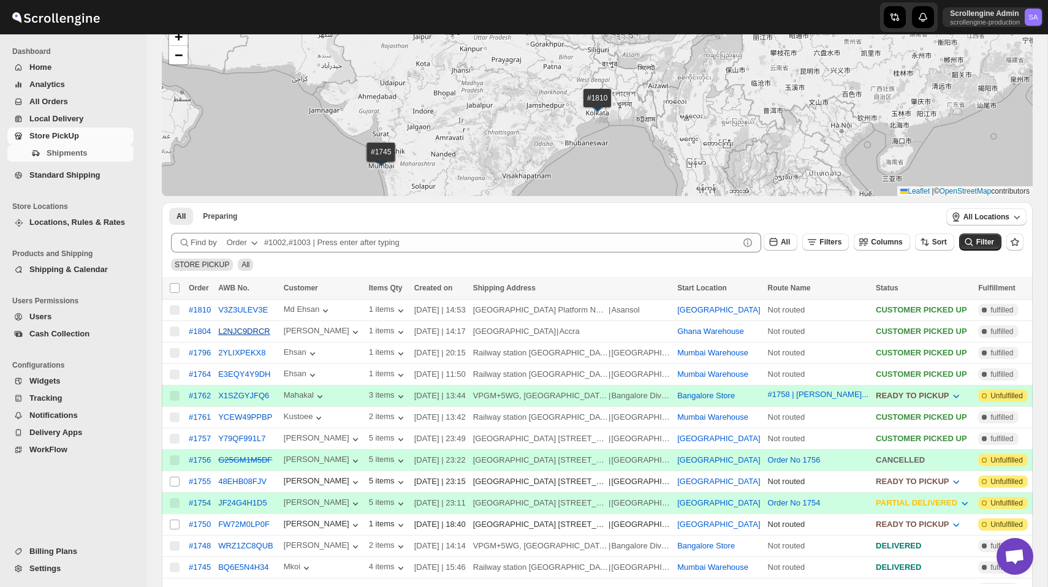
scroll to position [62, 0]
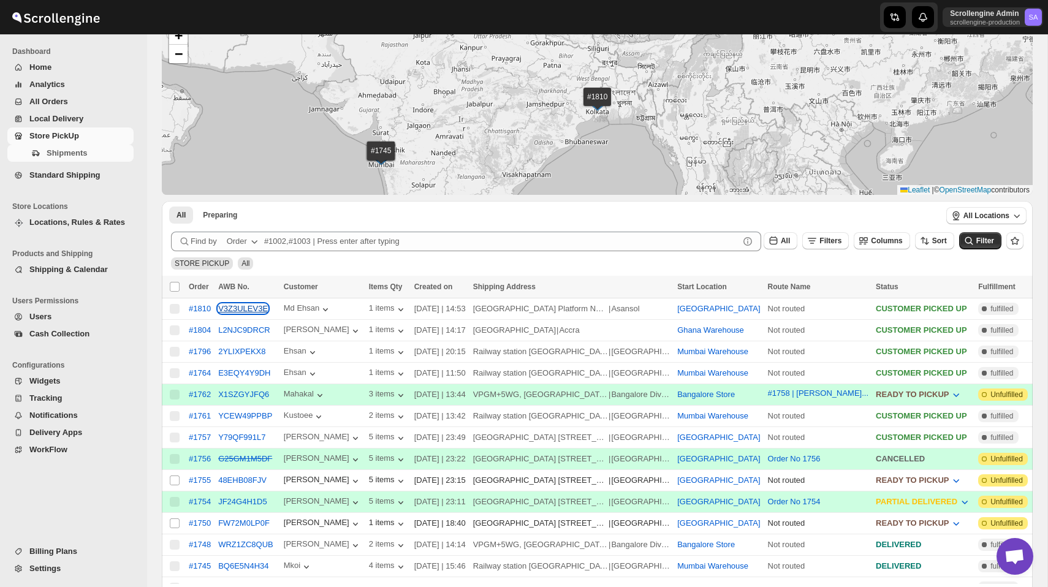
click at [240, 307] on button "V3Z3ULEV3E" at bounding box center [243, 308] width 50 height 9
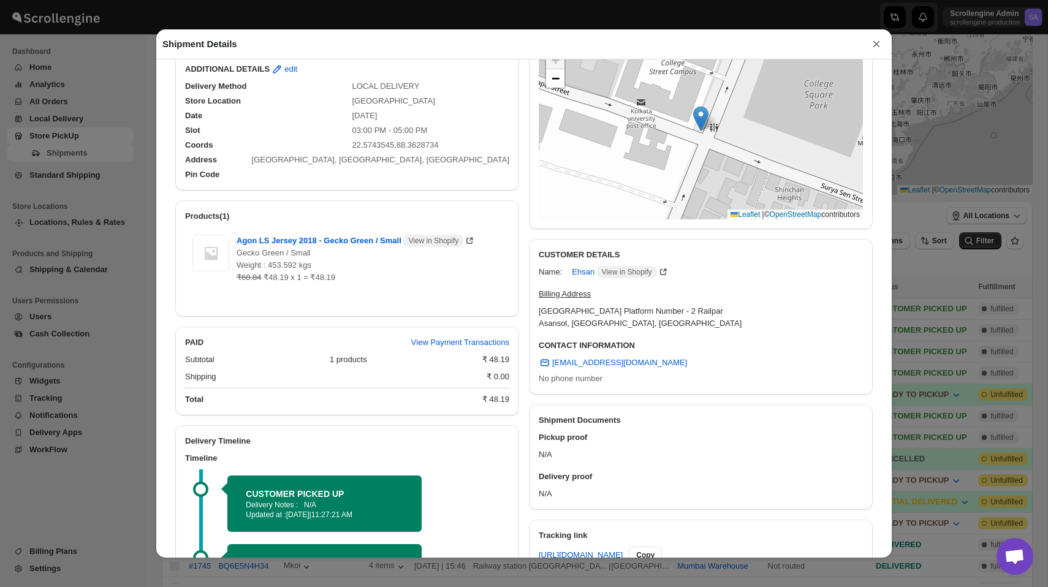
scroll to position [391, 0]
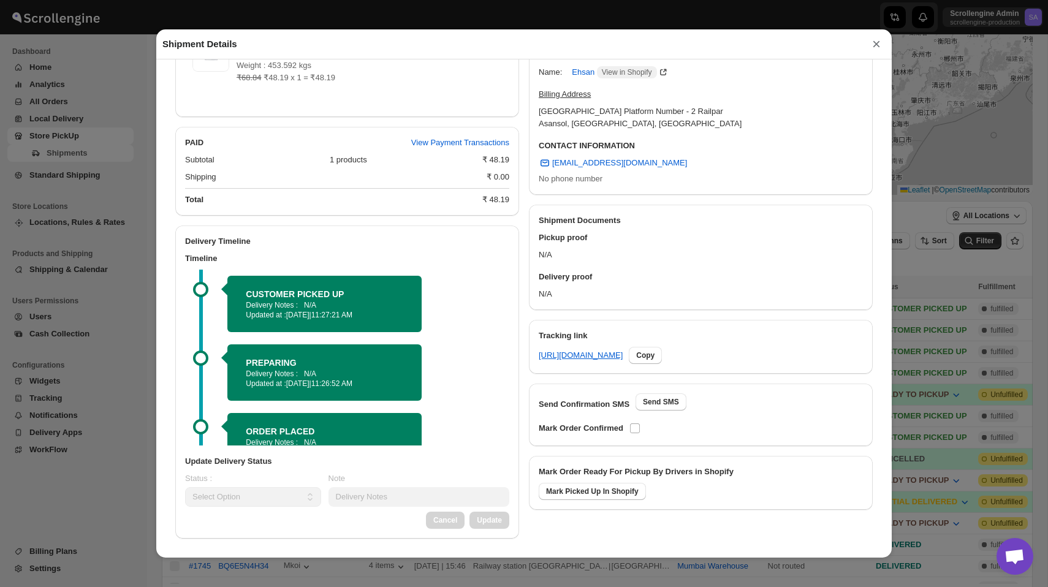
click at [881, 40] on button "×" at bounding box center [876, 44] width 18 height 17
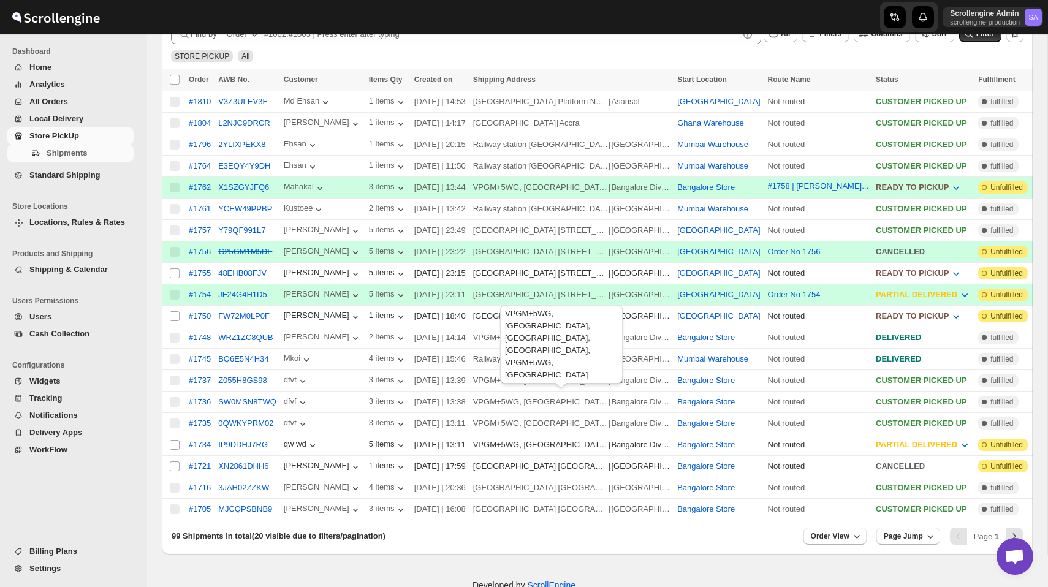
scroll to position [241, 0]
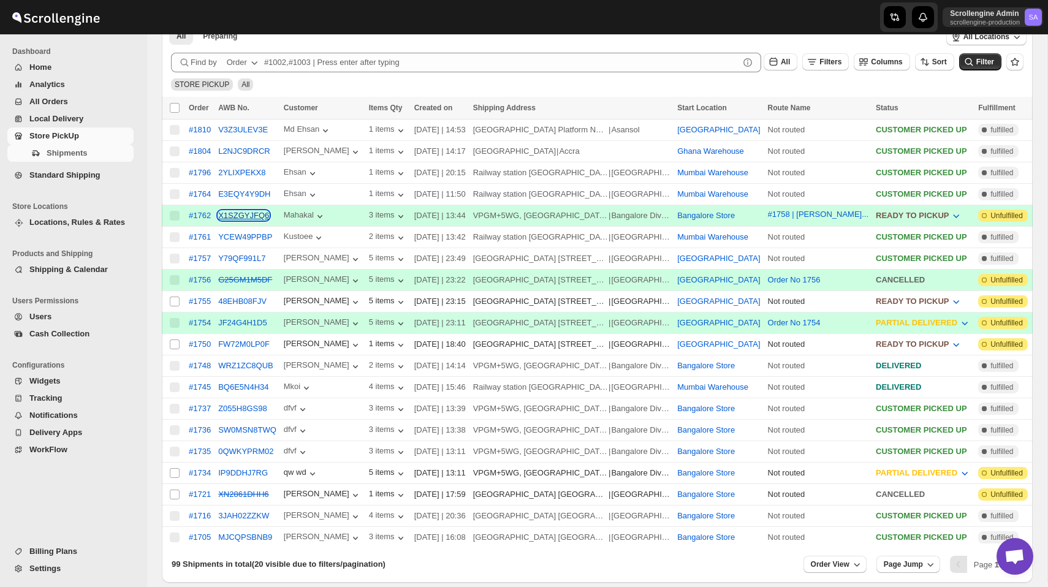
click at [228, 220] on button "X1SZGYJFQ6" at bounding box center [243, 215] width 51 height 9
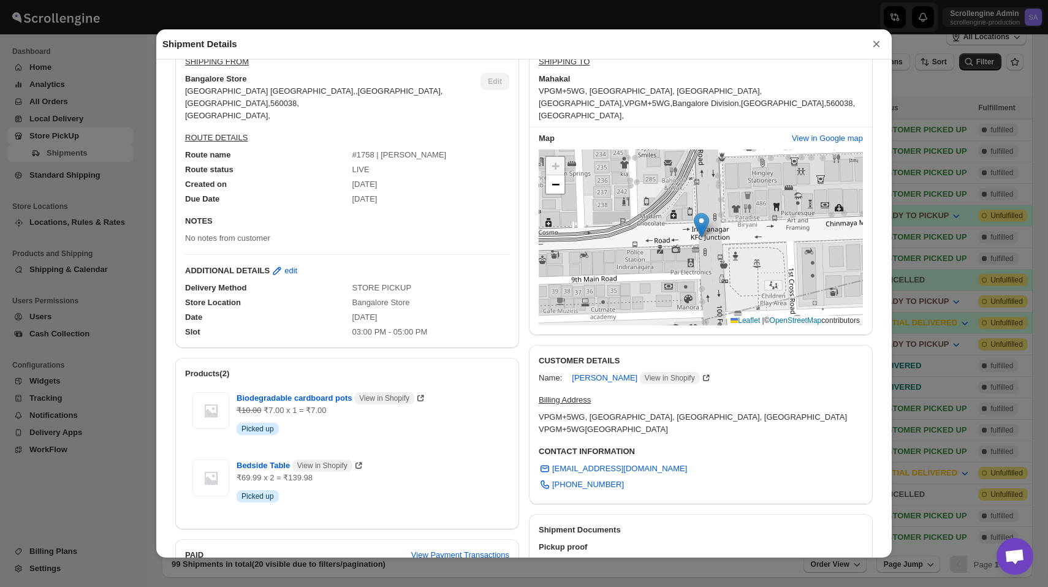
scroll to position [365, 0]
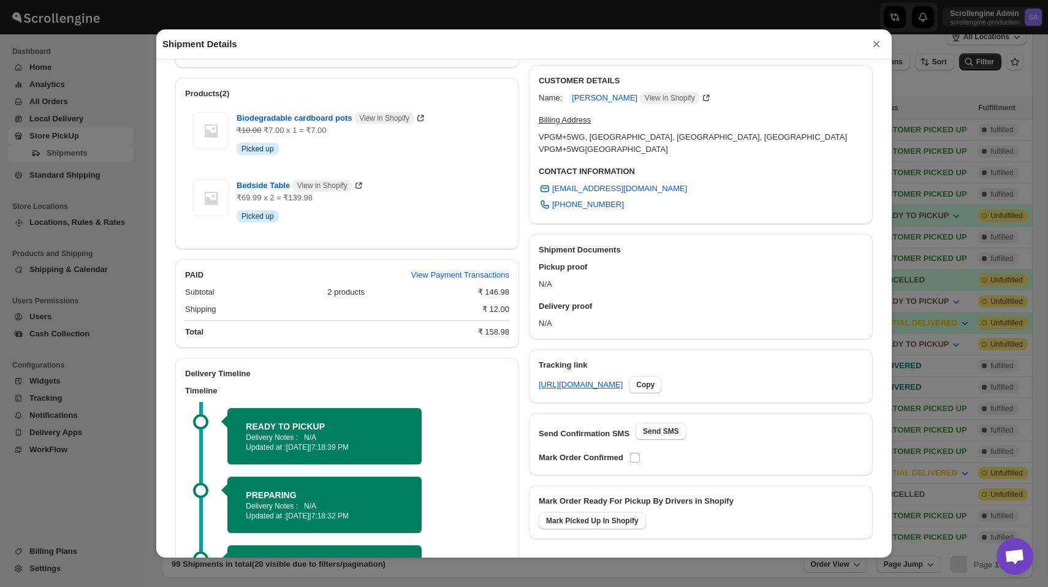
click at [292, 454] on div "READY TO PICKUP Delivery Notes : N/A Updated at : [DATE] | 7:18:39 PM" at bounding box center [349, 436] width 292 height 69
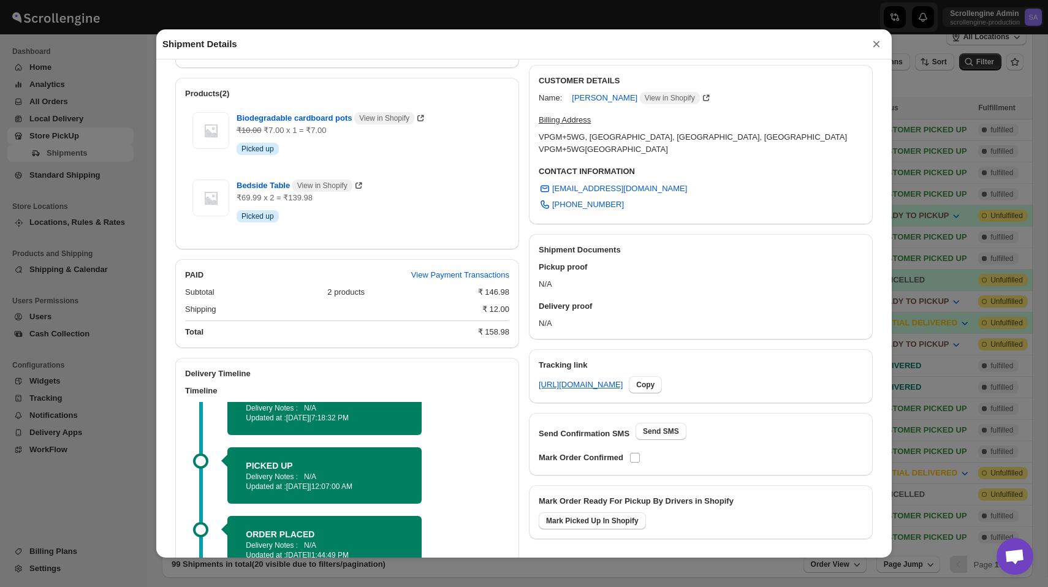
scroll to position [485, 0]
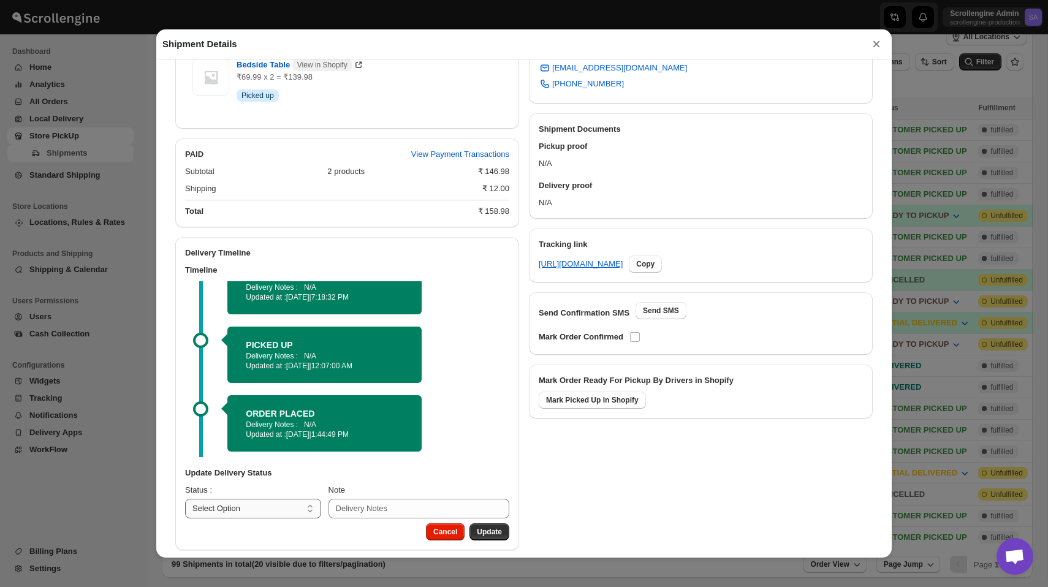
click at [259, 504] on select "Select Option PREPARING READY TO PICKUP CUSTOMER PICKED UP CANCELLED" at bounding box center [253, 509] width 136 height 20
click at [874, 40] on button "×" at bounding box center [876, 44] width 18 height 17
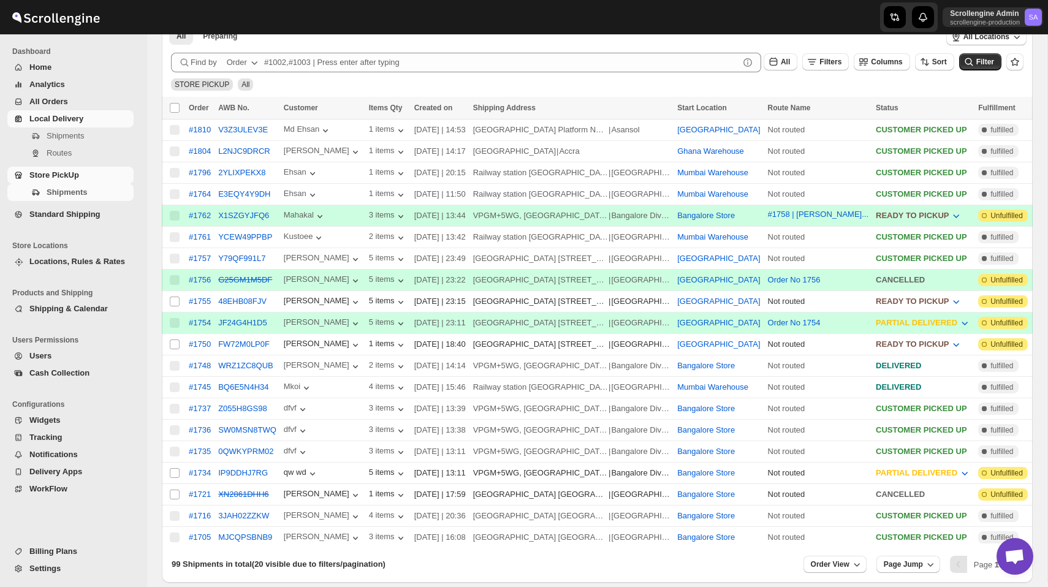
click at [61, 121] on span "Local Delivery" at bounding box center [56, 118] width 54 height 9
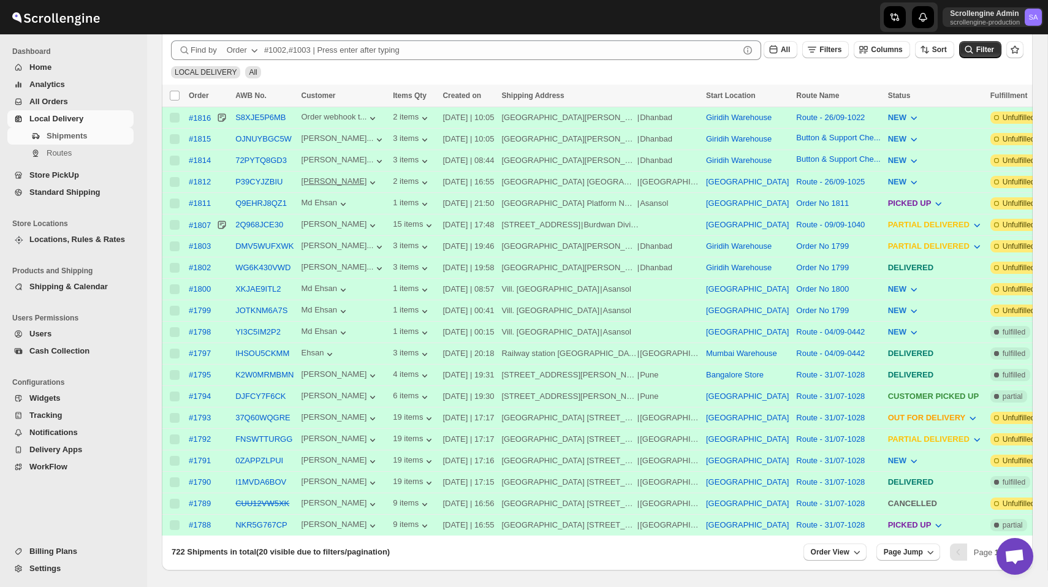
scroll to position [320, 0]
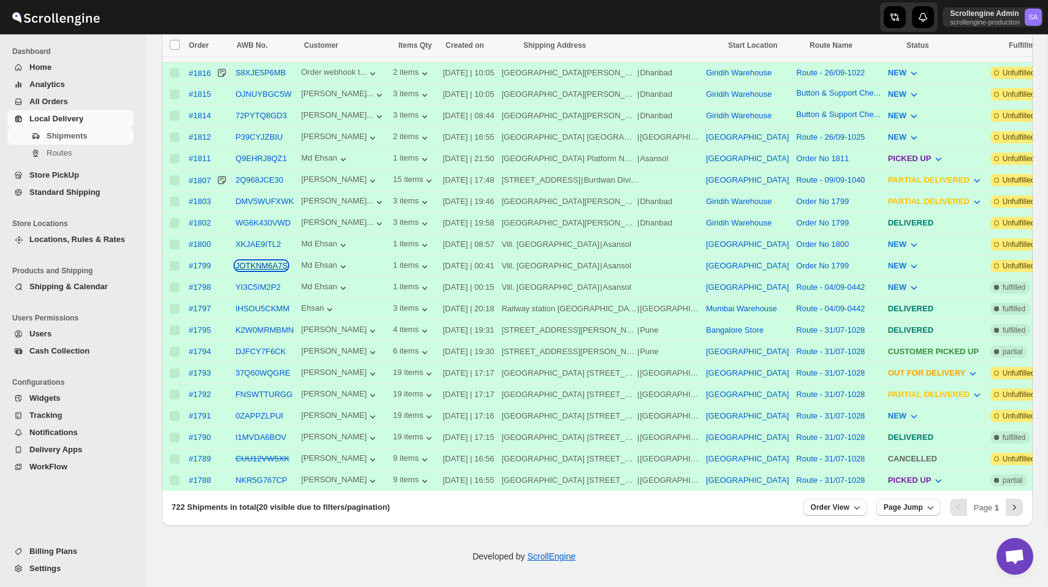
click at [266, 261] on button "JOTKNM6A7S" at bounding box center [261, 265] width 52 height 9
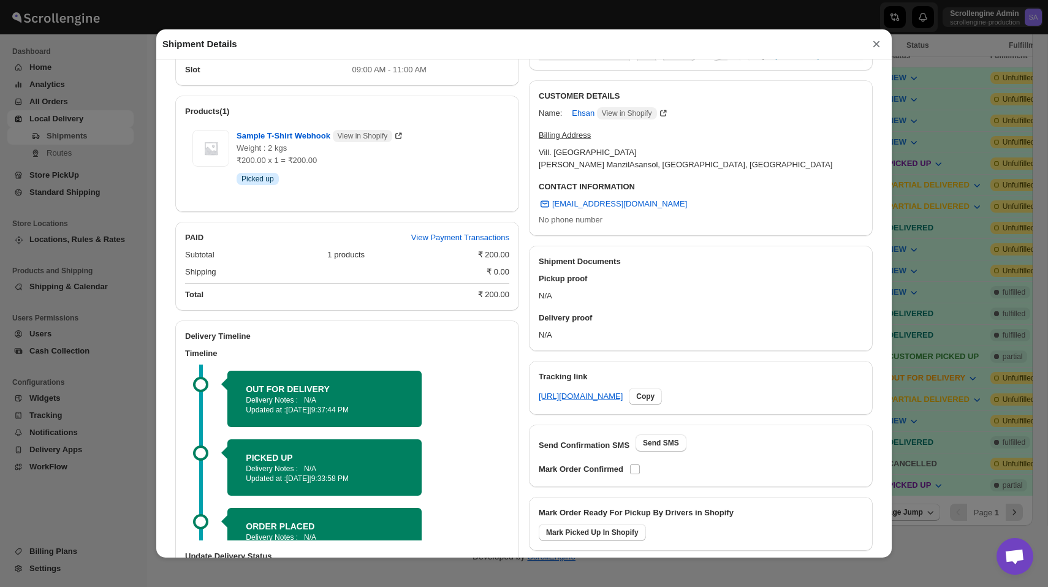
scroll to position [445, 0]
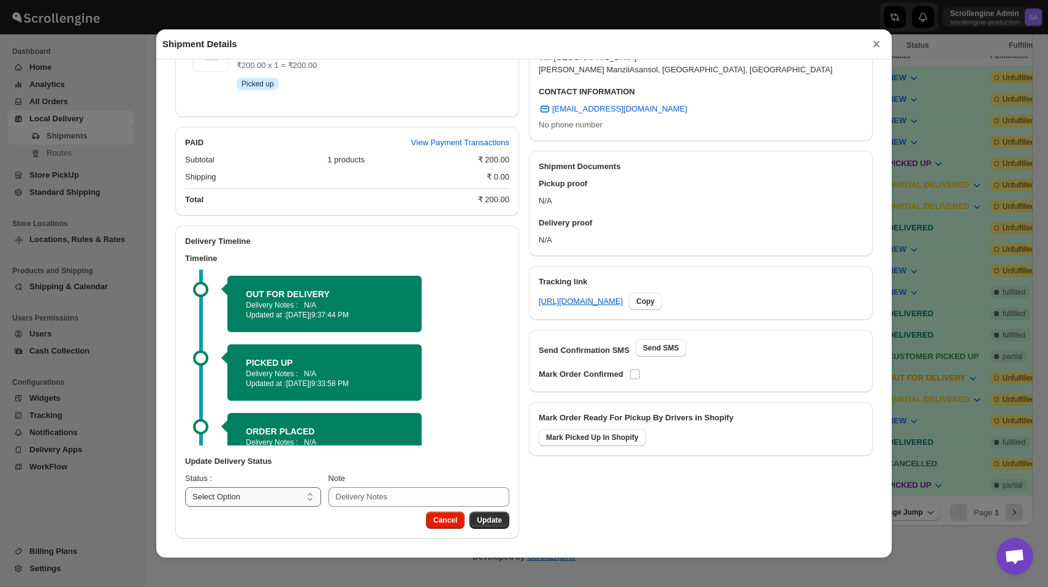
click at [266, 502] on select "Select Option PICKED UP OUT FOR DELIVERY RESCHEDULE DELIVERED CANCELLED" at bounding box center [253, 497] width 136 height 20
click at [873, 41] on button "×" at bounding box center [876, 44] width 18 height 17
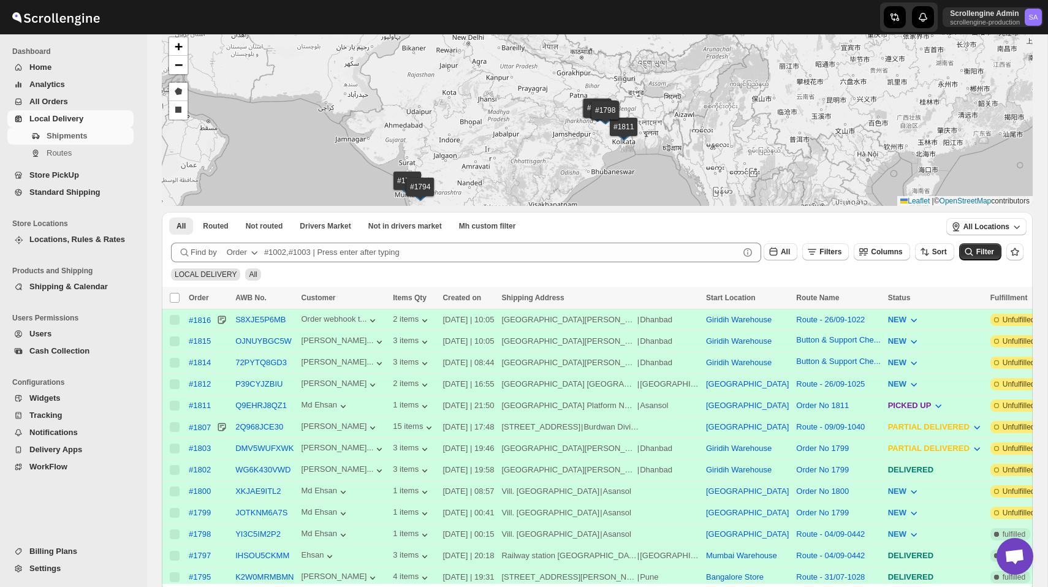
scroll to position [0, 0]
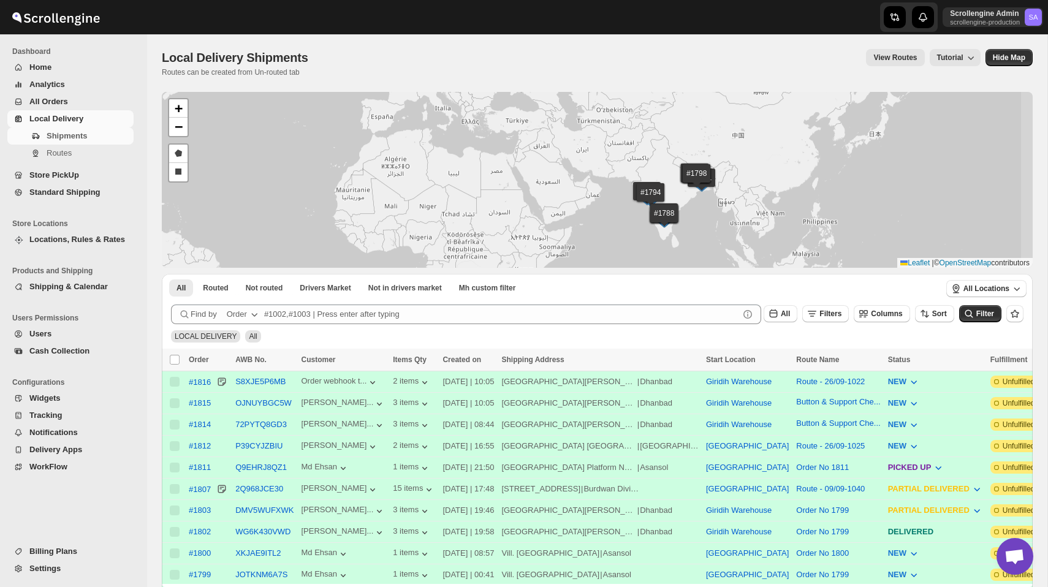
drag, startPoint x: 723, startPoint y: 244, endPoint x: 694, endPoint y: 199, distance: 53.2
click at [694, 199] on div "#1816 #1815 #1814 #1812 #1811 #1807 #1803 #1802 #1800 #1799 #1798 #1797 #1795 #…" at bounding box center [597, 180] width 871 height 176
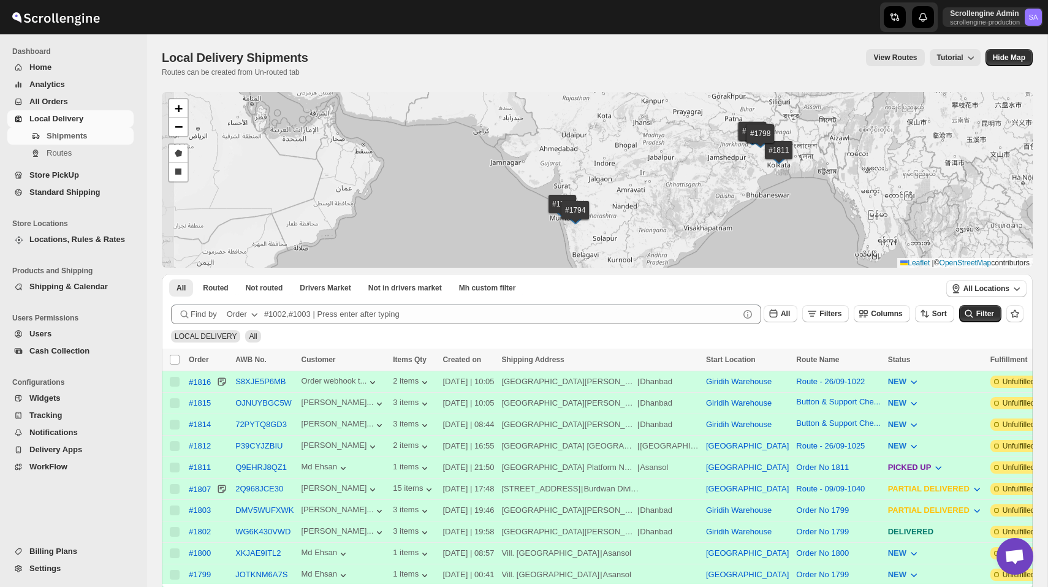
drag, startPoint x: 632, startPoint y: 194, endPoint x: 637, endPoint y: 223, distance: 29.8
click at [637, 223] on div "#1816 #1815 #1814 #1812 #1811 #1807 #1803 #1802 #1800 #1799 #1798 #1797 #1795 #…" at bounding box center [597, 180] width 871 height 176
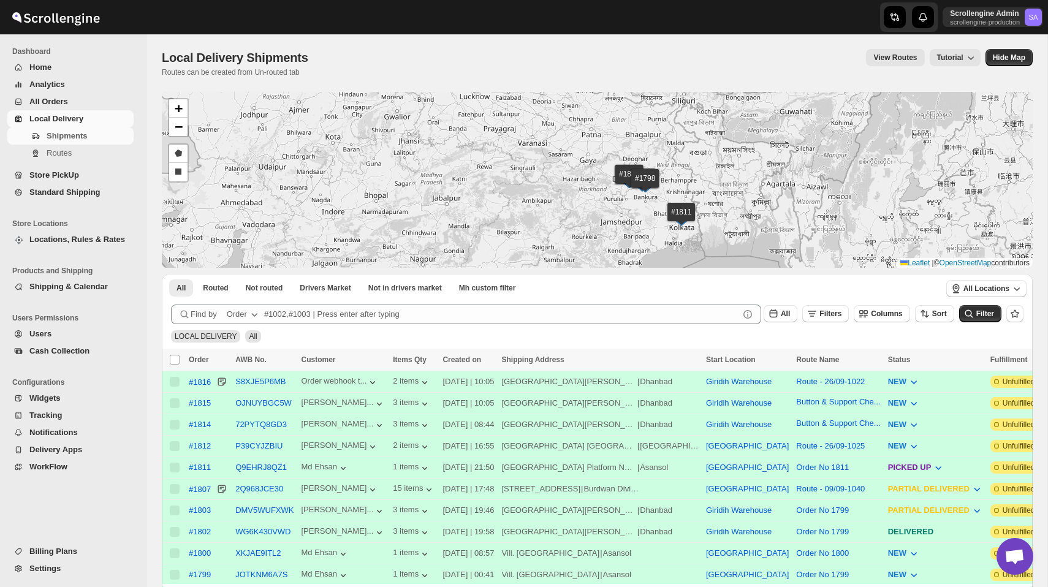
drag, startPoint x: 724, startPoint y: 175, endPoint x: 645, endPoint y: 210, distance: 85.9
click at [645, 210] on div "#1816 #1815 #1814 #1812 #1811 #1807 #1803 #1802 #1800 #1799 #1798 #1797 #1795 #…" at bounding box center [597, 180] width 871 height 176
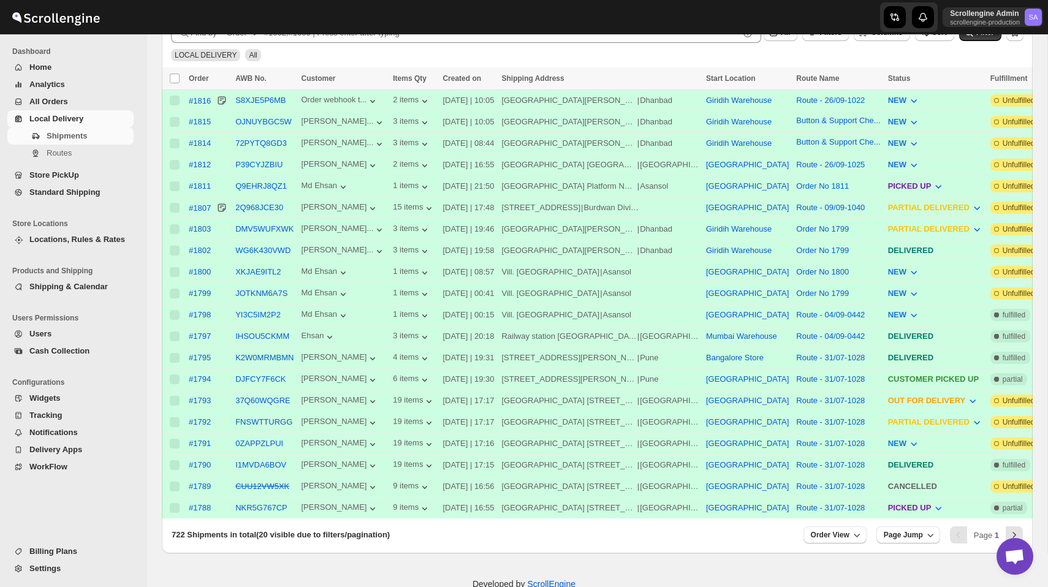
scroll to position [288, 0]
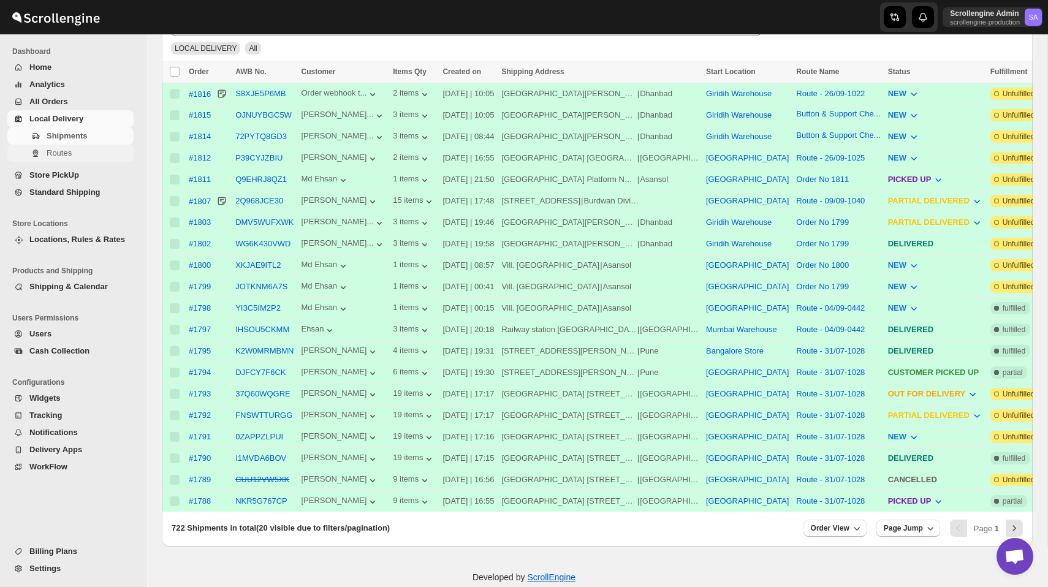
click at [65, 155] on span "Routes" at bounding box center [59, 152] width 25 height 9
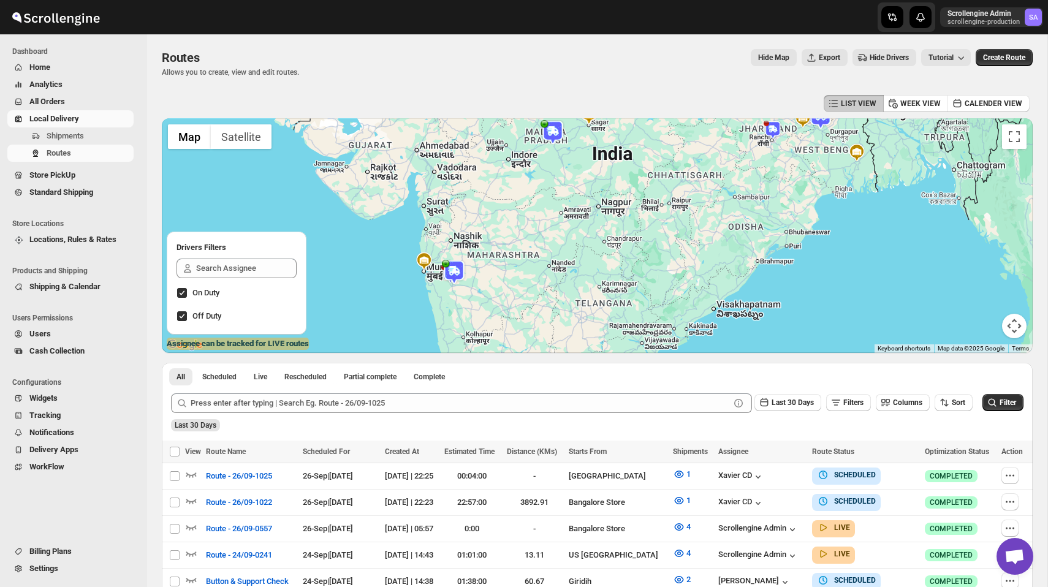
drag, startPoint x: 463, startPoint y: 300, endPoint x: 504, endPoint y: 268, distance: 51.5
click at [504, 268] on div at bounding box center [597, 235] width 871 height 235
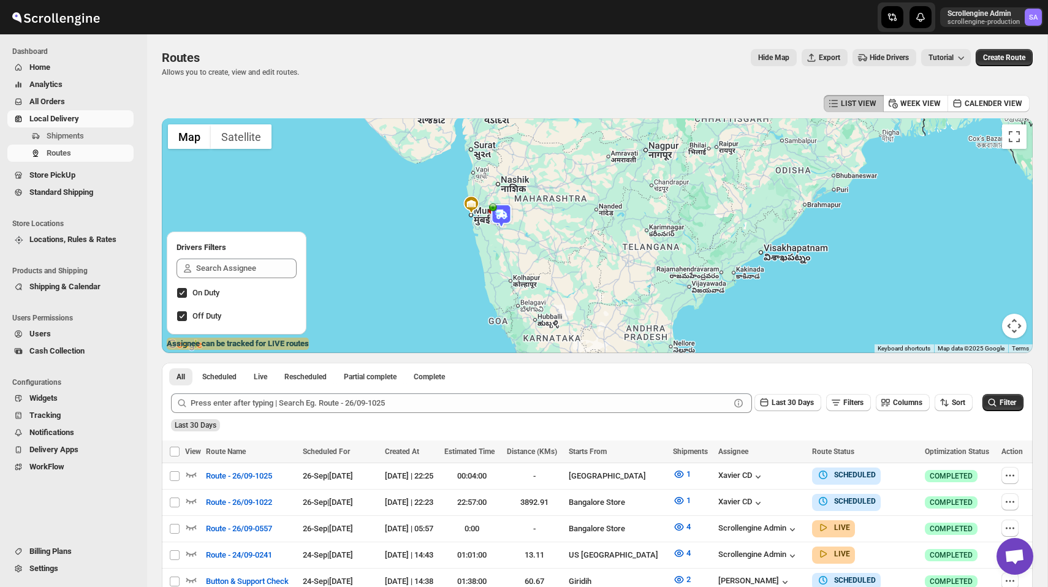
drag, startPoint x: 498, startPoint y: 292, endPoint x: 550, endPoint y: 229, distance: 82.7
click at [550, 229] on div at bounding box center [597, 235] width 871 height 235
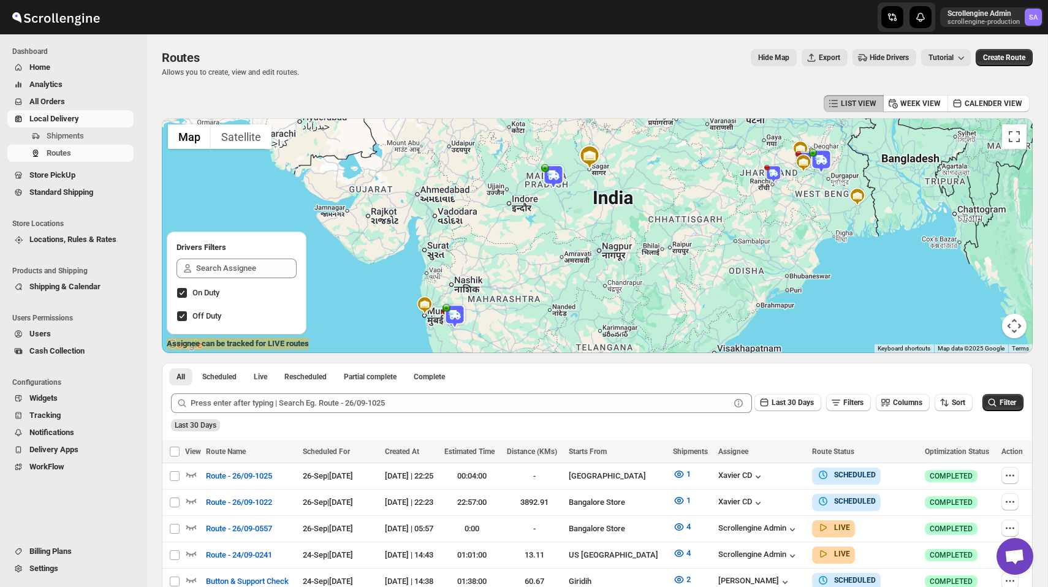
drag, startPoint x: 583, startPoint y: 160, endPoint x: 537, endPoint y: 264, distance: 114.1
click at [537, 264] on div at bounding box center [597, 235] width 871 height 235
click at [58, 572] on span "Settings" at bounding box center [43, 568] width 29 height 9
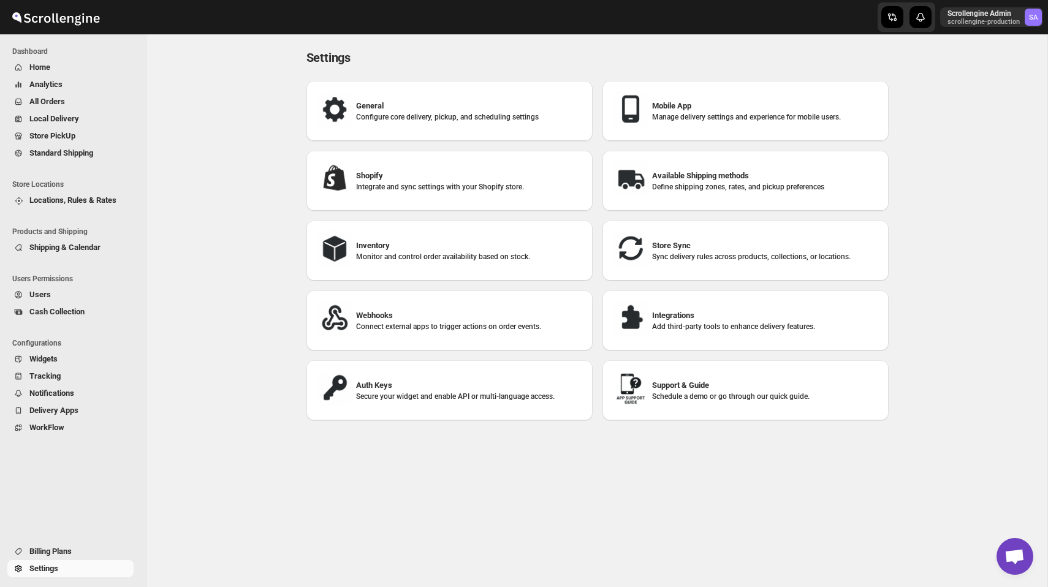
click at [75, 407] on span "Delivery Apps" at bounding box center [53, 410] width 49 height 9
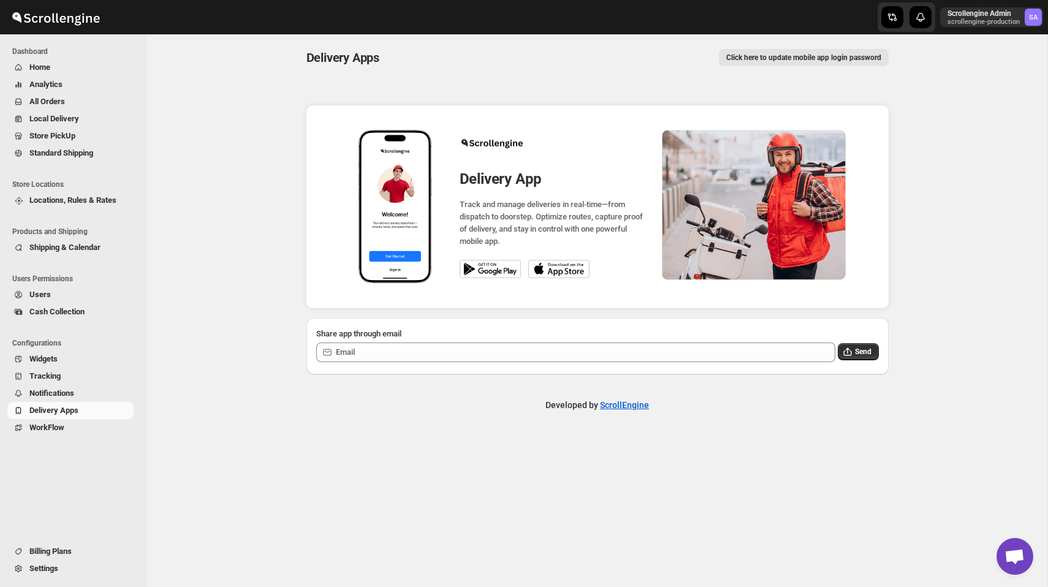
click at [74, 395] on span "Notifications" at bounding box center [51, 392] width 45 height 9
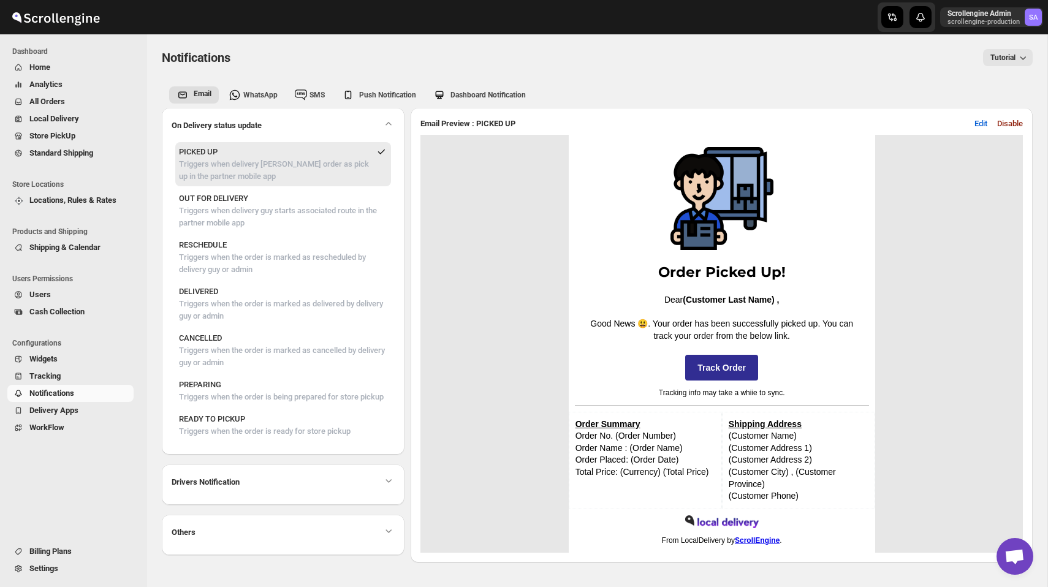
click at [93, 88] on span "Analytics" at bounding box center [80, 84] width 102 height 12
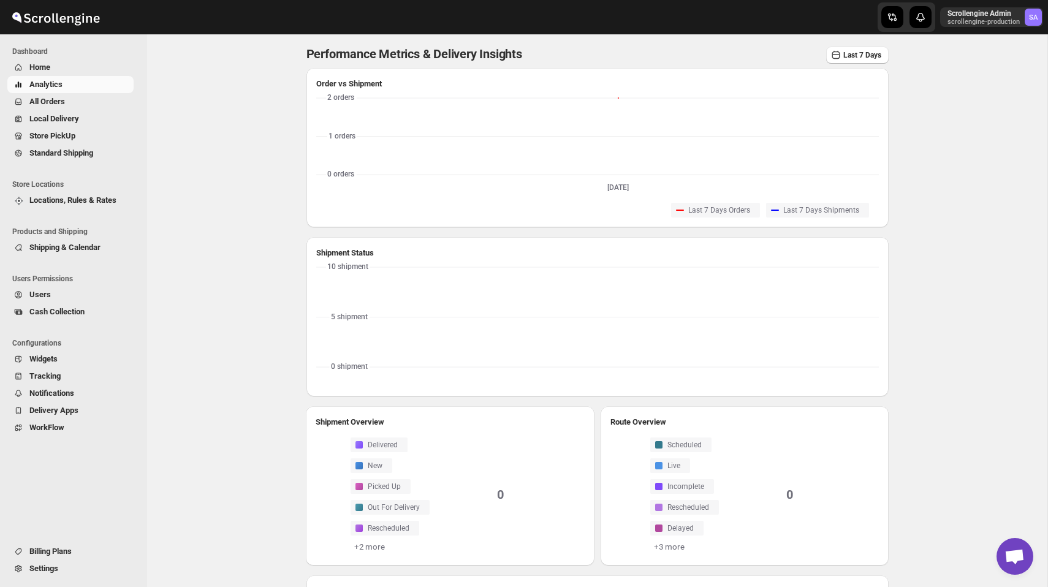
click at [74, 67] on span "Home" at bounding box center [80, 67] width 102 height 12
